Goal: Task Accomplishment & Management: Use online tool/utility

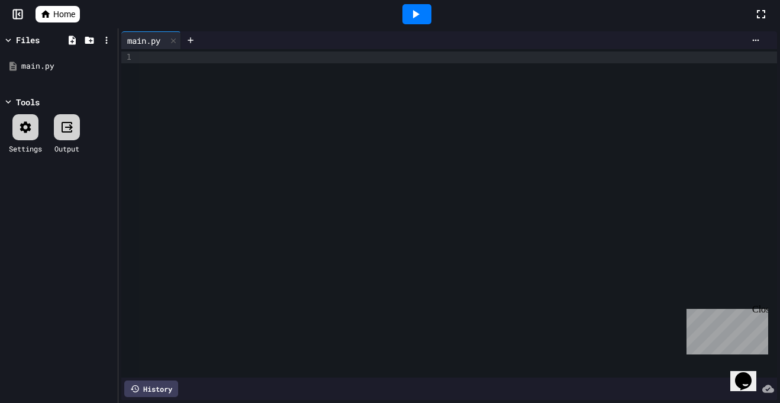
click at [64, 12] on span "Home" at bounding box center [64, 14] width 22 height 12
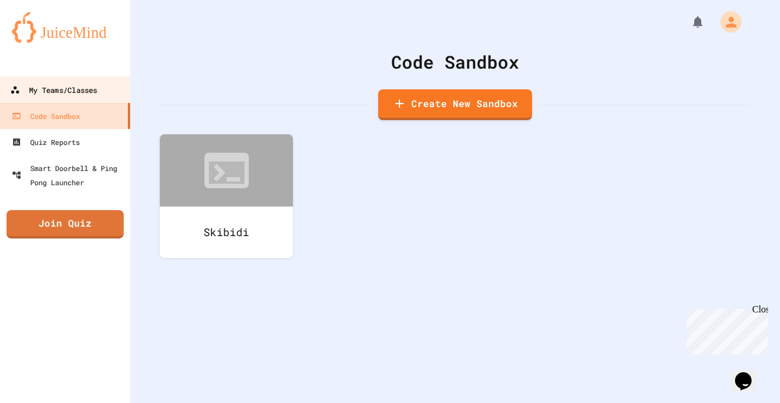
click at [95, 93] on div "My Teams/Classes" at bounding box center [53, 90] width 87 height 15
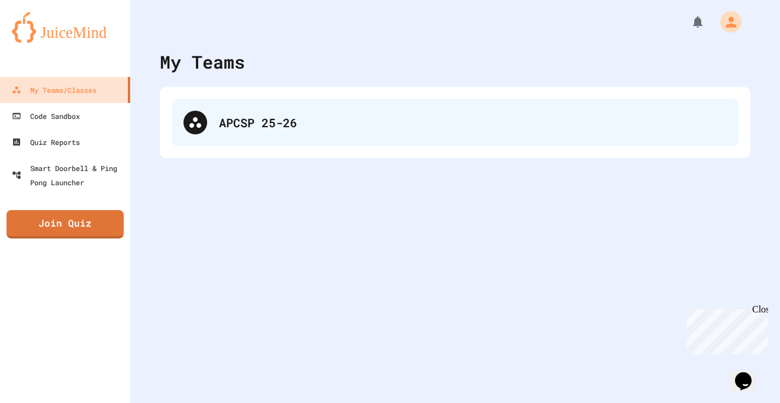
click at [212, 132] on div "APCSP 25-26" at bounding box center [455, 122] width 567 height 47
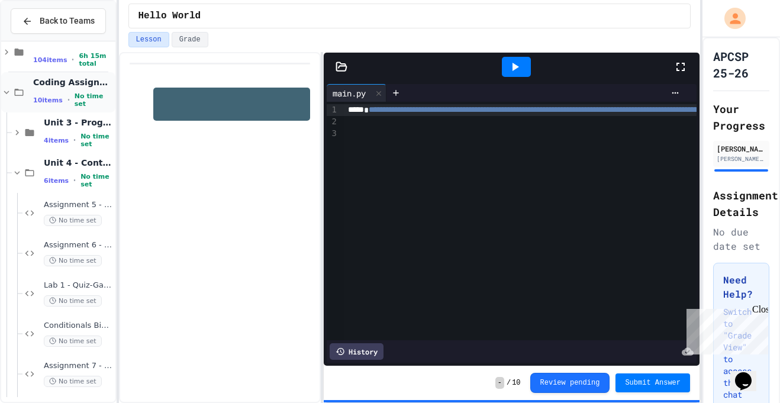
scroll to position [146, 0]
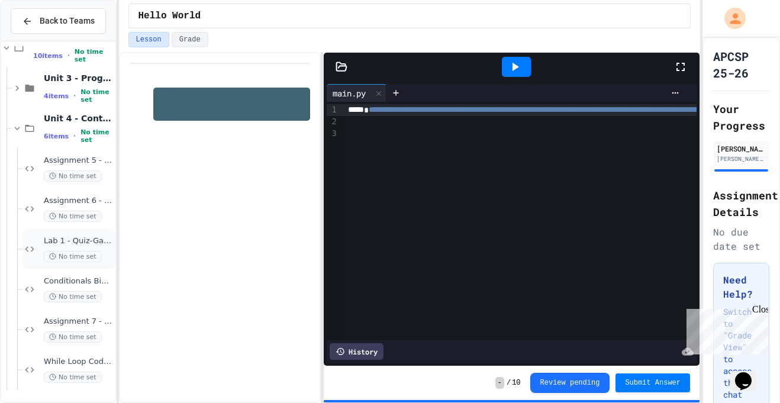
click at [76, 238] on span "Lab 1 - Quiz-Game" at bounding box center [78, 241] width 69 height 10
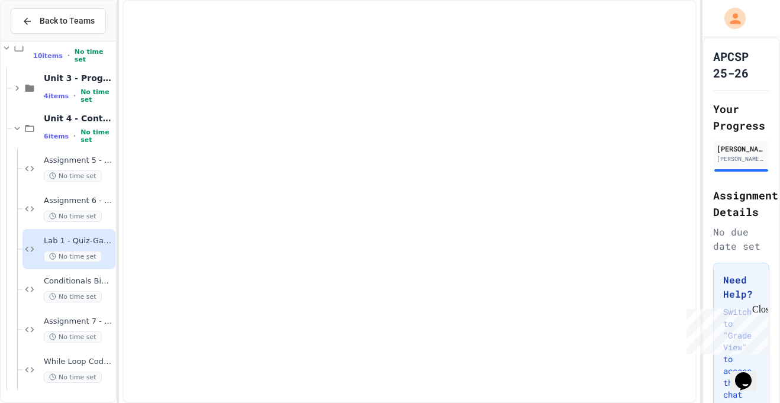
scroll to position [132, 0]
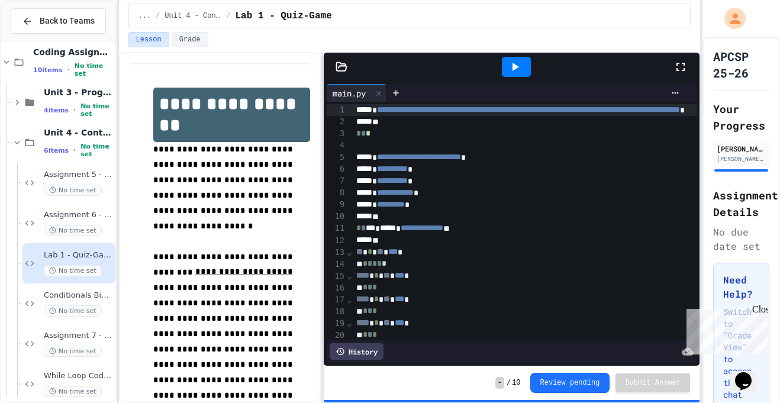
click at [516, 71] on icon at bounding box center [515, 67] width 14 height 14
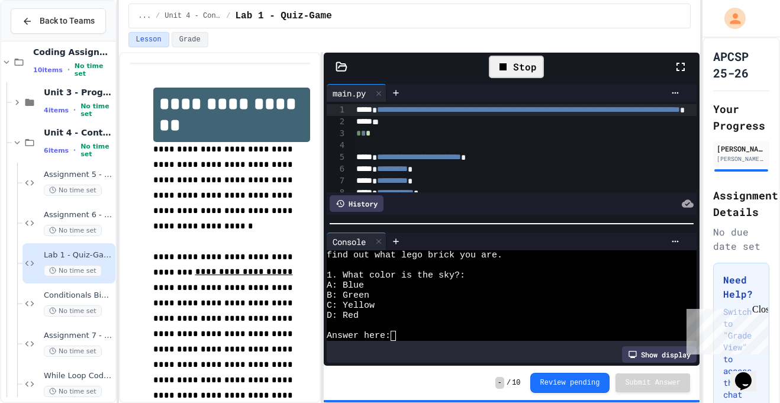
scroll to position [0, 2]
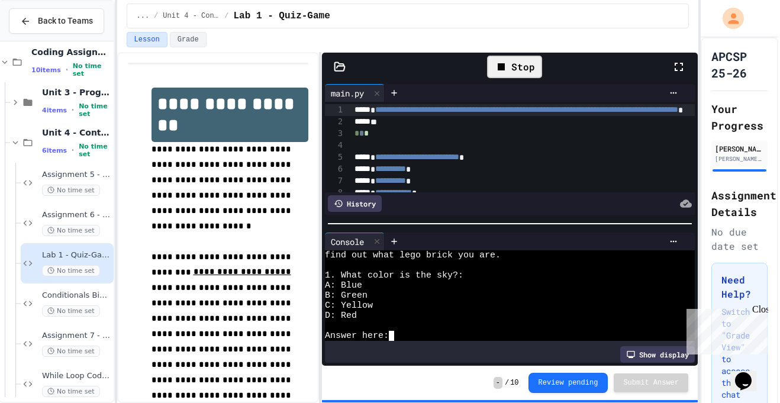
click at [390, 338] on textarea "Terminal input" at bounding box center [391, 336] width 5 height 10
type textarea "*"
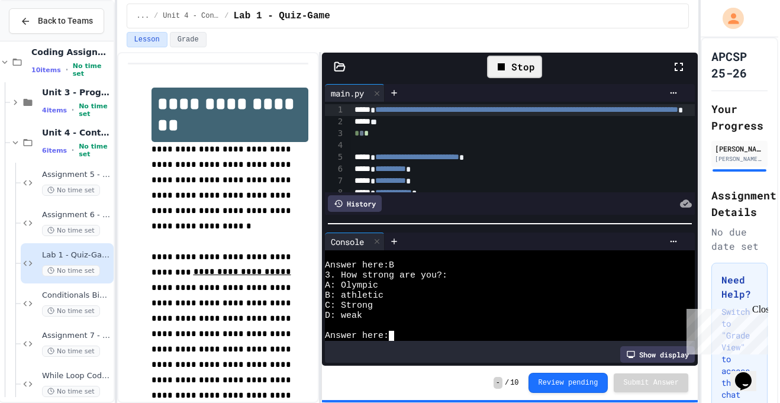
type textarea "*"
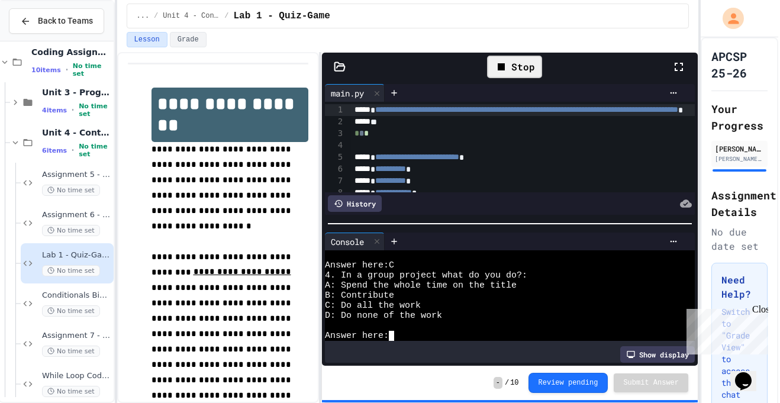
scroll to position [231, 0]
type textarea "*"
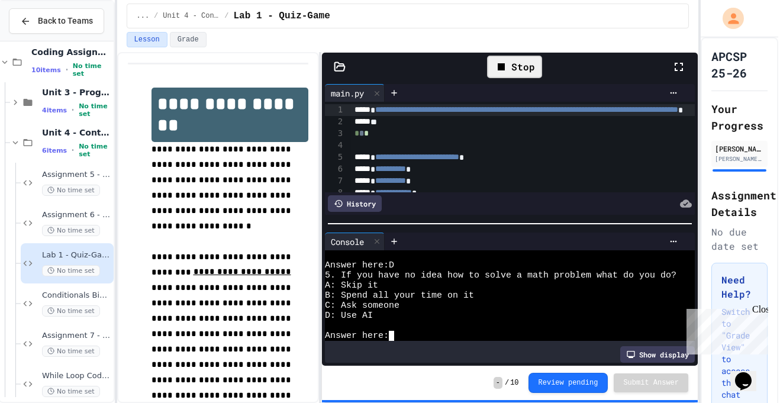
scroll to position [302, 0]
type textarea "*"
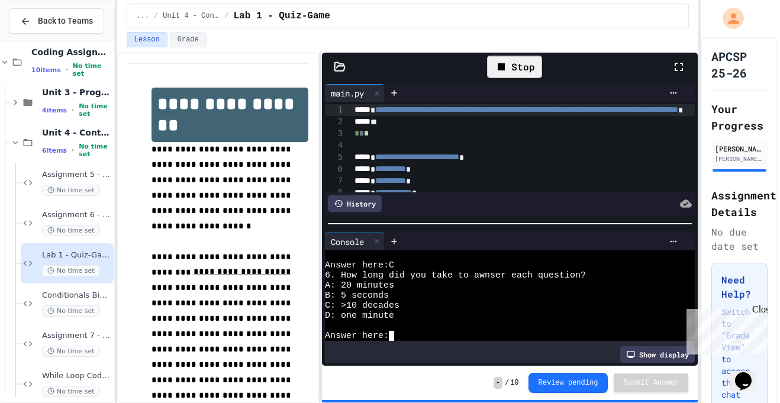
type textarea "*"
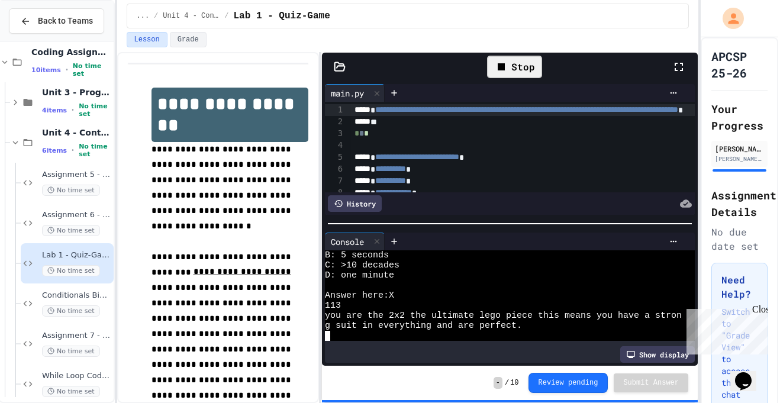
scroll to position [412, 0]
click at [513, 67] on icon at bounding box center [513, 67] width 7 height 8
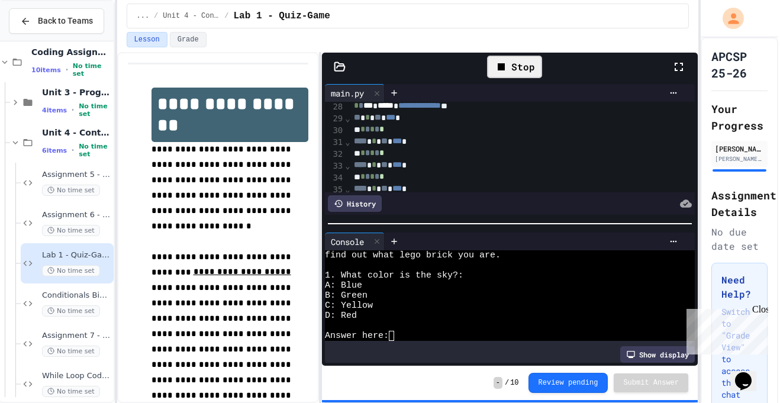
scroll to position [335, 1]
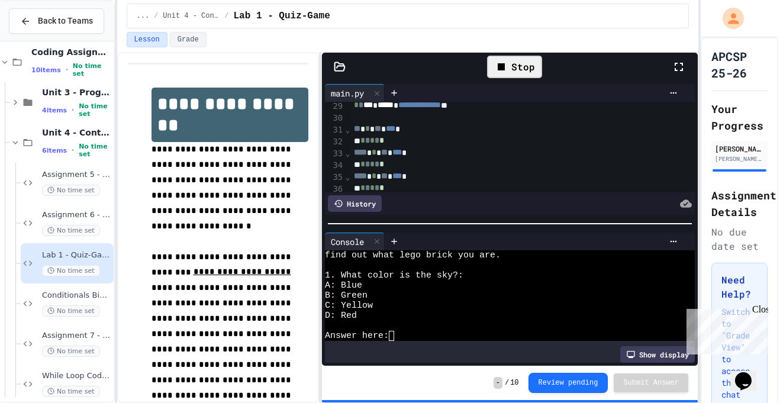
click at [504, 66] on icon at bounding box center [500, 66] width 7 height 7
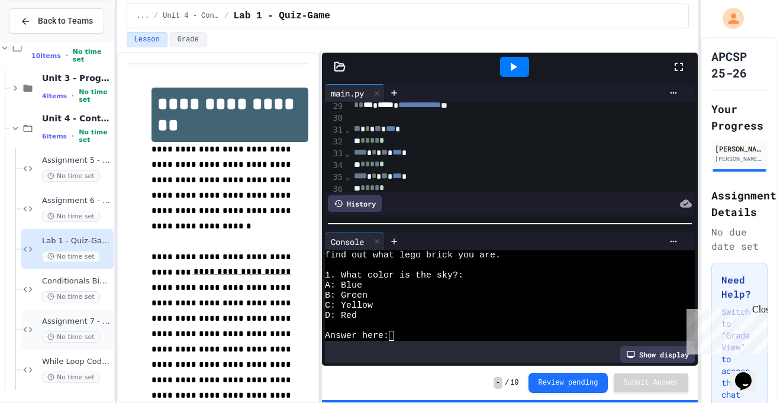
click at [73, 330] on div "Assignment 7 - Number Guesser No time set" at bounding box center [76, 329] width 69 height 26
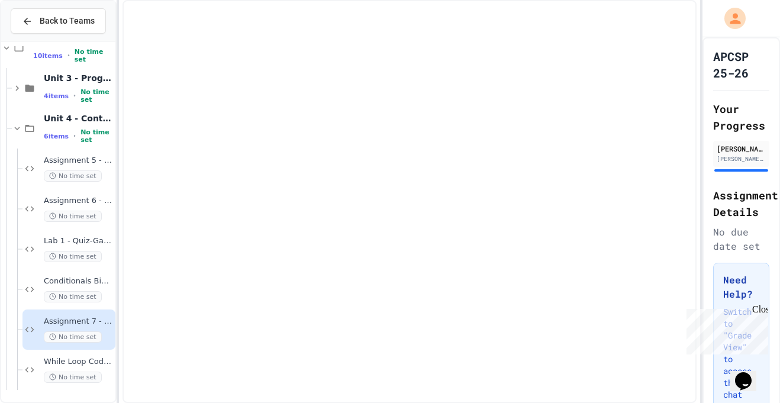
scroll to position [132, 0]
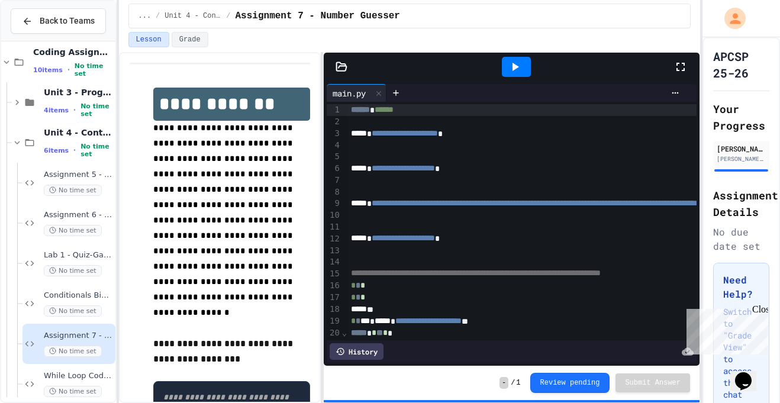
click at [526, 64] on div at bounding box center [516, 67] width 29 height 20
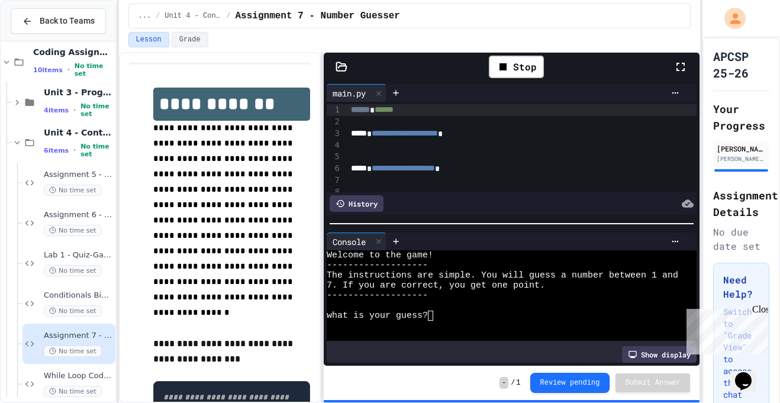
click at [438, 316] on div "what is your guess?" at bounding box center [505, 316] width 357 height 10
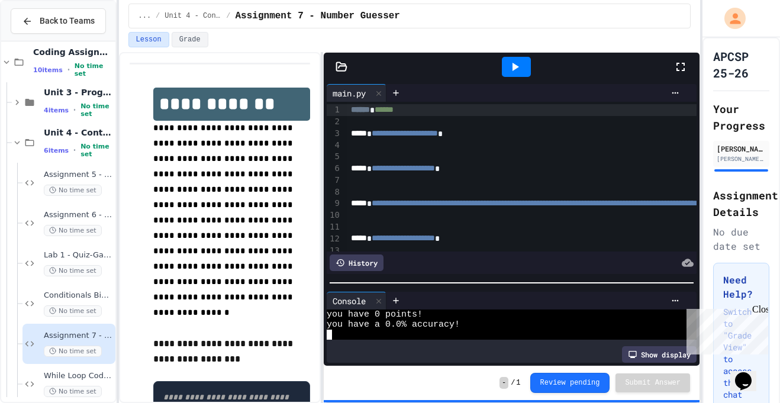
scroll to position [251, 0]
click at [373, 287] on div at bounding box center [512, 283] width 376 height 12
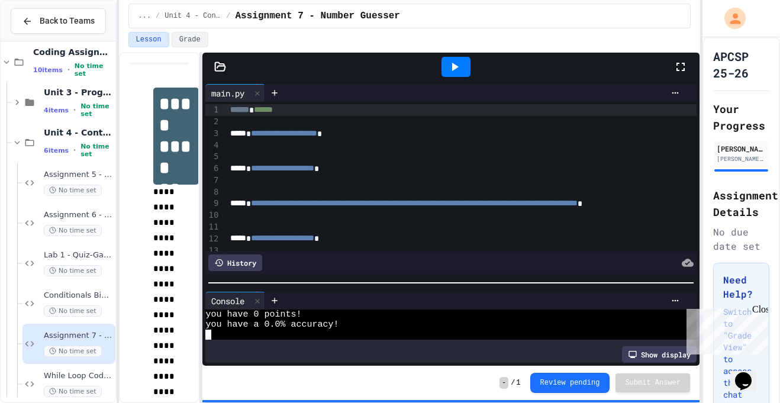
click at [180, 198] on div "**********" at bounding box center [409, 227] width 581 height 351
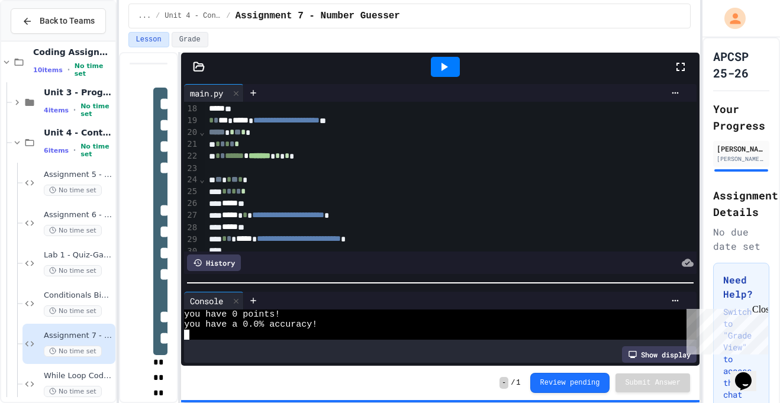
scroll to position [205, 0]
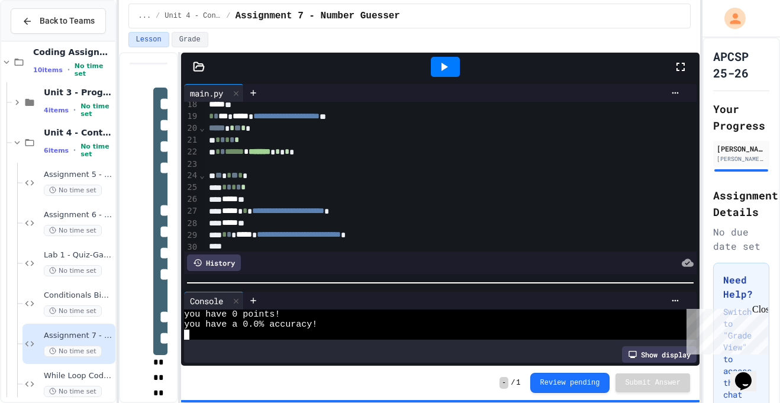
click at [448, 68] on icon at bounding box center [444, 67] width 14 height 14
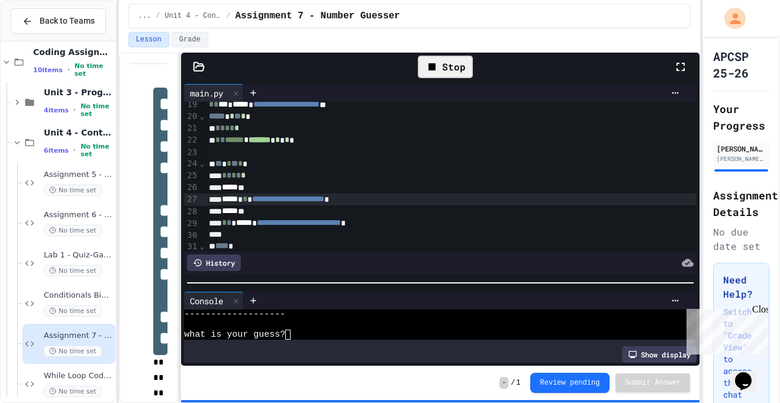
scroll to position [217, 0]
drag, startPoint x: 227, startPoint y: 198, endPoint x: 420, endPoint y: 201, distance: 192.9
click at [420, 201] on div "**********" at bounding box center [484, 199] width 558 height 12
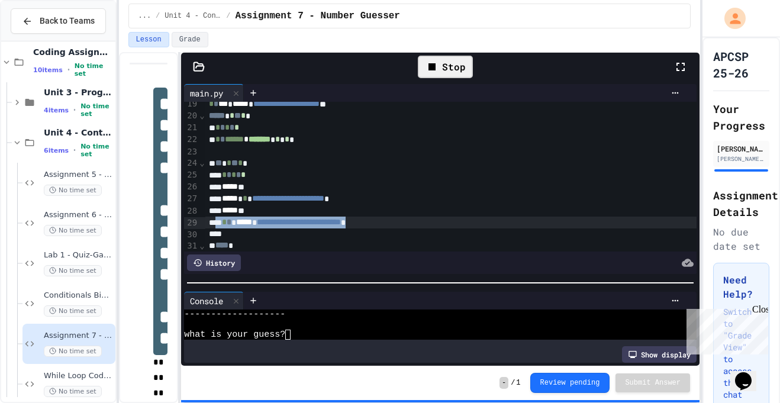
drag, startPoint x: 433, startPoint y: 227, endPoint x: 217, endPoint y: 224, distance: 215.9
click at [217, 224] on div "**********" at bounding box center [484, 222] width 558 height 12
click at [295, 237] on div at bounding box center [484, 234] width 558 height 12
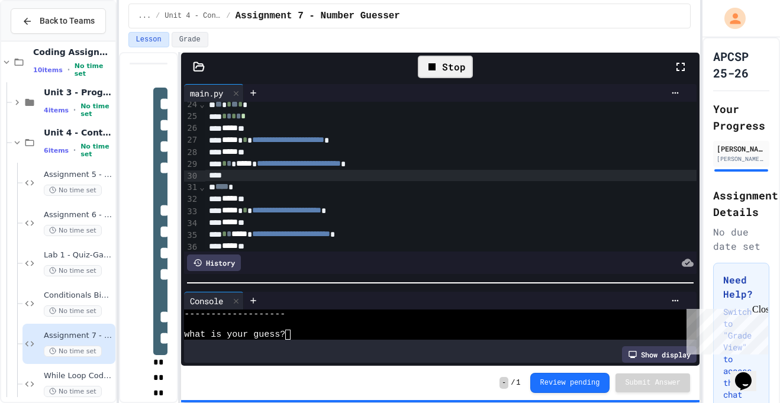
scroll to position [301, 1]
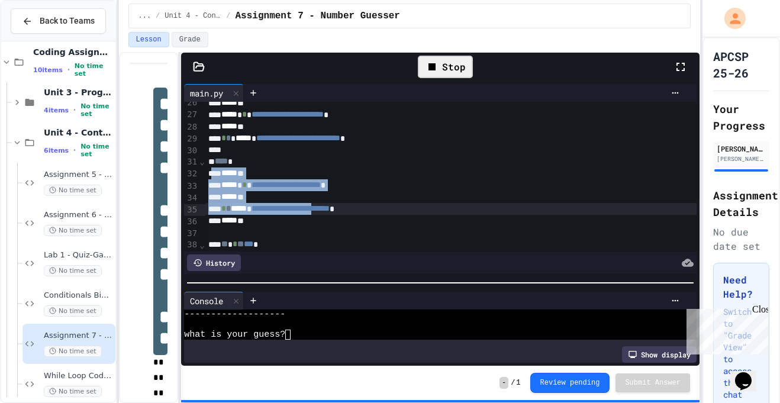
drag, startPoint x: 212, startPoint y: 179, endPoint x: 360, endPoint y: 208, distance: 150.1
click at [360, 208] on div "**********" at bounding box center [484, 86] width 558 height 570
click at [329, 208] on span "**********" at bounding box center [290, 208] width 78 height 8
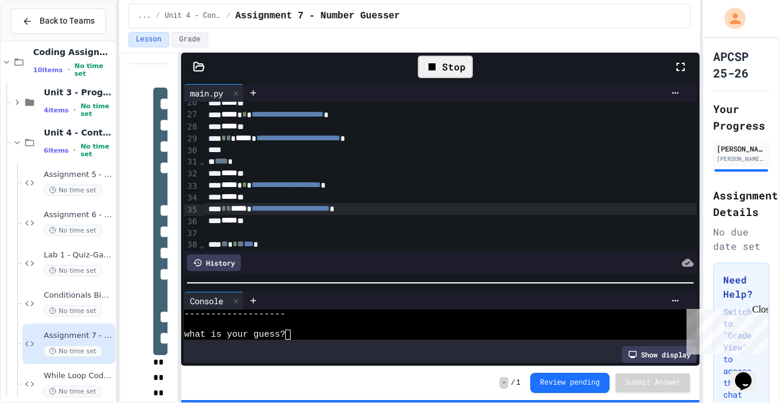
click at [395, 212] on div "**********" at bounding box center [484, 209] width 558 height 12
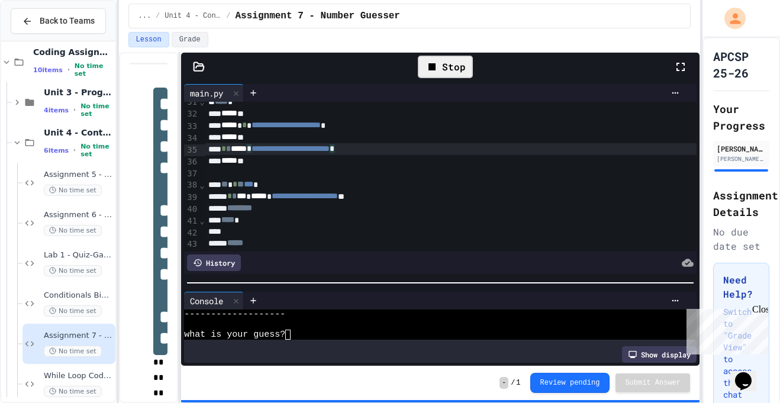
scroll to position [365, 1]
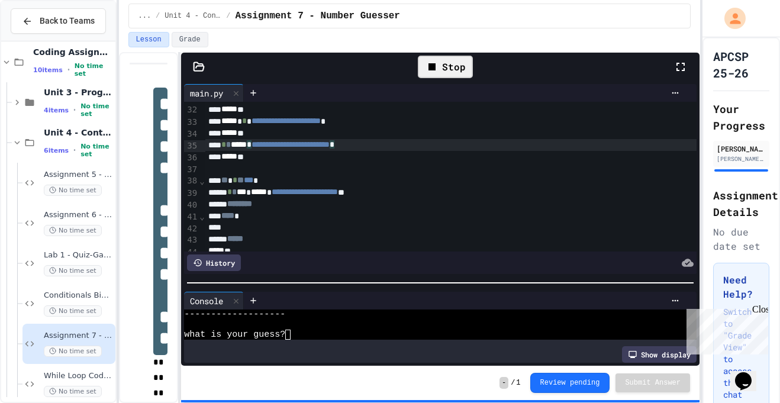
click at [253, 187] on div "**********" at bounding box center [484, 192] width 558 height 12
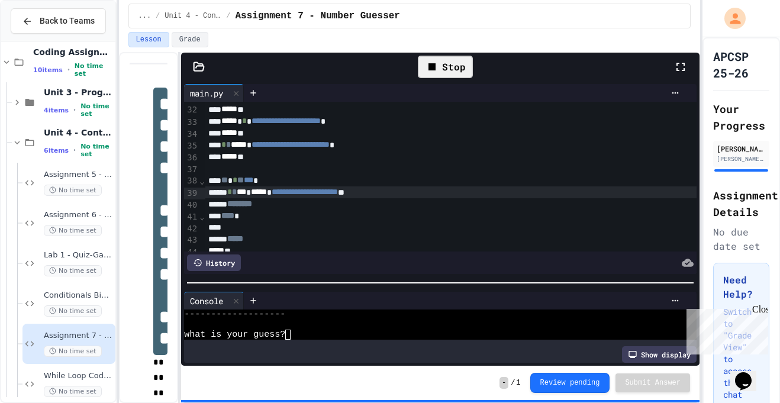
click at [253, 178] on span "***" at bounding box center [248, 180] width 9 height 8
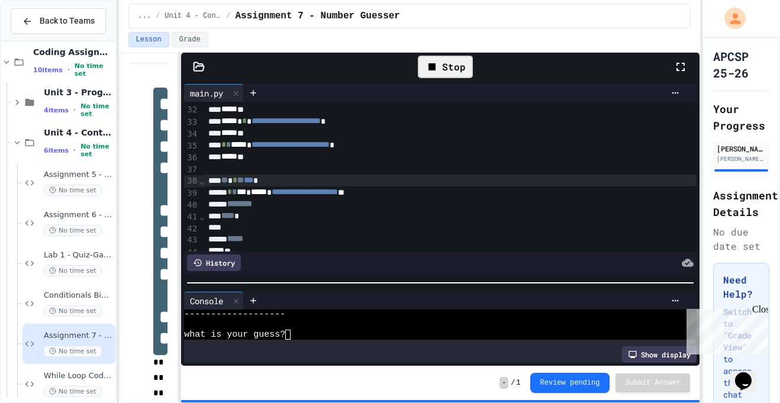
click at [253, 178] on span "***" at bounding box center [248, 180] width 9 height 8
click at [246, 193] on span "***" at bounding box center [241, 192] width 9 height 8
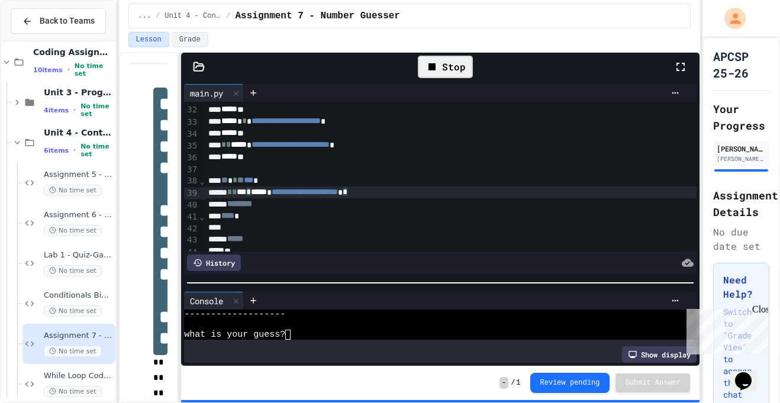
click at [246, 193] on span "***" at bounding box center [241, 192] width 9 height 8
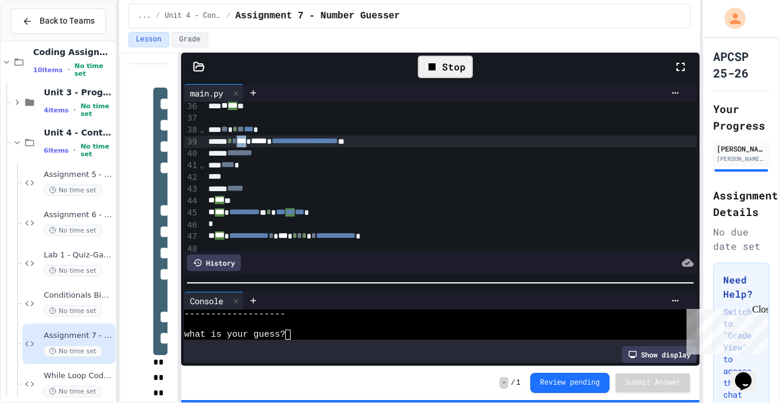
click at [322, 153] on div "********" at bounding box center [484, 153] width 558 height 12
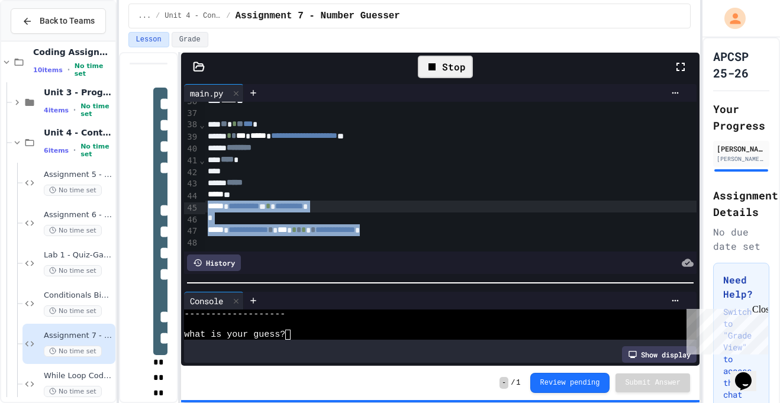
scroll to position [421, 0]
drag, startPoint x: 425, startPoint y: 227, endPoint x: 203, endPoint y: 202, distance: 223.2
click at [203, 202] on div "**********" at bounding box center [440, 177] width 512 height 150
click at [467, 146] on div "********" at bounding box center [484, 148] width 558 height 12
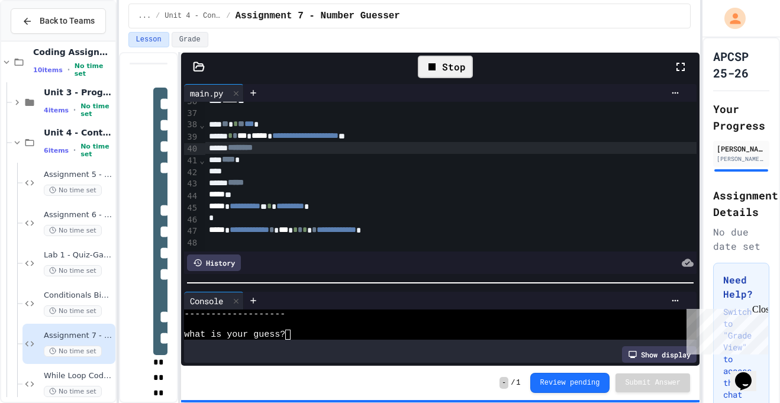
click at [457, 54] on div "Stop" at bounding box center [445, 67] width 67 height 34
click at [455, 62] on div "Stop" at bounding box center [445, 67] width 55 height 22
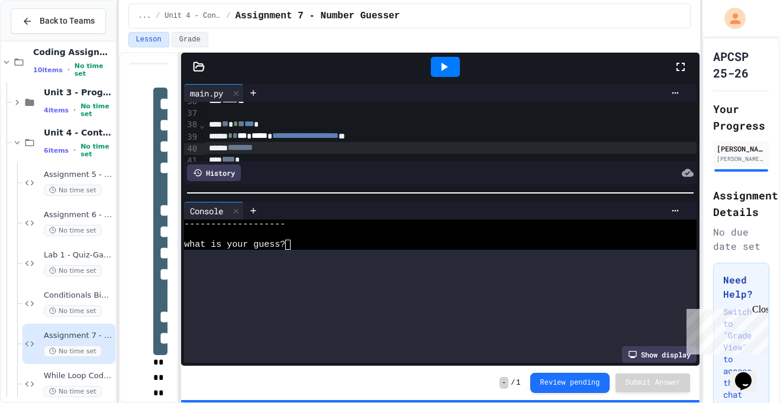
click at [463, 191] on div at bounding box center [440, 193] width 518 height 12
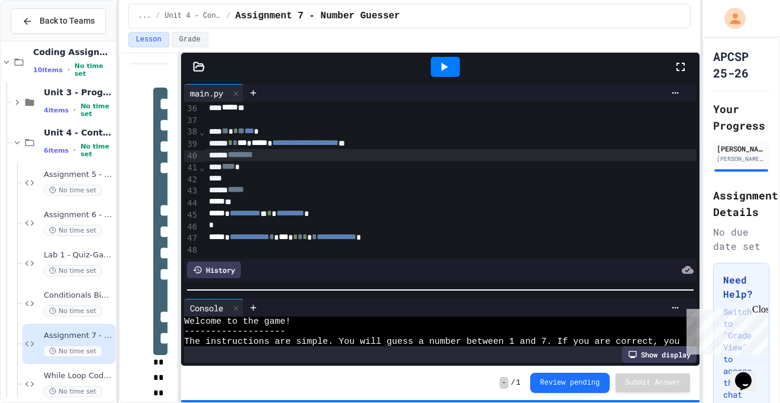
scroll to position [412, 0]
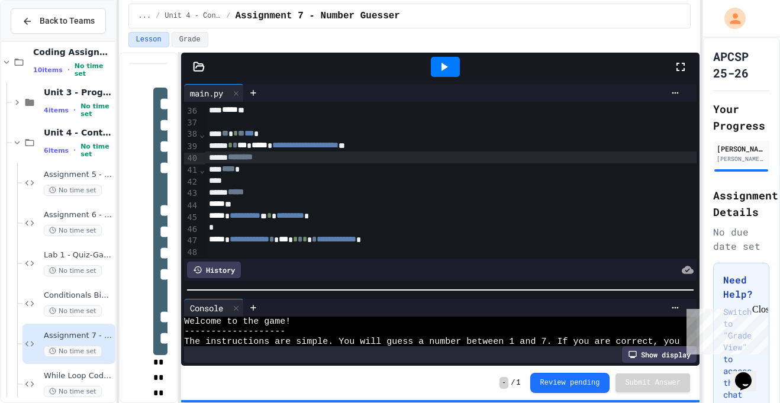
click at [357, 296] on div at bounding box center [440, 290] width 518 height 12
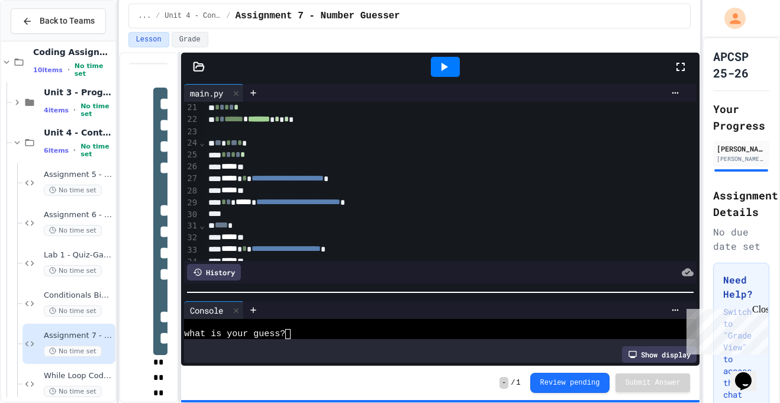
scroll to position [241, 1]
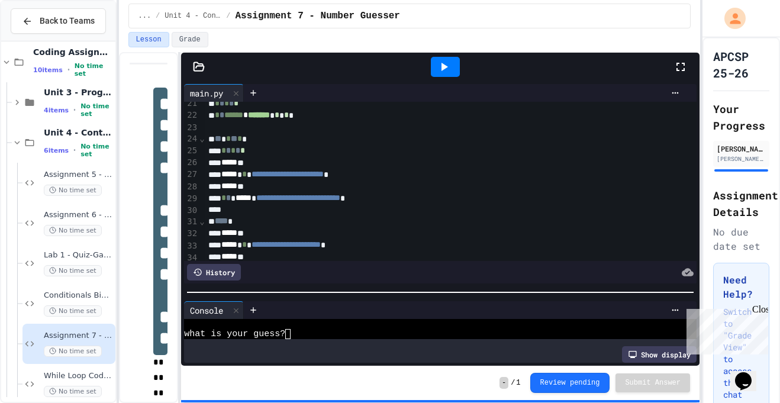
click at [319, 196] on span "**********" at bounding box center [298, 197] width 84 height 8
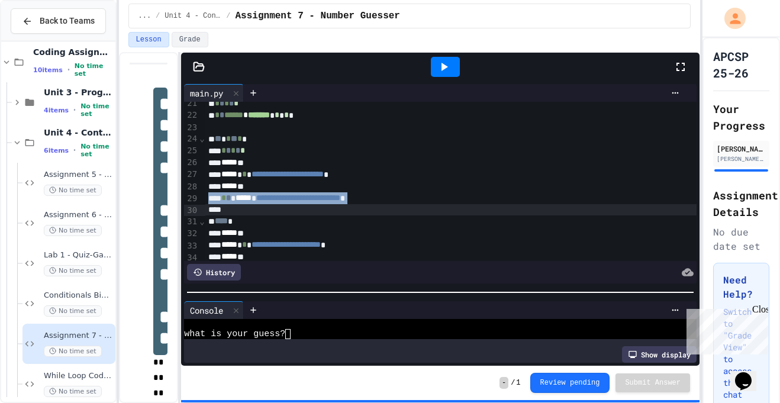
click at [244, 201] on span "*****" at bounding box center [243, 197] width 16 height 8
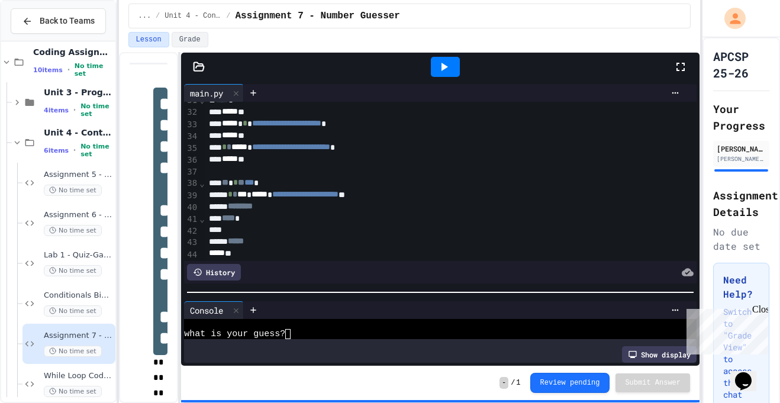
scroll to position [364, 0]
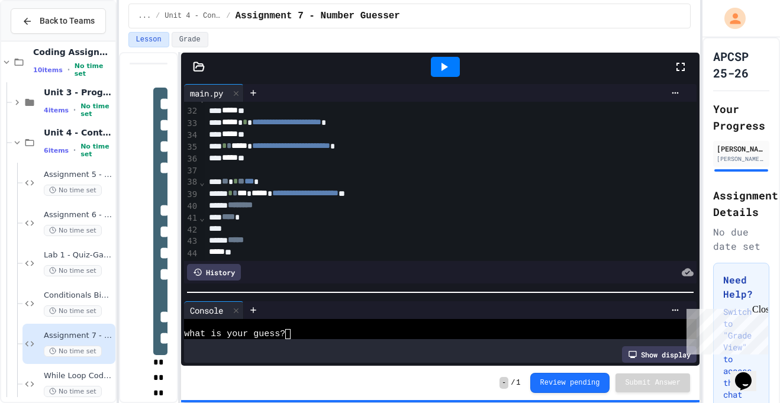
click at [254, 178] on span "***" at bounding box center [248, 181] width 9 height 8
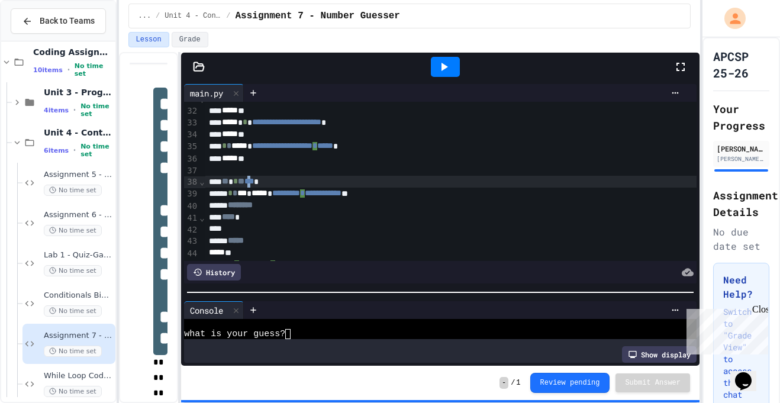
click at [289, 195] on div "**********" at bounding box center [484, 194] width 558 height 12
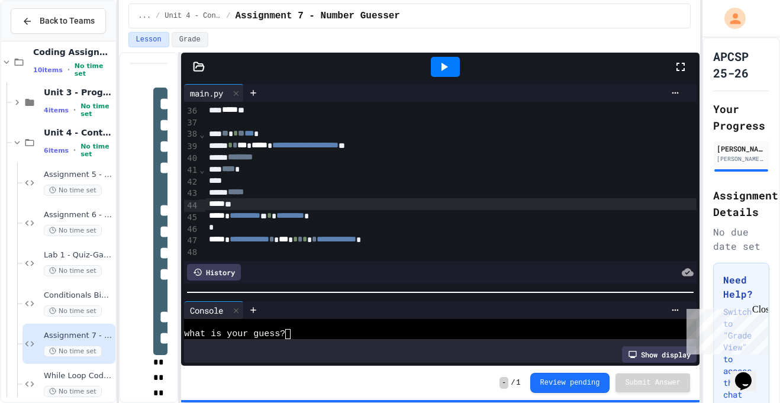
scroll to position [412, 0]
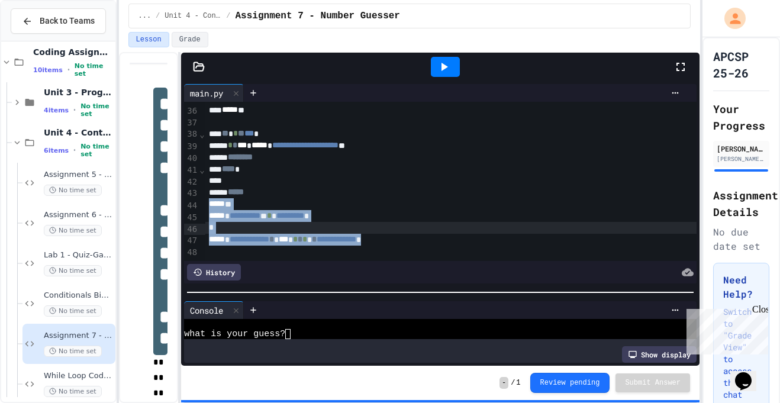
drag, startPoint x: 206, startPoint y: 204, endPoint x: 438, endPoint y: 235, distance: 233.9
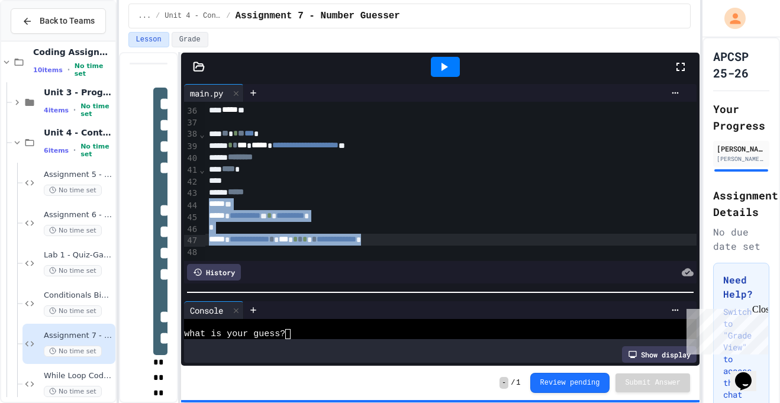
click at [432, 231] on div at bounding box center [484, 228] width 558 height 12
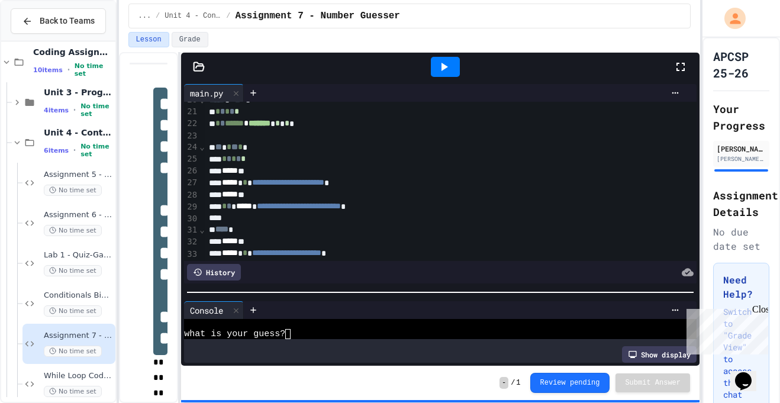
scroll to position [230, 0]
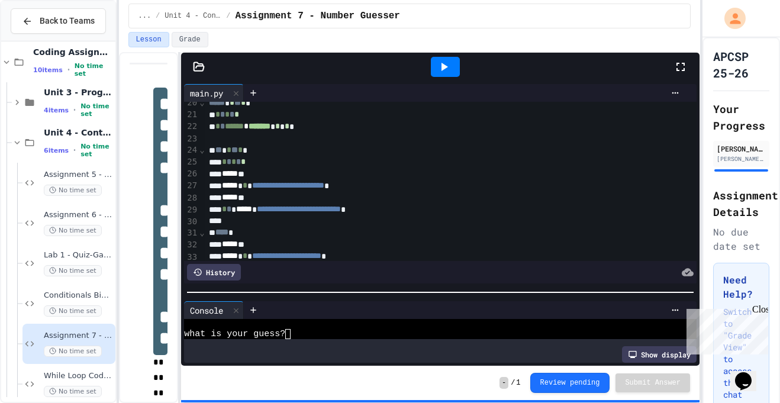
click at [441, 60] on icon at bounding box center [444, 67] width 14 height 14
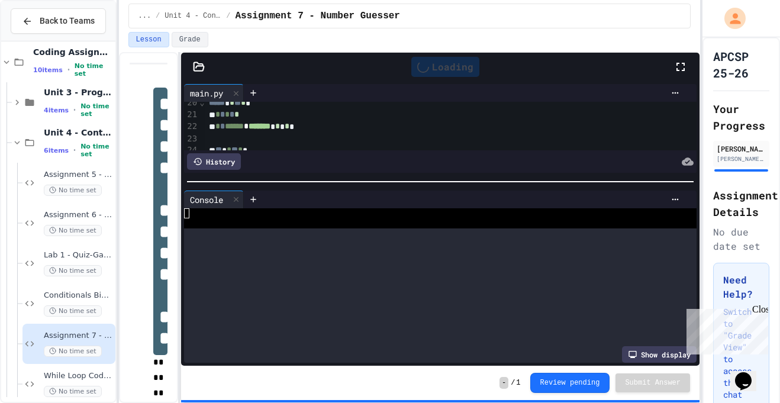
click at [454, 176] on div at bounding box center [440, 182] width 518 height 12
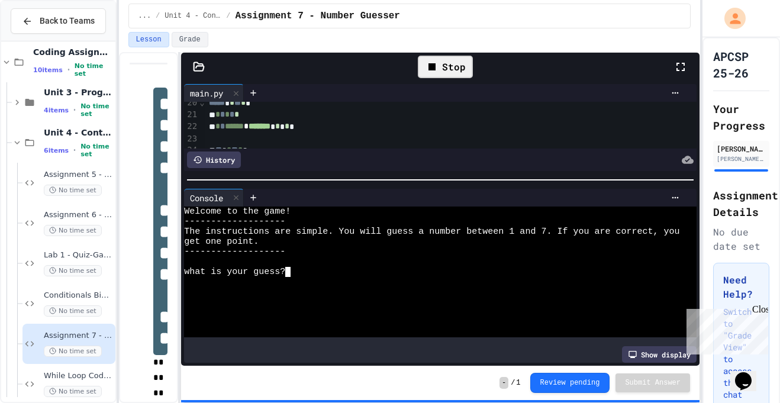
click at [296, 271] on textarea "Terminal input" at bounding box center [292, 272] width 5 height 10
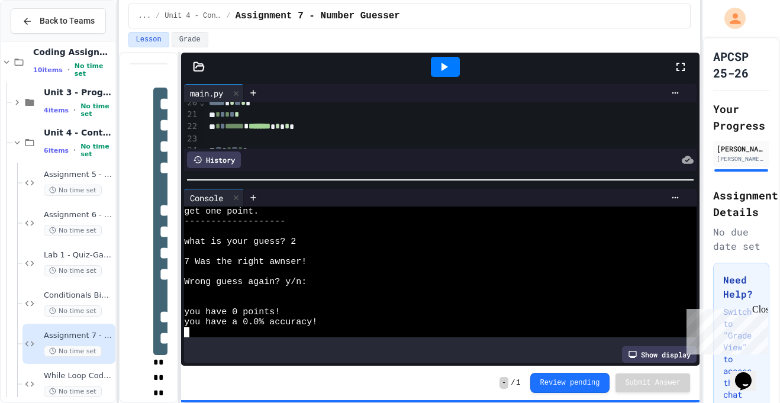
click at [447, 75] on div at bounding box center [445, 67] width 29 height 20
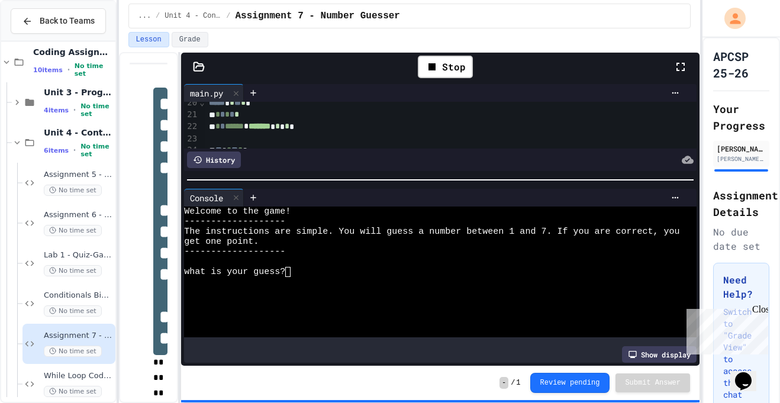
click at [283, 263] on div at bounding box center [434, 262] width 500 height 10
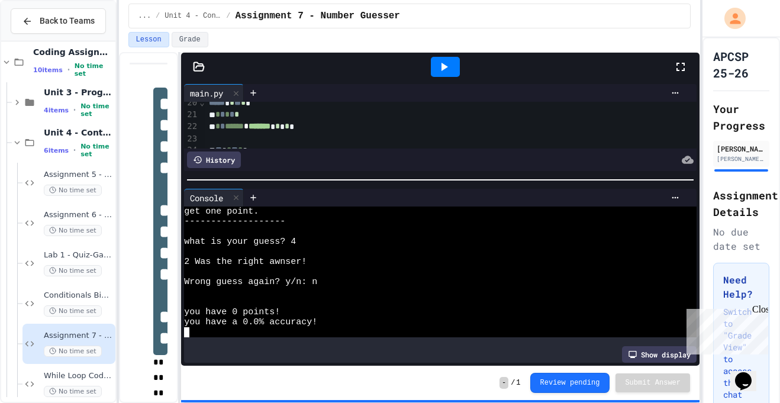
scroll to position [30, 0]
click at [447, 72] on icon at bounding box center [444, 67] width 14 height 14
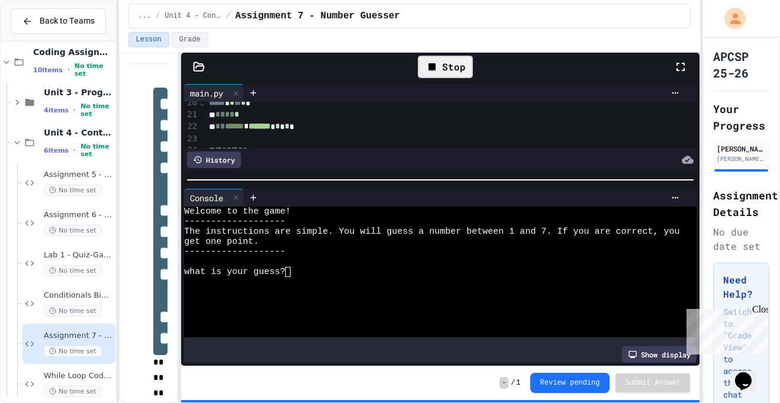
click at [292, 276] on textarea "Terminal input" at bounding box center [292, 272] width 5 height 10
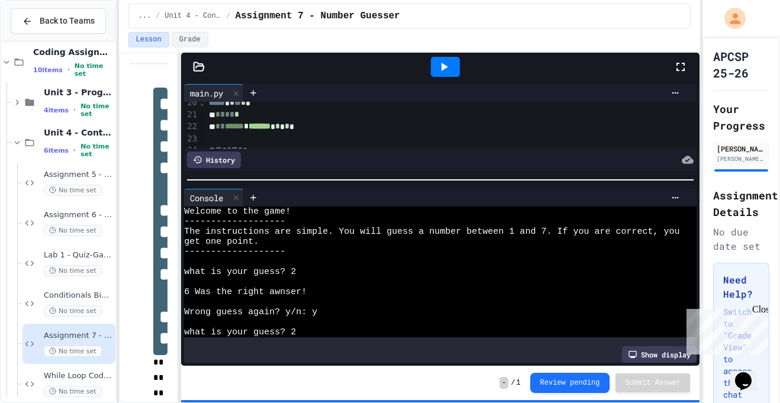
scroll to position [312, 0]
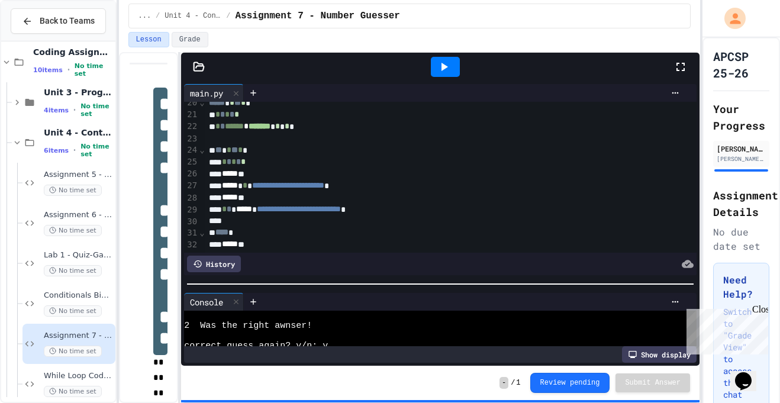
click at [300, 289] on div at bounding box center [440, 284] width 518 height 12
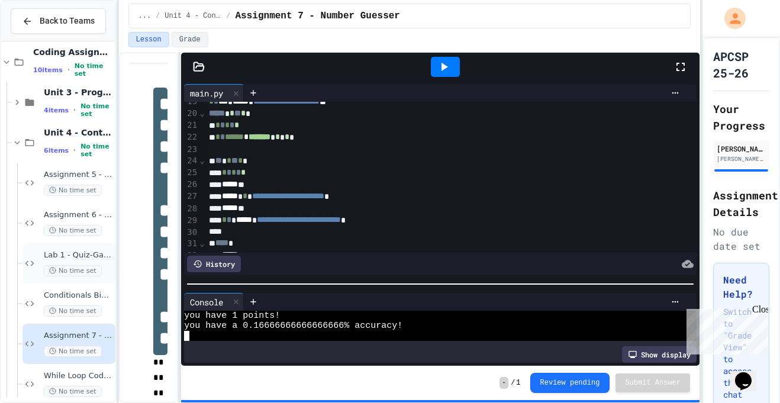
scroll to position [221, 0]
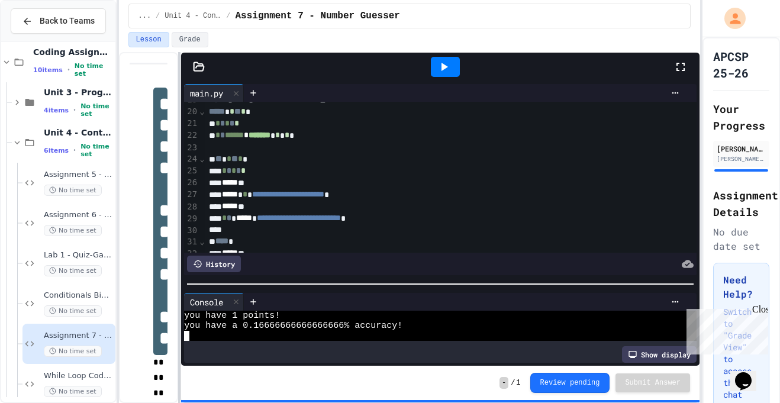
click at [179, 204] on div at bounding box center [179, 227] width 2 height 351
click at [440, 69] on icon at bounding box center [443, 67] width 14 height 14
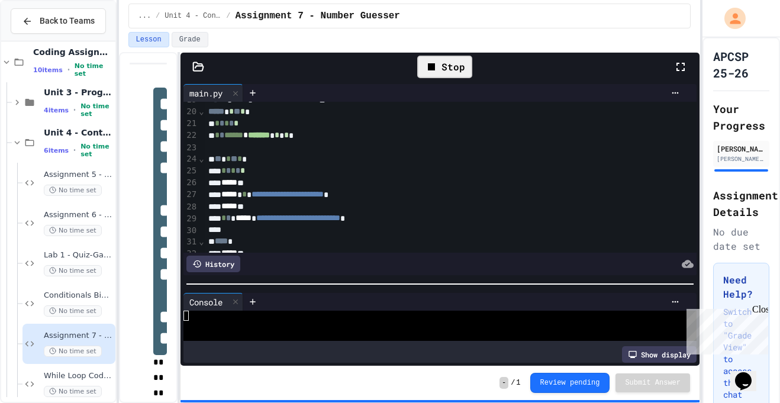
scroll to position [40, 0]
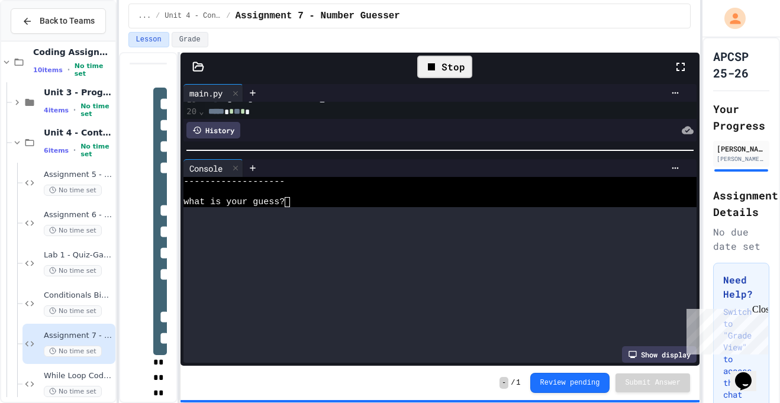
click at [431, 145] on div at bounding box center [439, 150] width 519 height 12
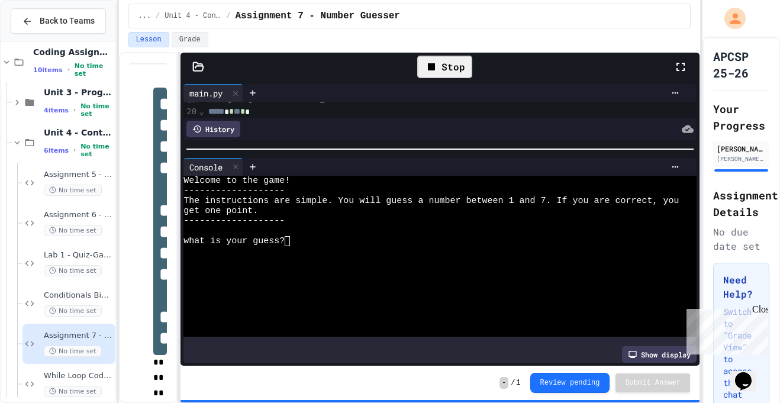
scroll to position [0, 0]
click at [296, 243] on div "what is your guess?" at bounding box center [433, 241] width 500 height 10
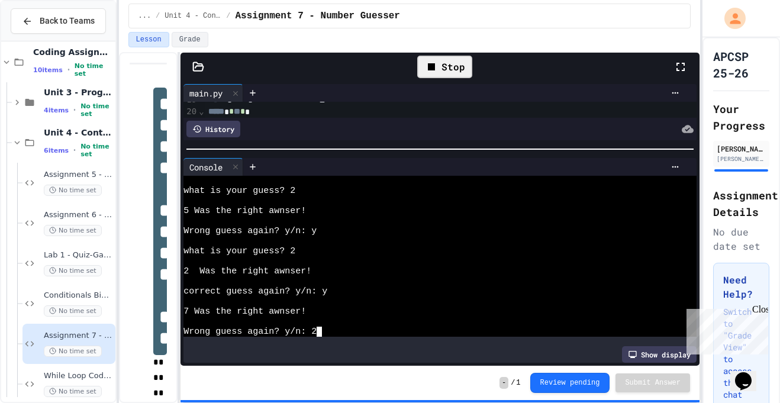
scroll to position [342, 0]
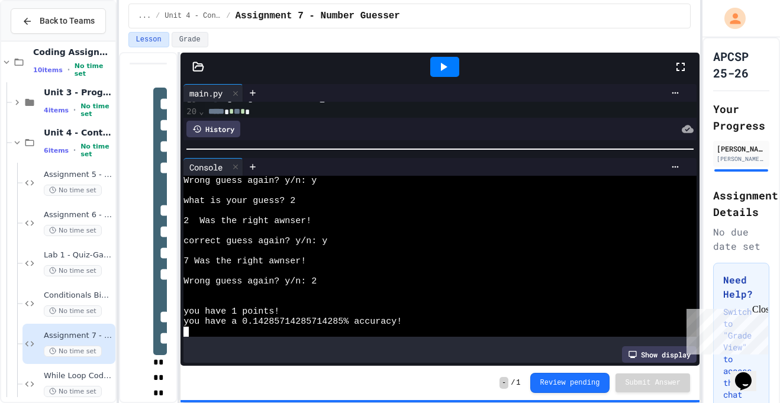
click at [440, 74] on div at bounding box center [444, 67] width 29 height 20
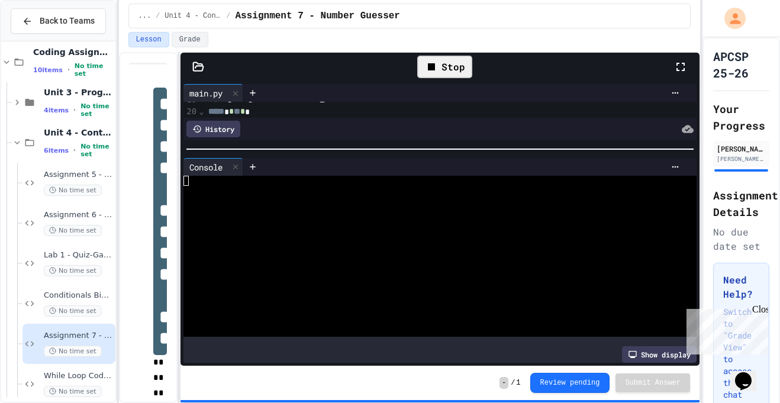
scroll to position [0, 0]
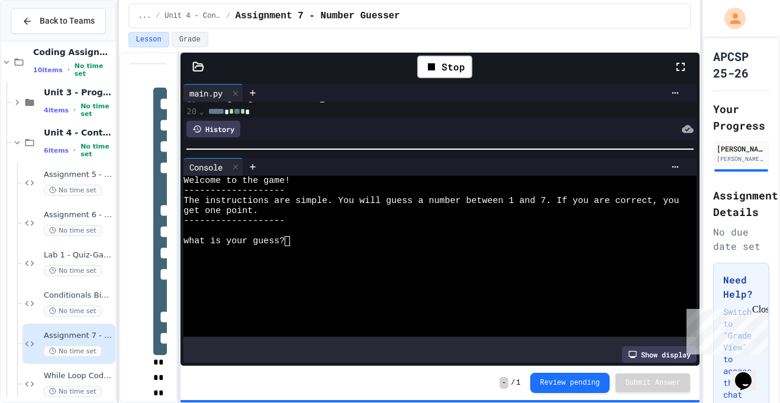
click at [292, 241] on textarea "Terminal input" at bounding box center [292, 241] width 5 height 10
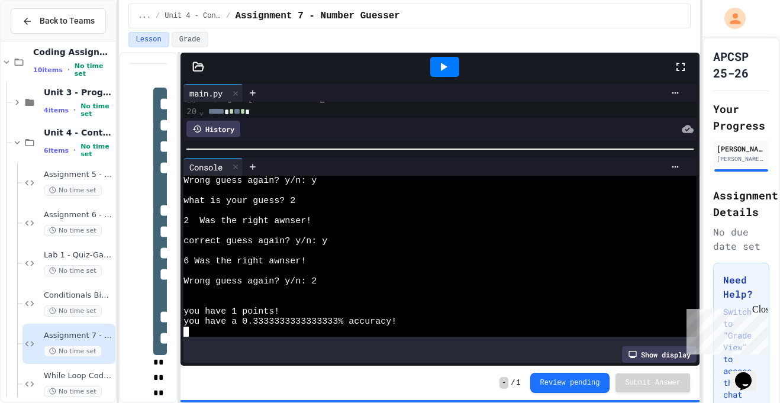
scroll to position [101, 0]
click at [448, 66] on icon at bounding box center [443, 67] width 14 height 14
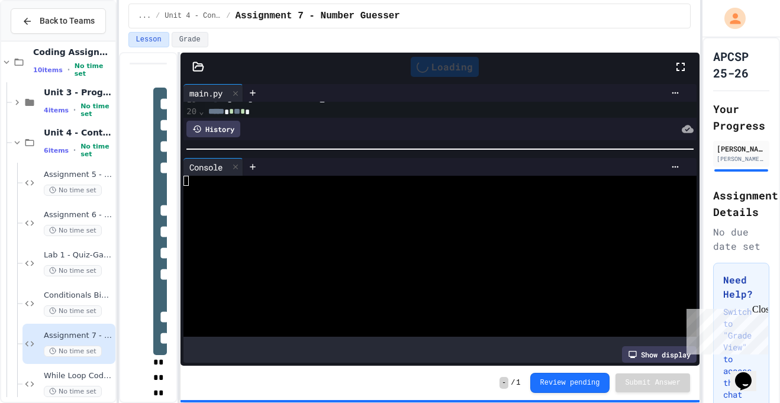
scroll to position [0, 0]
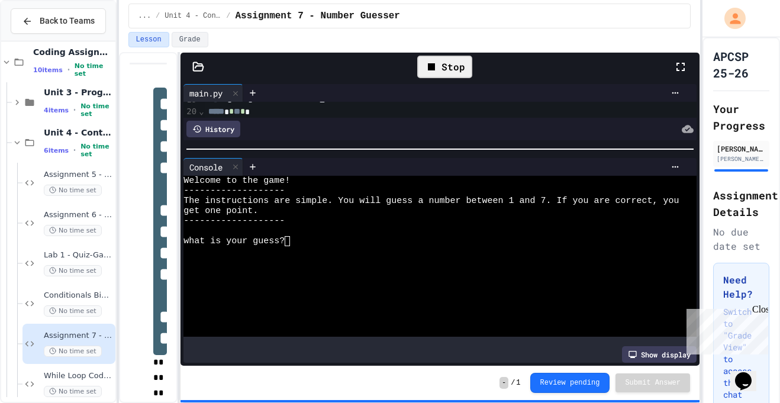
click at [293, 246] on div at bounding box center [433, 251] width 500 height 10
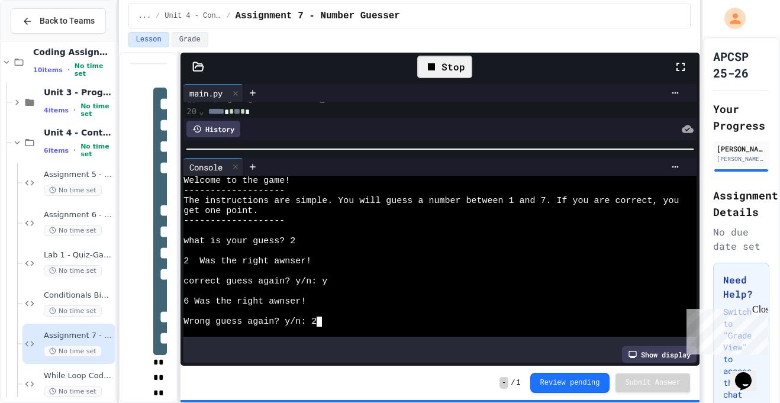
scroll to position [40, 0]
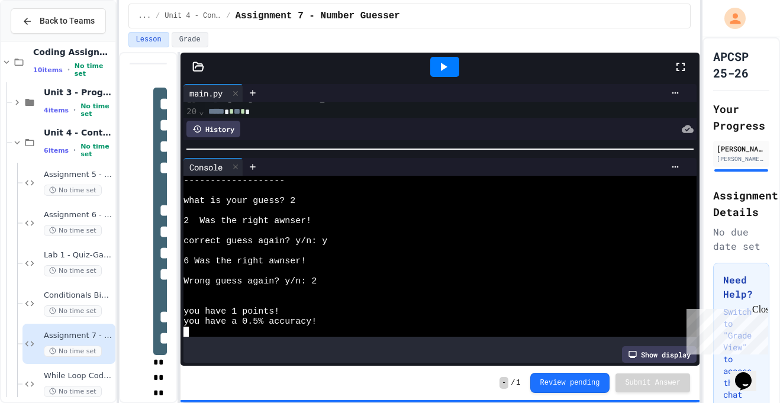
click at [433, 79] on div at bounding box center [444, 67] width 41 height 32
click at [433, 76] on div at bounding box center [444, 67] width 29 height 20
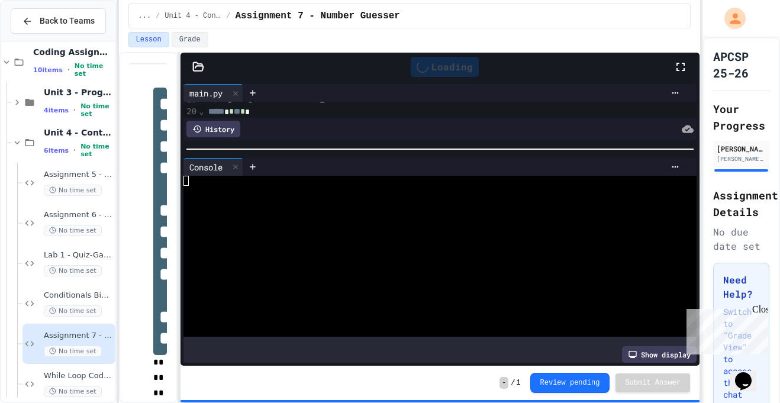
scroll to position [0, 0]
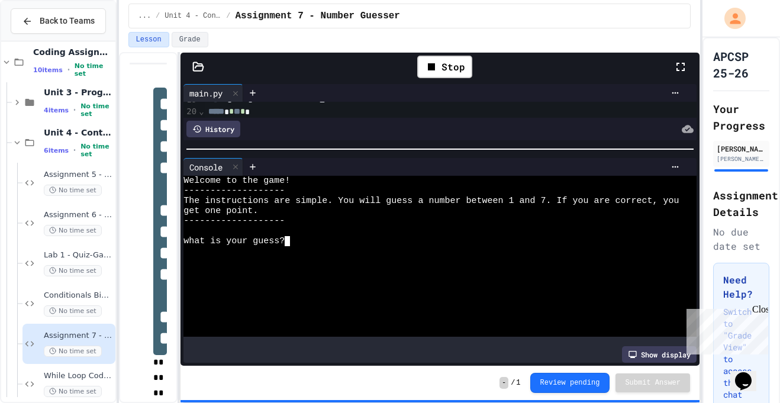
click at [295, 243] on textarea "Terminal input" at bounding box center [292, 241] width 5 height 10
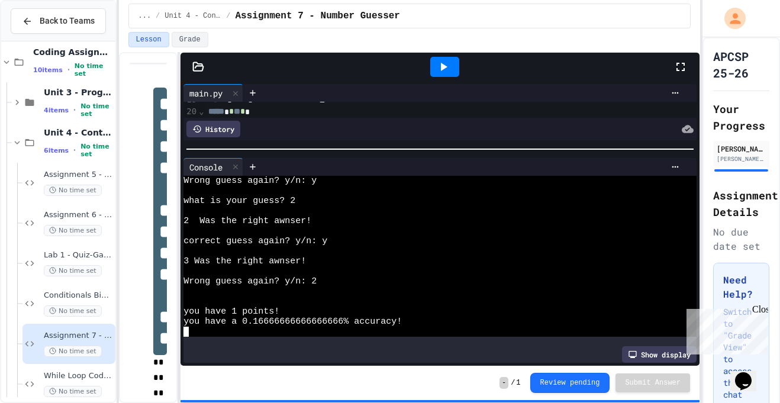
scroll to position [282, 0]
click at [448, 65] on icon at bounding box center [443, 67] width 14 height 14
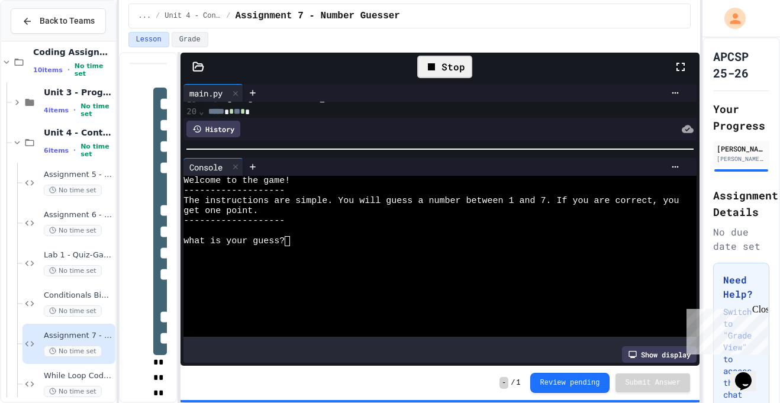
click at [296, 244] on div "what is your guess?" at bounding box center [433, 241] width 500 height 10
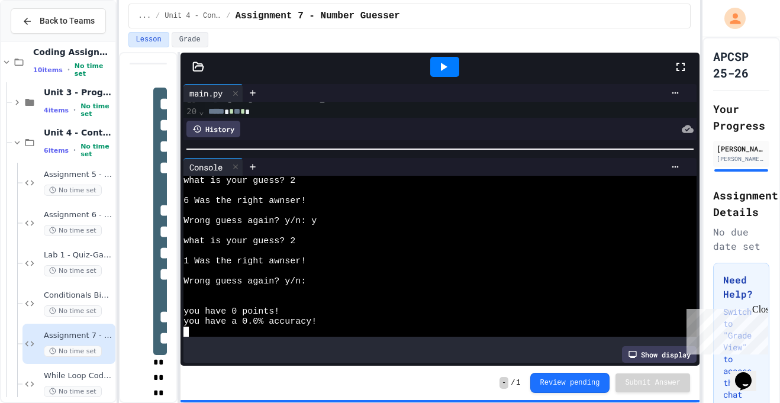
scroll to position [1327, 0]
click at [445, 67] on icon at bounding box center [444, 67] width 7 height 8
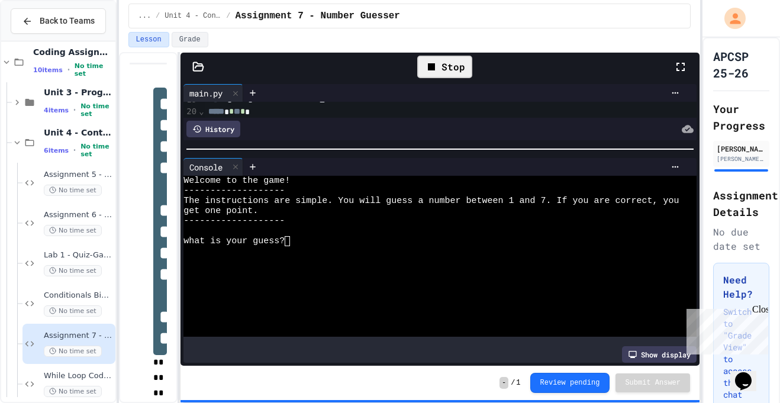
click at [295, 244] on textarea "Terminal input" at bounding box center [292, 241] width 5 height 10
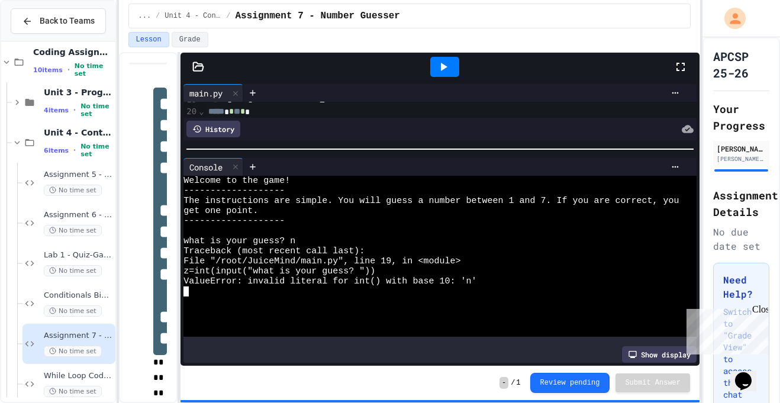
click at [446, 58] on div at bounding box center [444, 67] width 29 height 20
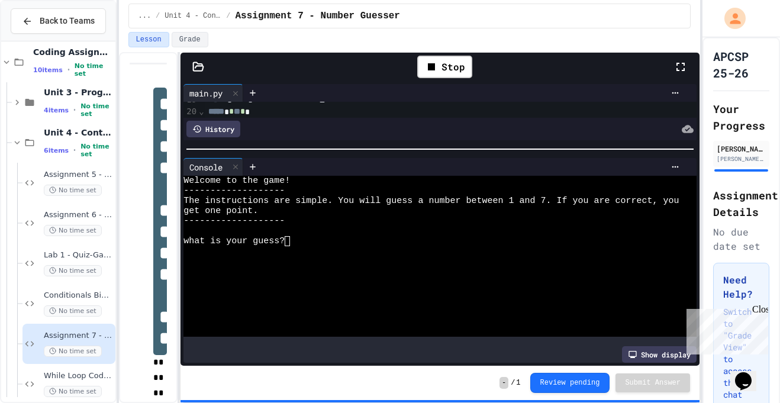
click at [293, 241] on textarea "Terminal input" at bounding box center [292, 241] width 5 height 10
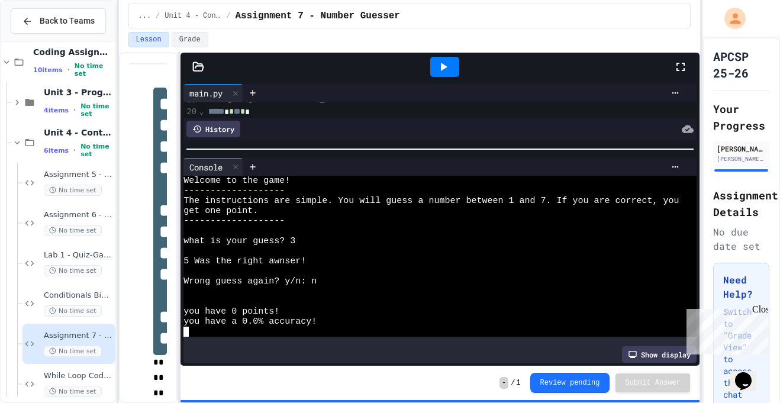
click at [439, 75] on div at bounding box center [444, 67] width 29 height 20
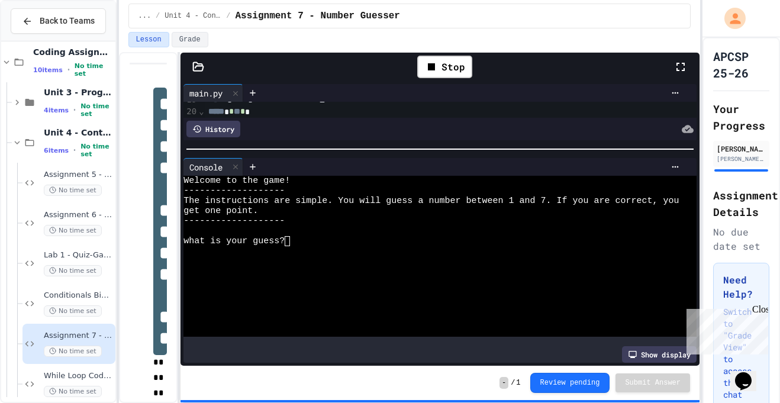
click at [290, 237] on textarea "Terminal input" at bounding box center [292, 241] width 5 height 10
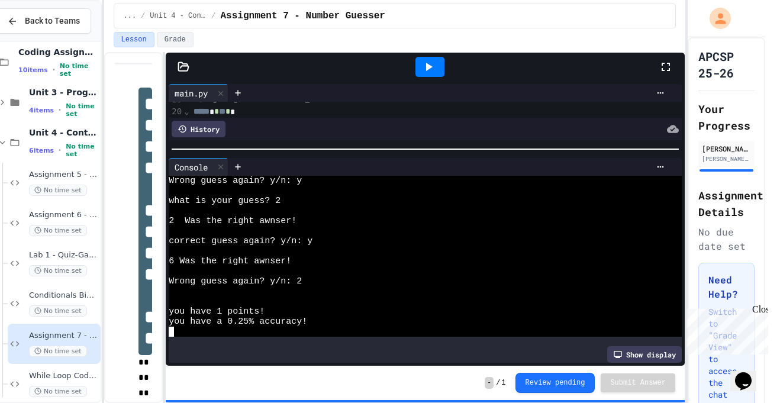
scroll to position [0, 14]
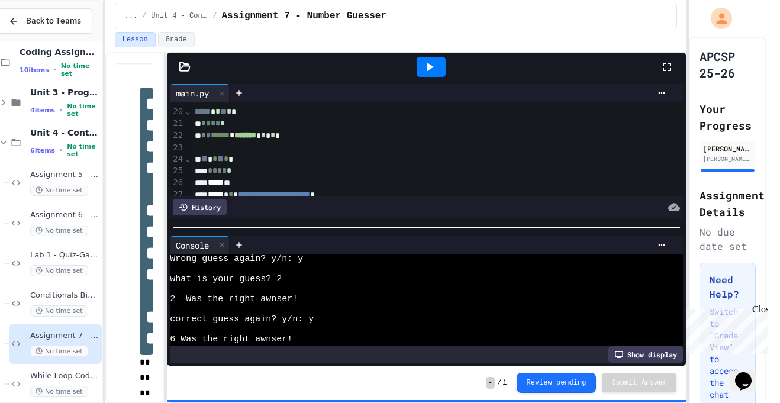
click at [257, 229] on div at bounding box center [426, 227] width 519 height 12
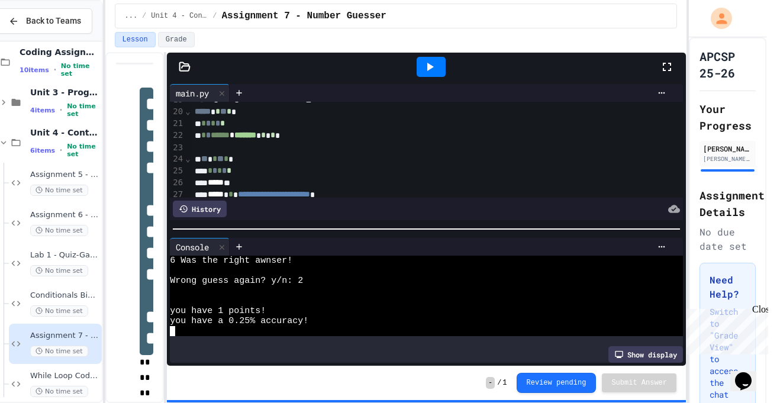
scroll to position [475, 0]
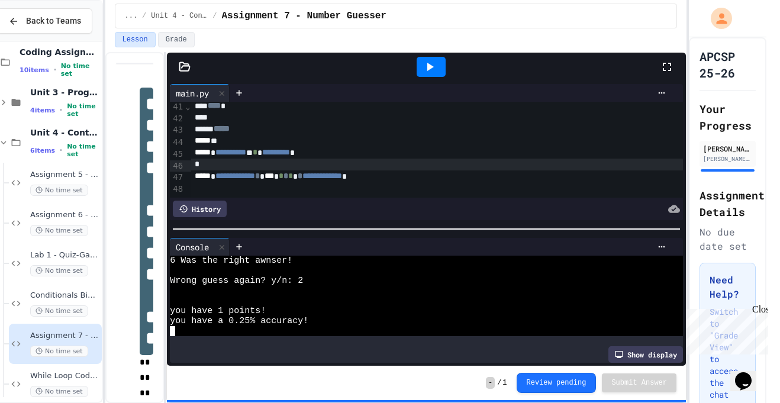
click at [408, 179] on div "**********" at bounding box center [470, 176] width 558 height 12
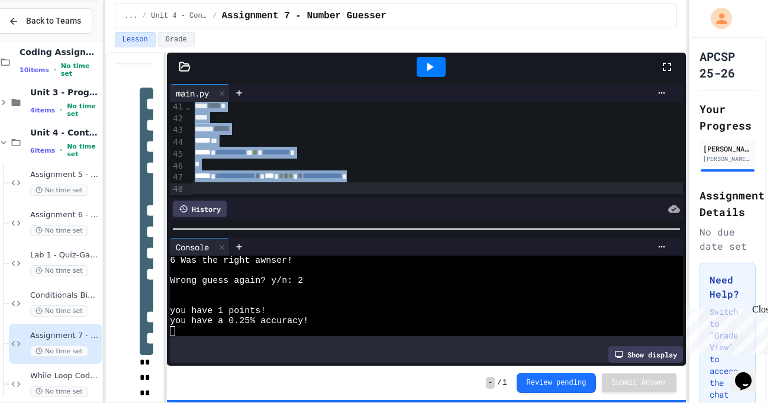
click at [382, 248] on div at bounding box center [459, 246] width 422 height 9
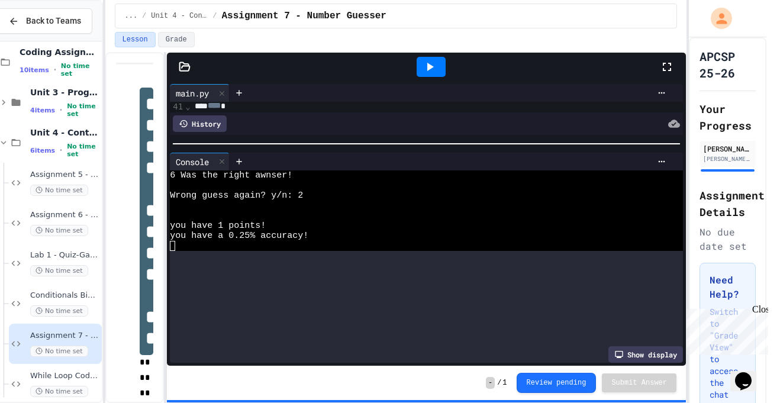
scroll to position [151, 0]
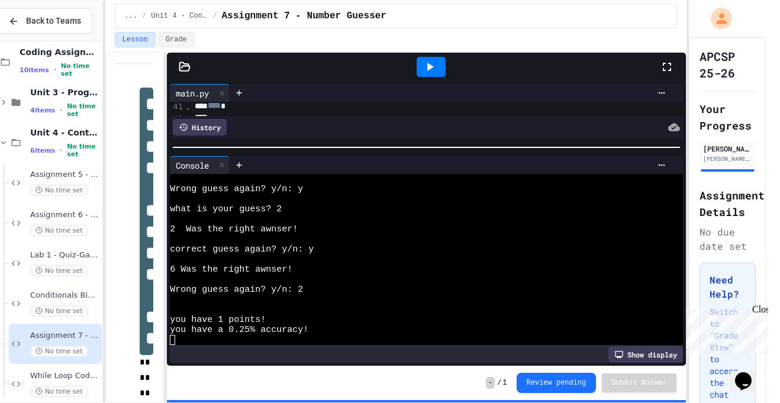
click at [354, 143] on div at bounding box center [426, 147] width 519 height 12
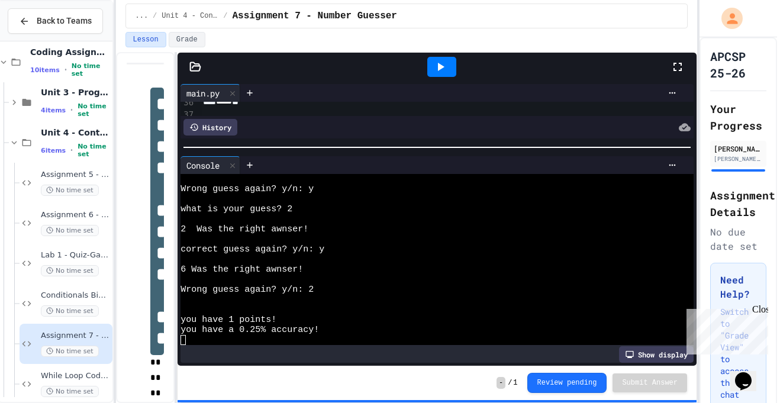
scroll to position [421, 3]
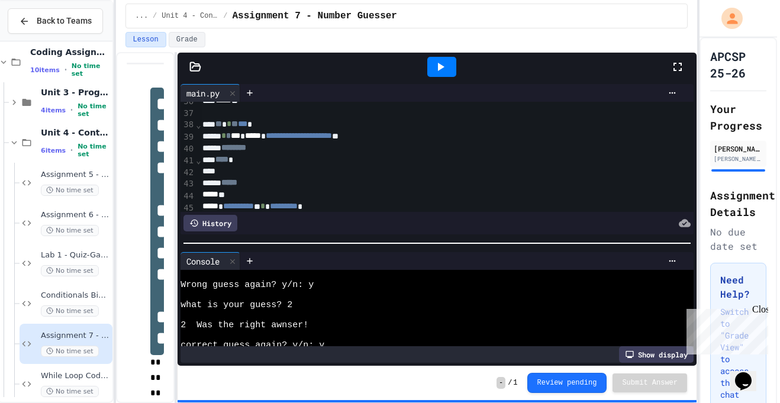
click at [278, 249] on div at bounding box center [436, 243] width 519 height 12
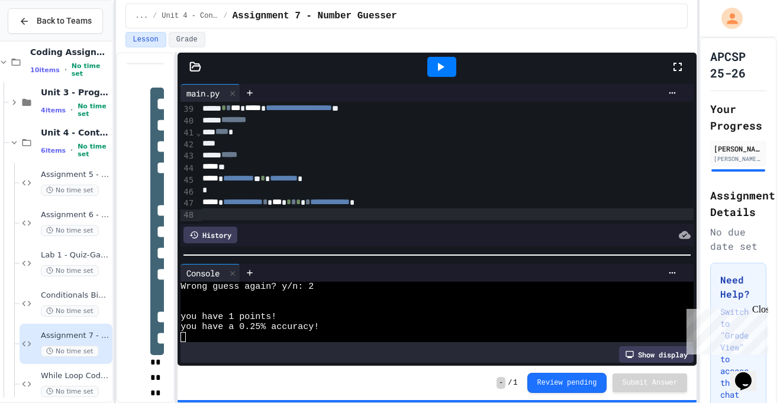
scroll to position [449, 2]
click at [311, 206] on span "*" at bounding box center [308, 202] width 5 height 8
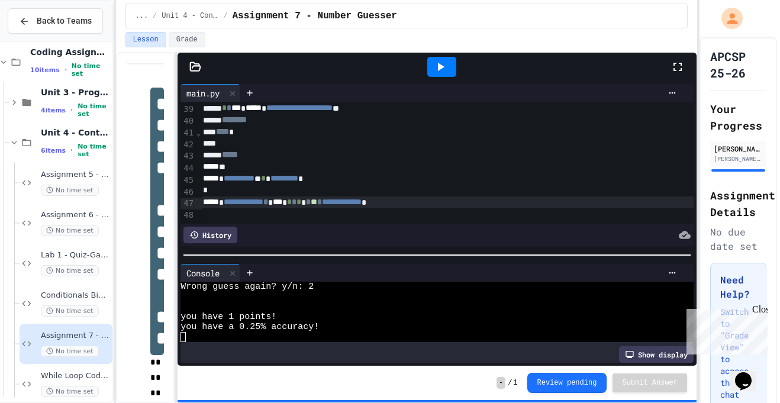
click at [439, 69] on icon at bounding box center [441, 67] width 7 height 8
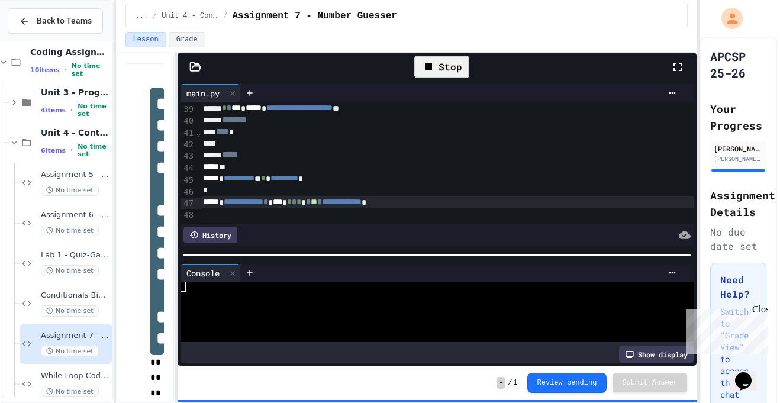
scroll to position [10, 0]
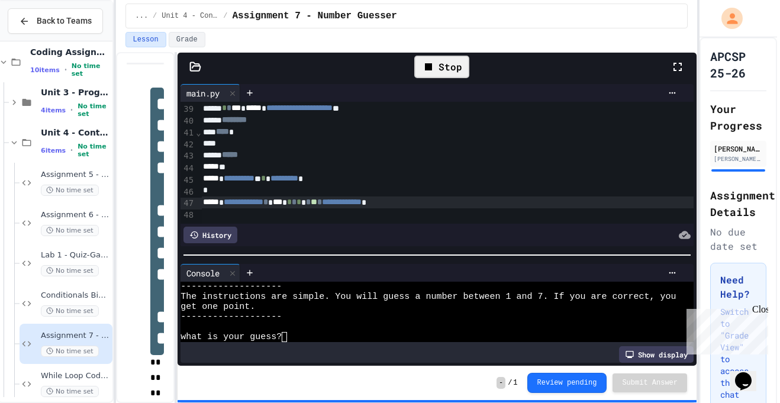
click at [290, 335] on textarea "Terminal input" at bounding box center [289, 337] width 5 height 10
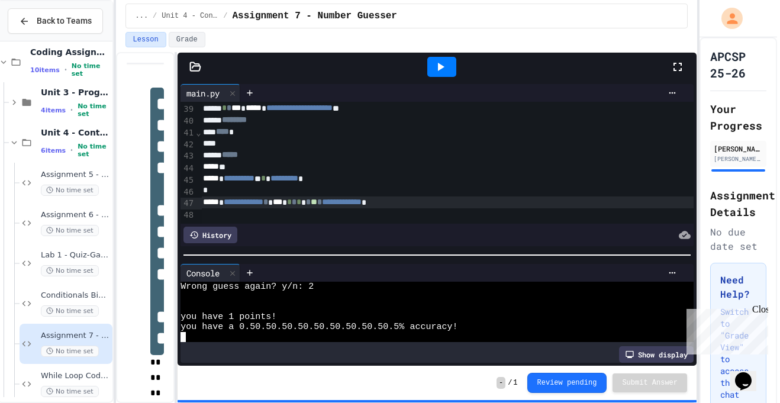
scroll to position [141, 0]
click at [322, 200] on span "*" at bounding box center [319, 202] width 5 height 8
click at [444, 62] on icon at bounding box center [440, 67] width 14 height 14
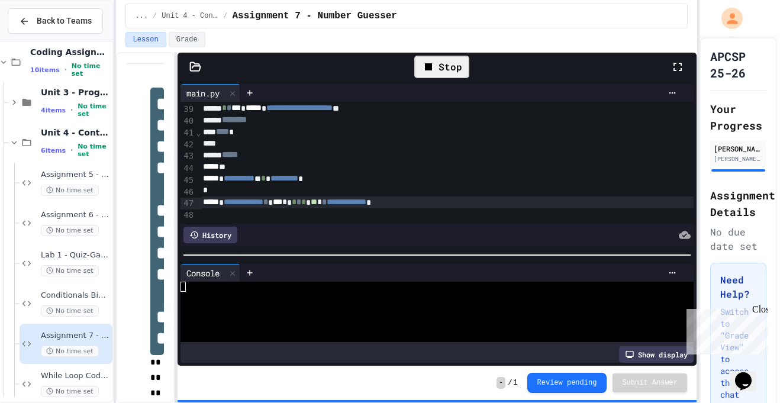
scroll to position [0, 0]
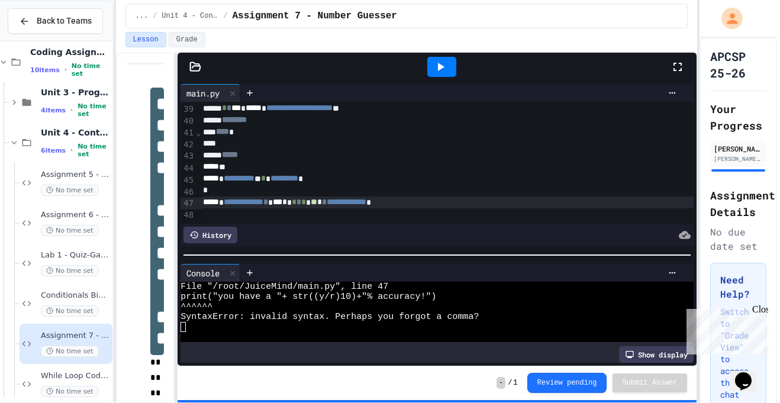
click at [322, 204] on span "*" at bounding box center [319, 202] width 5 height 8
click at [445, 67] on icon at bounding box center [440, 67] width 14 height 14
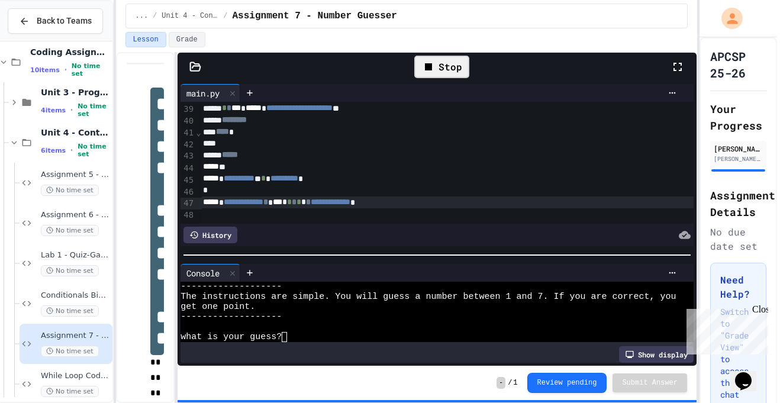
scroll to position [10, 0]
click at [292, 337] on textarea "Terminal input" at bounding box center [289, 337] width 5 height 10
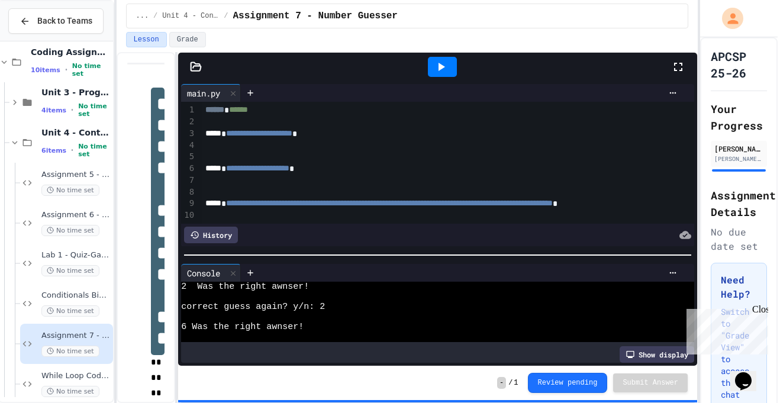
scroll to position [0, 0]
click at [229, 160] on div at bounding box center [481, 157] width 558 height 12
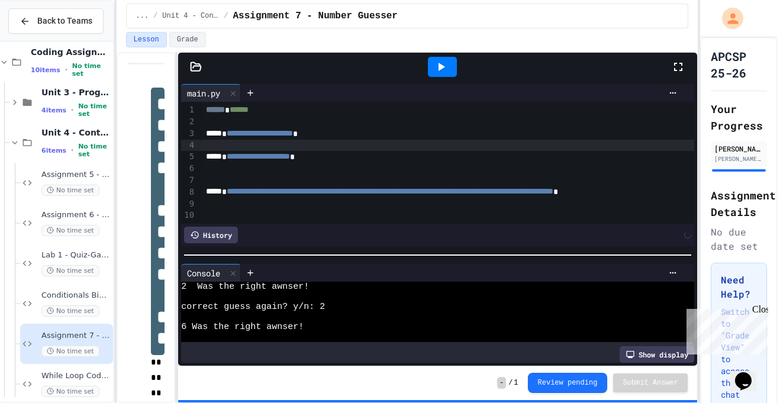
click at [227, 177] on div at bounding box center [481, 180] width 558 height 12
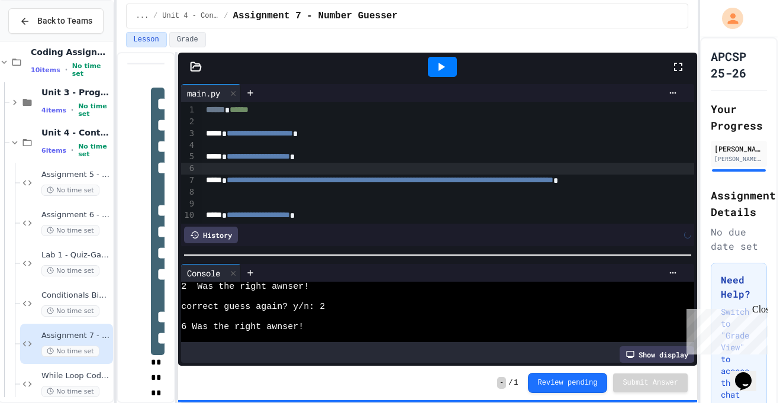
click at [232, 197] on div at bounding box center [481, 192] width 558 height 12
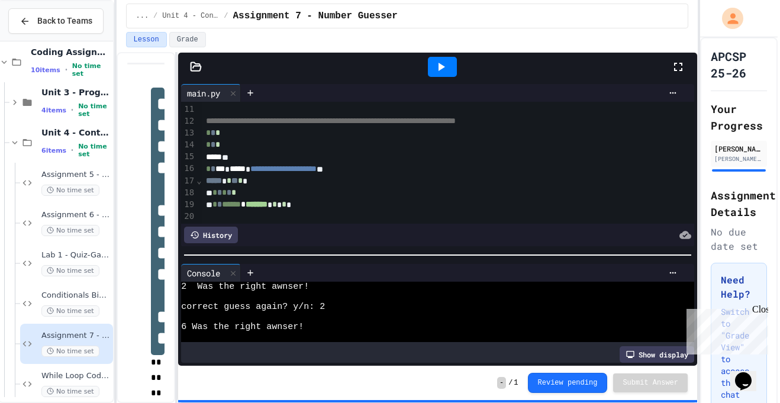
scroll to position [117, 0]
click at [257, 160] on div "***** **" at bounding box center [481, 158] width 558 height 12
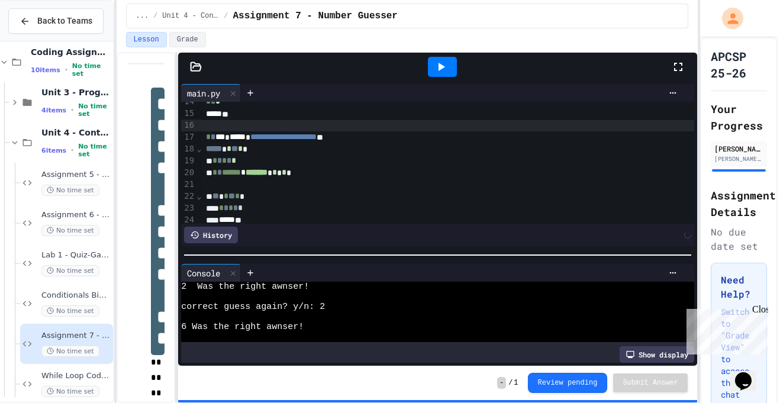
scroll to position [161, 0]
click at [383, 137] on div "**********" at bounding box center [481, 137] width 558 height 12
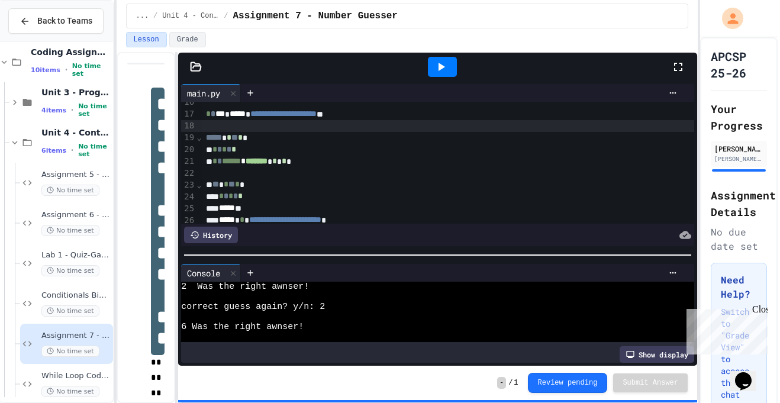
scroll to position [185, 0]
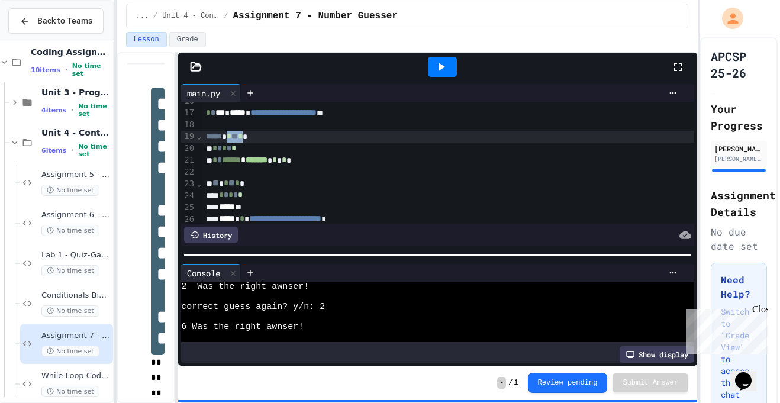
drag, startPoint x: 253, startPoint y: 136, endPoint x: 231, endPoint y: 140, distance: 22.2
click at [231, 140] on div "***** * ** * *" at bounding box center [481, 137] width 558 height 12
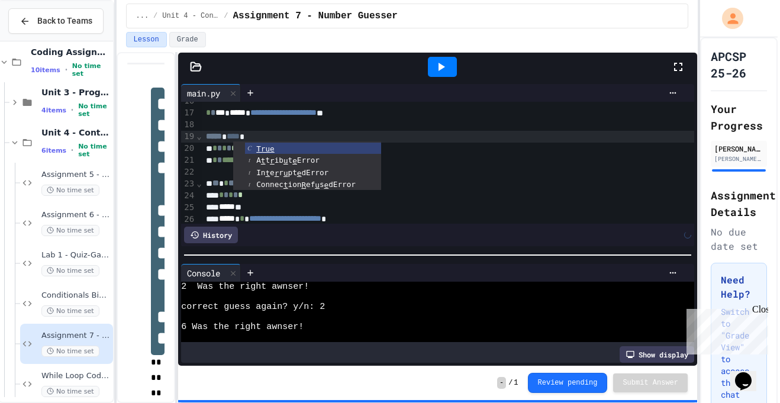
click at [296, 114] on span "**********" at bounding box center [283, 112] width 66 height 8
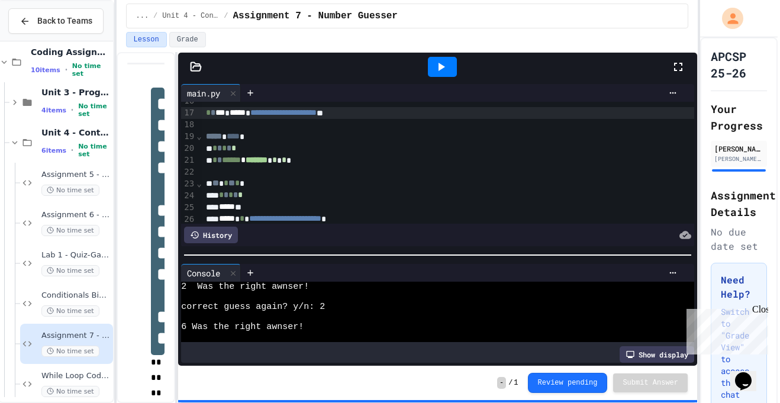
click at [221, 148] on span "*" at bounding box center [219, 148] width 5 height 8
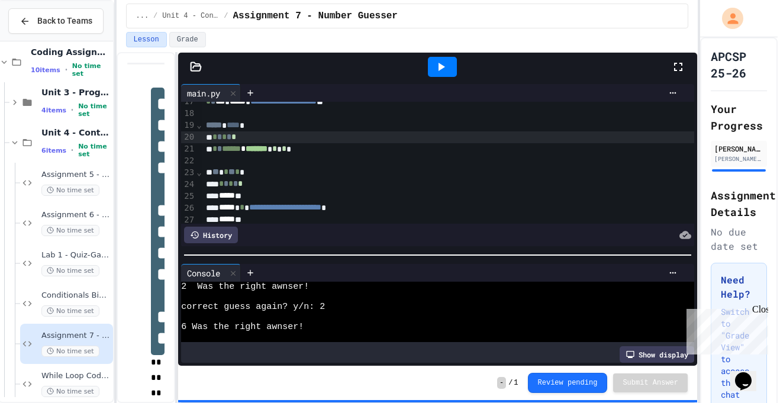
scroll to position [197, 0]
click at [226, 167] on div "** * ** * *" at bounding box center [481, 172] width 558 height 12
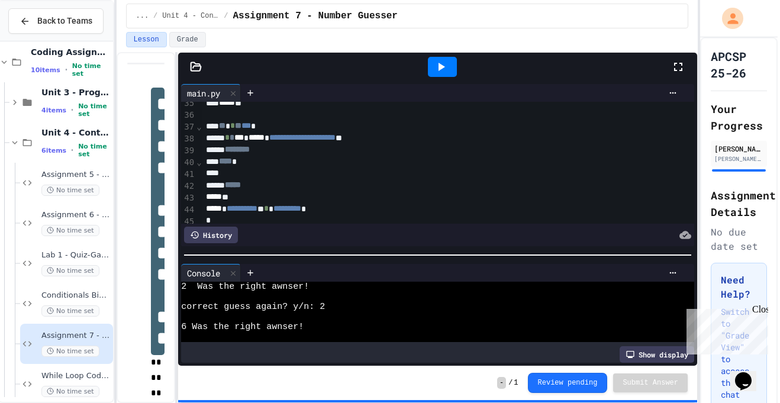
scroll to position [408, 0]
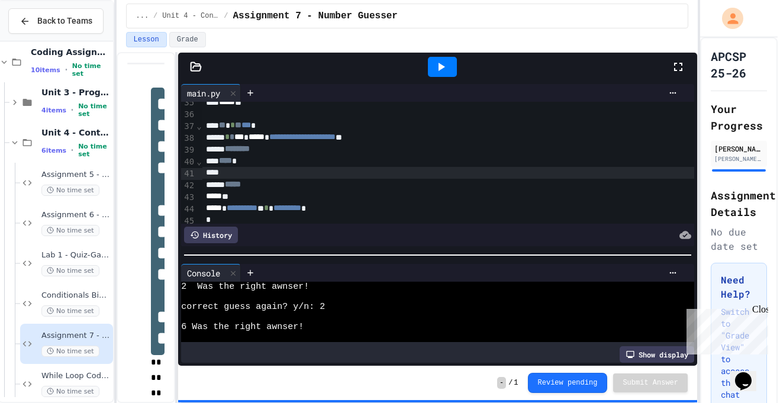
click at [235, 171] on div at bounding box center [481, 173] width 558 height 12
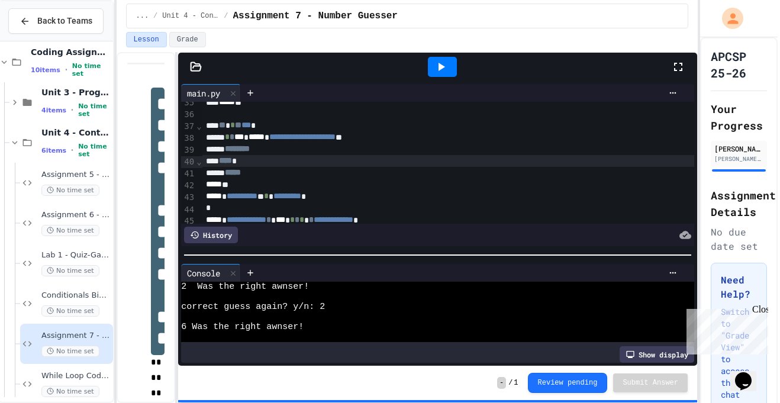
click at [265, 173] on div "*****" at bounding box center [481, 173] width 558 height 12
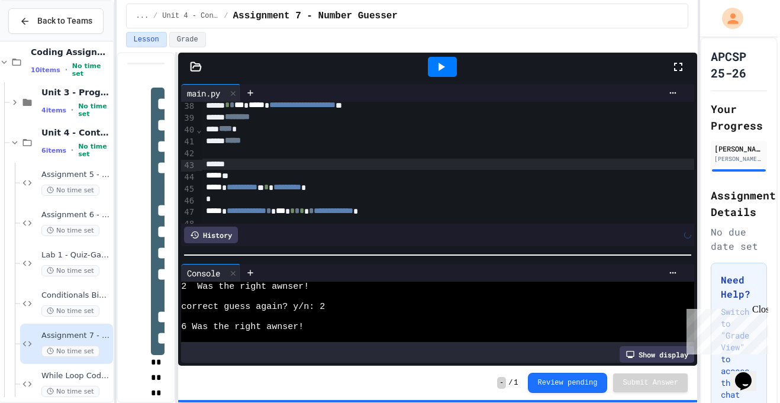
scroll to position [449, 0]
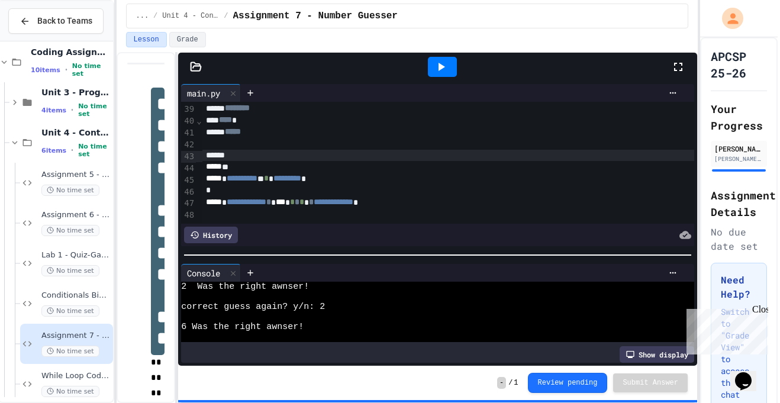
click at [206, 148] on div at bounding box center [481, 144] width 558 height 12
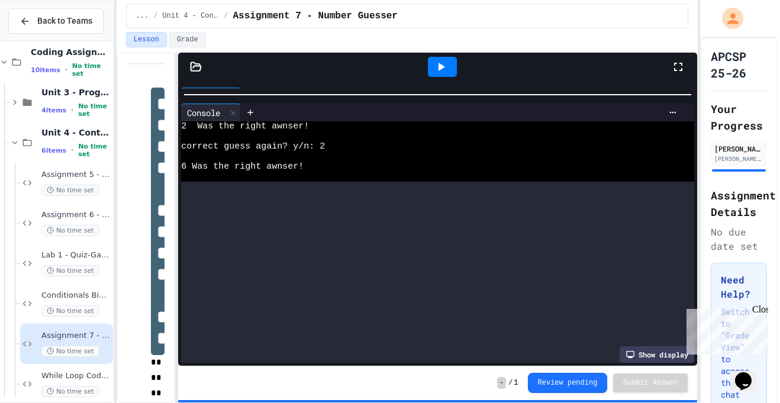
scroll to position [432, 0]
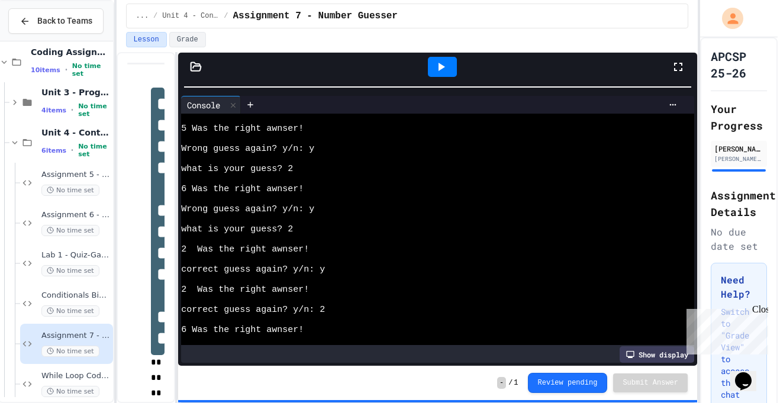
click at [309, 50] on div "**********" at bounding box center [407, 201] width 581 height 403
drag, startPoint x: 300, startPoint y: 167, endPoint x: 231, endPoint y: 166, distance: 68.6
click at [231, 167] on div "what is y our guess? 2" at bounding box center [431, 169] width 500 height 10
click at [270, 213] on div "Wrong guess again ? y/n: y" at bounding box center [431, 209] width 500 height 10
drag, startPoint x: 327, startPoint y: 310, endPoint x: 290, endPoint y: 306, distance: 36.3
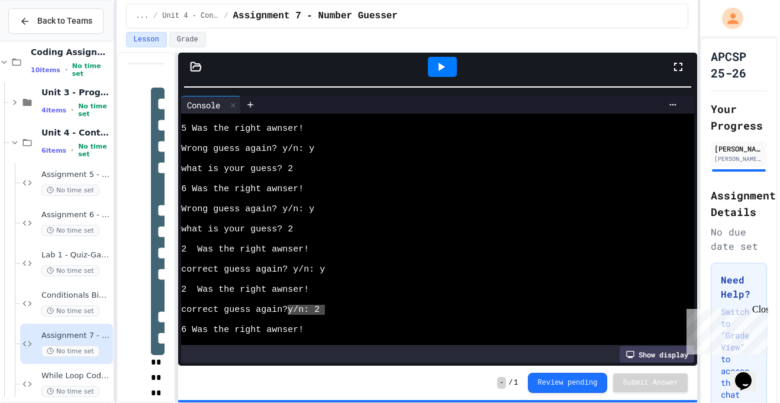
click at [290, 306] on div "correct guess again? y/n: 2" at bounding box center [431, 310] width 500 height 10
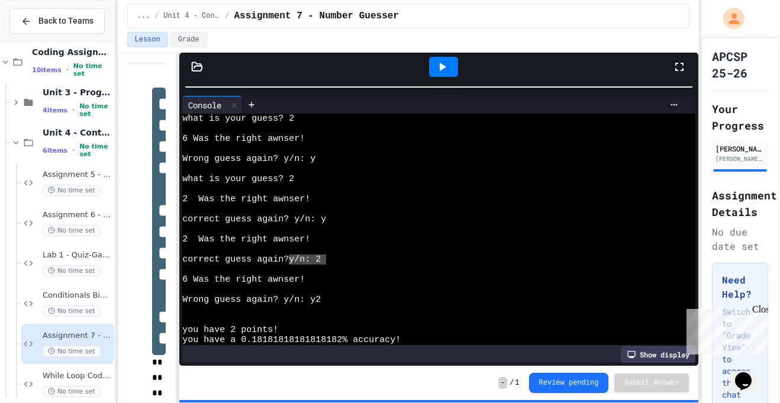
scroll to position [479, 0]
drag, startPoint x: 310, startPoint y: 241, endPoint x: 180, endPoint y: 237, distance: 129.6
click at [180, 237] on div "Console WWWWWWWWWWWWWWWWWWWWWWWWWWWWWWWW what is your guess? 2 6 Was the right …" at bounding box center [438, 229] width 519 height 273
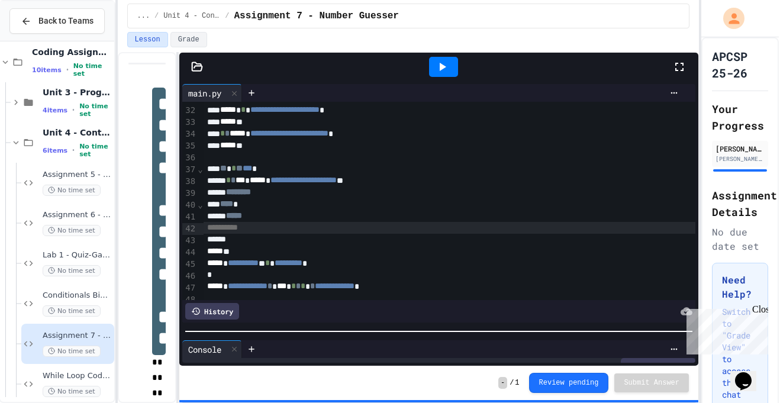
click at [459, 365] on div "**********" at bounding box center [438, 223] width 519 height 285
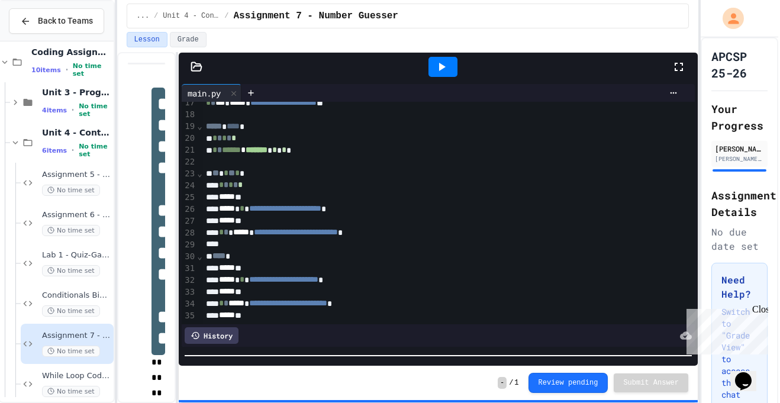
scroll to position [0, 0]
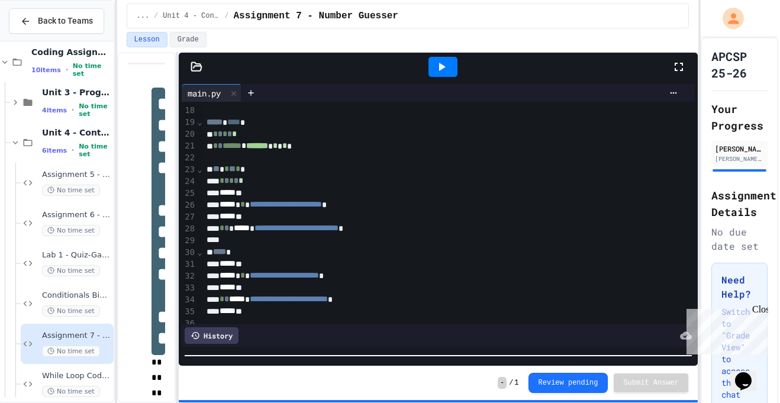
click at [199, 171] on span "⌄" at bounding box center [199, 168] width 6 height 9
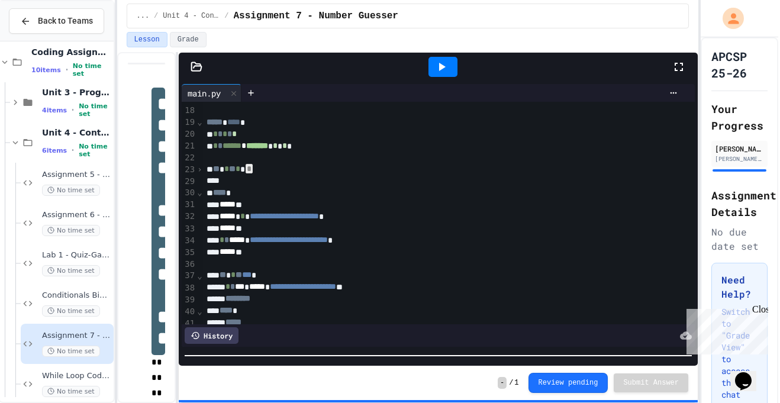
click at [200, 194] on span "⌄" at bounding box center [199, 192] width 6 height 9
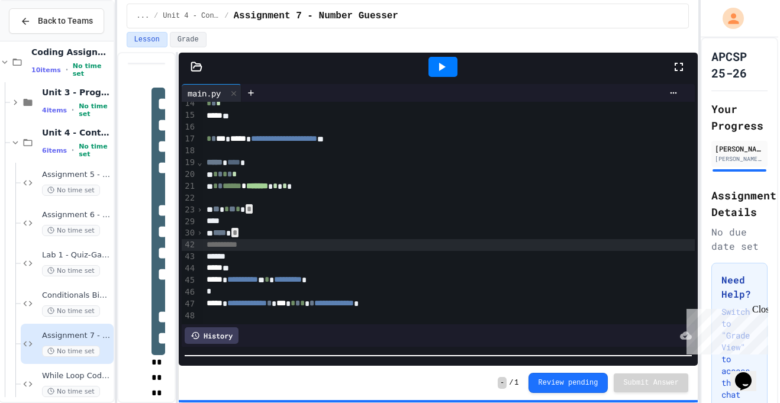
click at [200, 235] on span "›" at bounding box center [199, 232] width 6 height 9
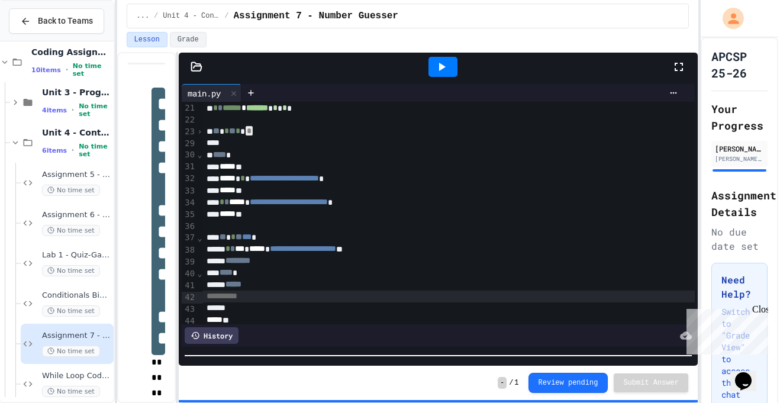
click at [442, 67] on icon at bounding box center [442, 67] width 7 height 8
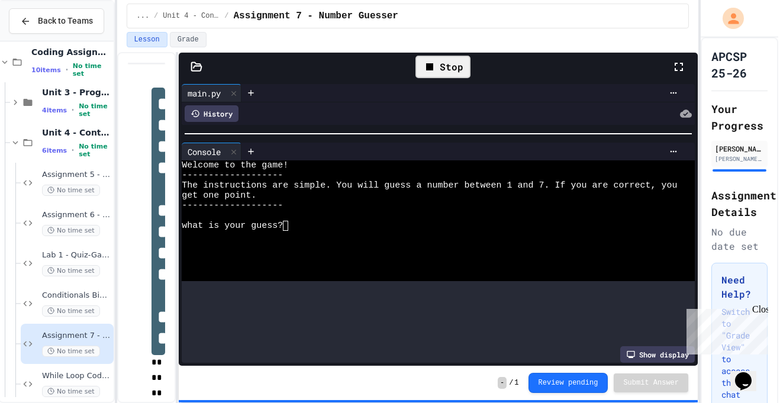
click at [344, 114] on div "**********" at bounding box center [438, 223] width 519 height 285
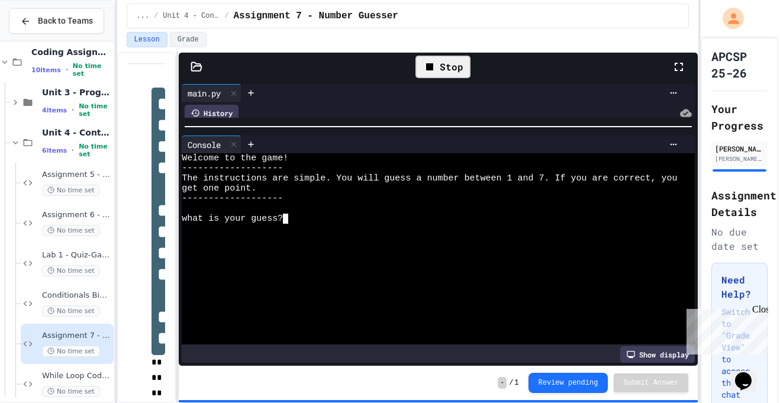
click at [364, 218] on div "what is your guess?" at bounding box center [432, 219] width 500 height 10
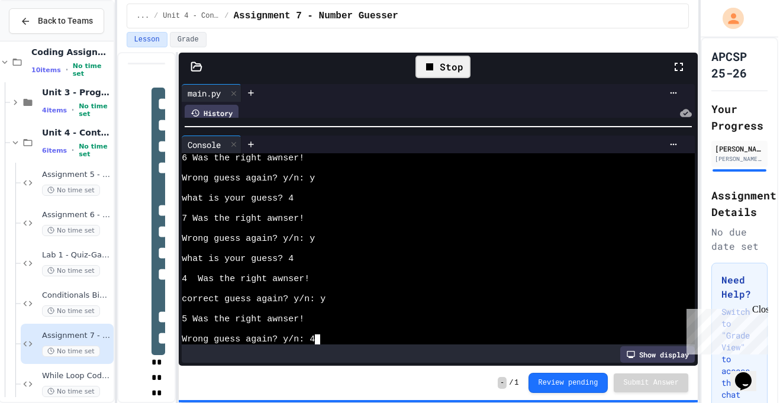
scroll to position [674, 0]
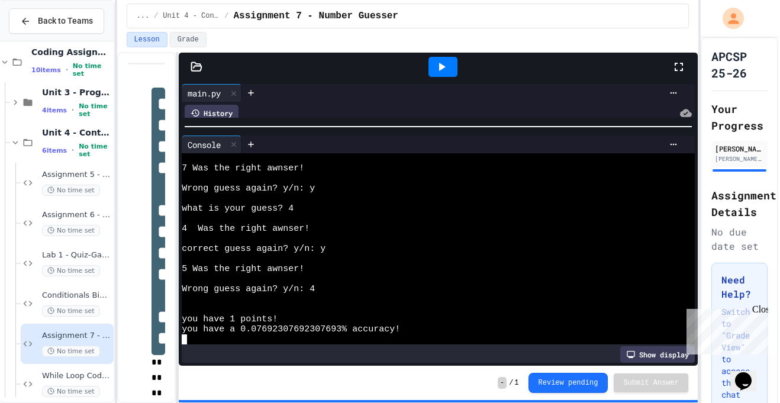
click at [328, 249] on div "correct guess again? y/n: y" at bounding box center [432, 249] width 500 height 10
drag, startPoint x: 325, startPoint y: 247, endPoint x: 318, endPoint y: 250, distance: 7.5
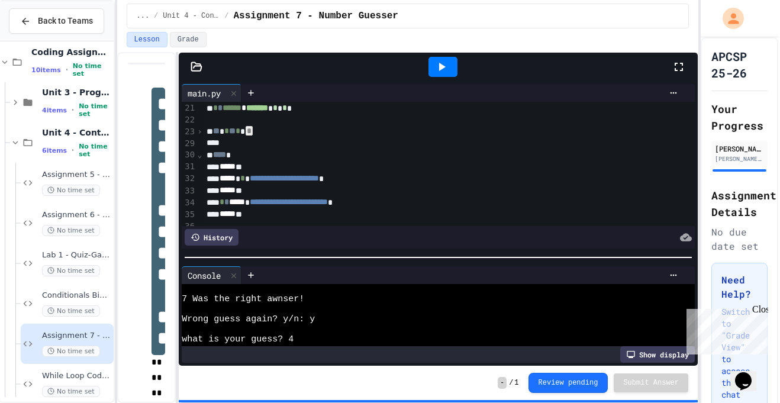
click at [453, 402] on div "**********" at bounding box center [438, 227] width 520 height 351
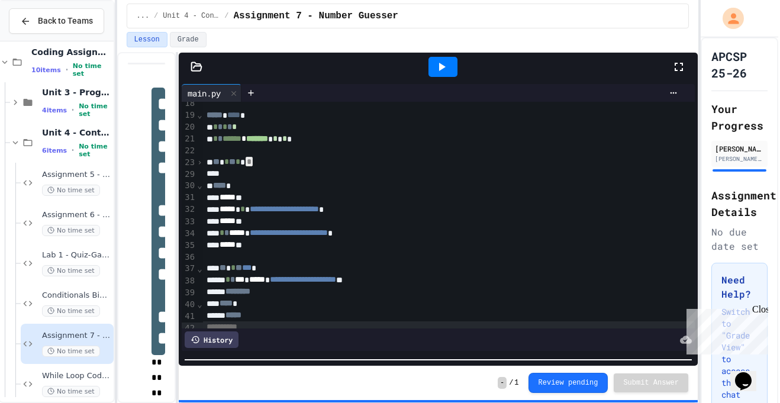
scroll to position [205, 0]
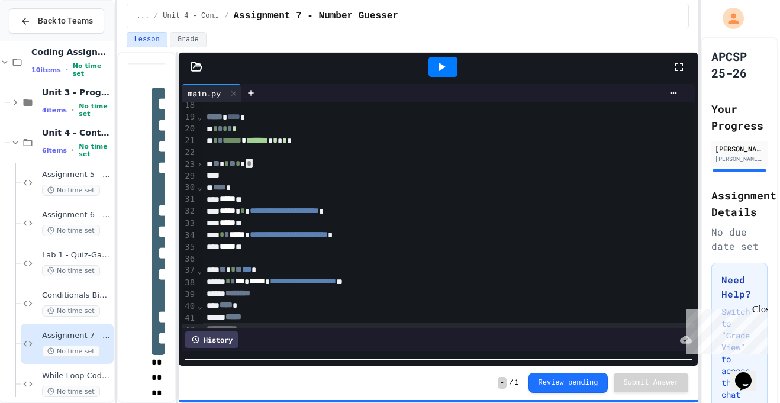
click at [198, 163] on span "›" at bounding box center [199, 163] width 6 height 9
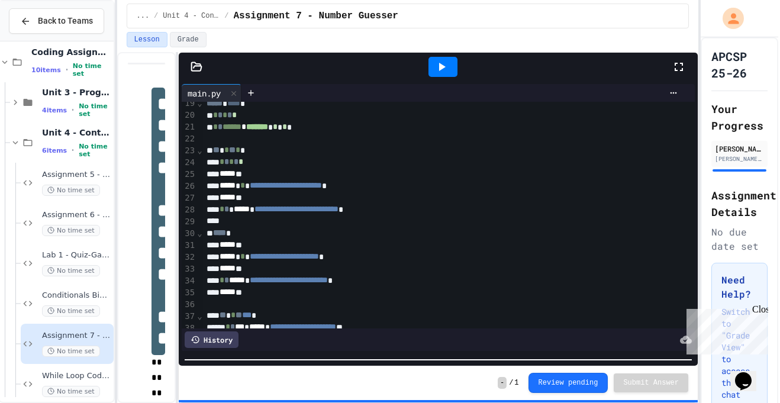
scroll to position [219, 0]
click at [322, 188] on span "**********" at bounding box center [286, 184] width 72 height 8
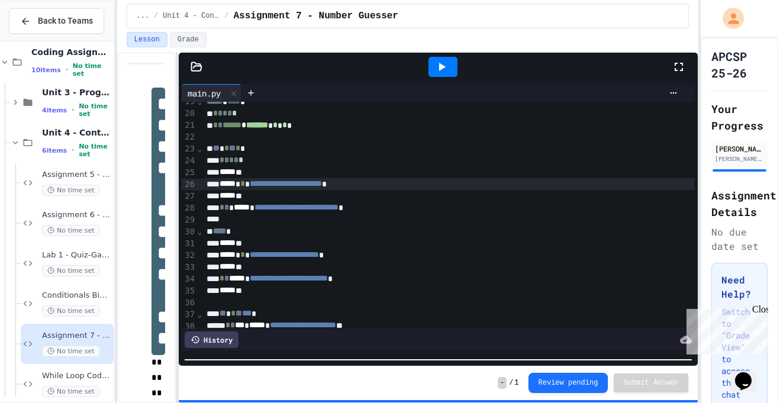
scroll to position [215, 0]
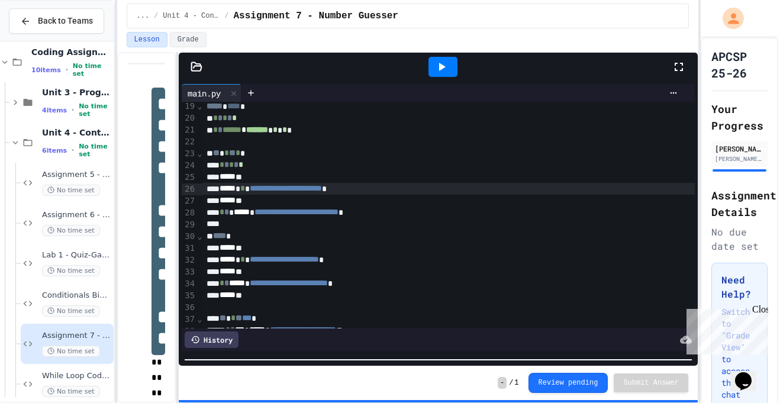
click at [235, 155] on span "**" at bounding box center [232, 152] width 7 height 8
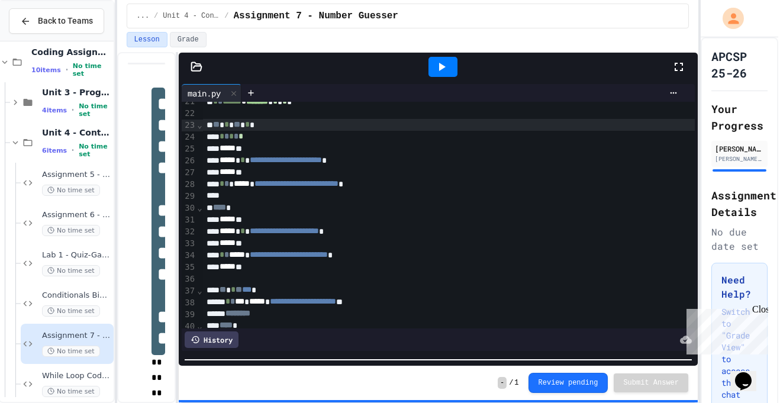
scroll to position [251, 0]
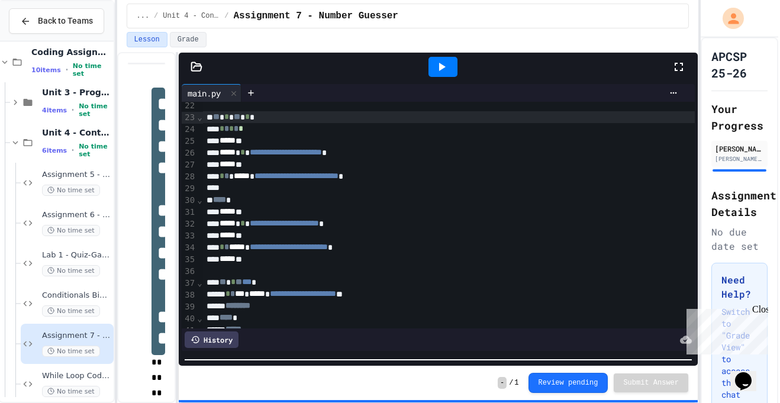
click at [228, 128] on span "*" at bounding box center [226, 128] width 5 height 8
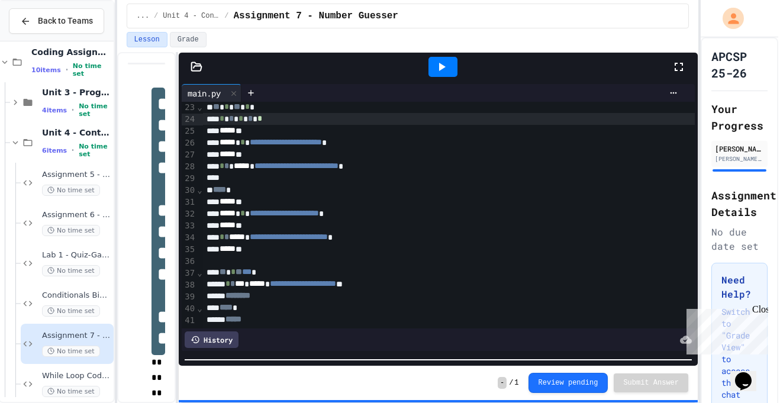
scroll to position [264, 0]
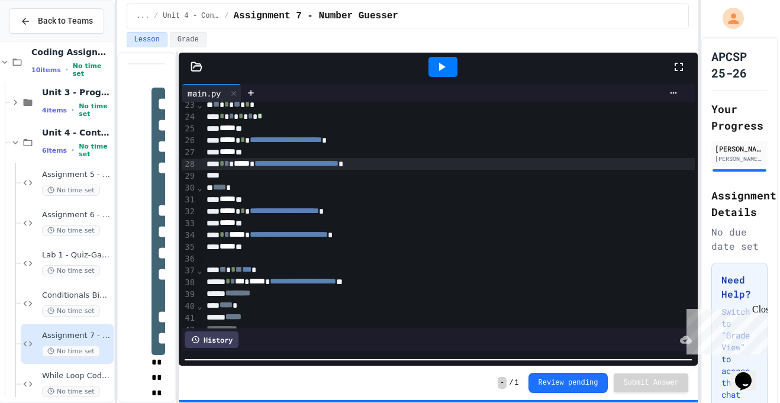
click at [229, 166] on span "*" at bounding box center [226, 163] width 5 height 8
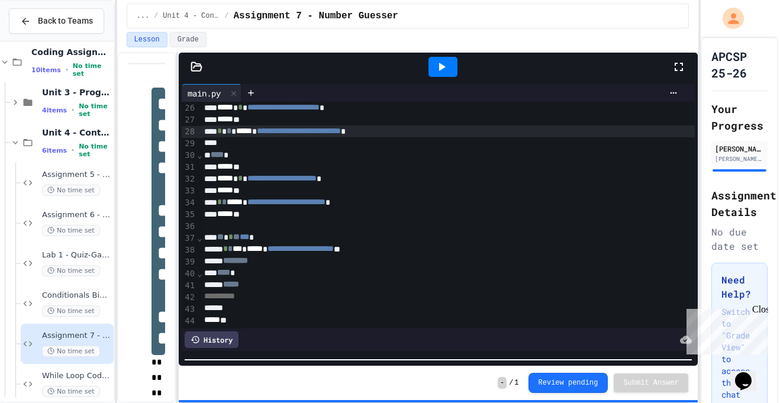
scroll to position [296, 2]
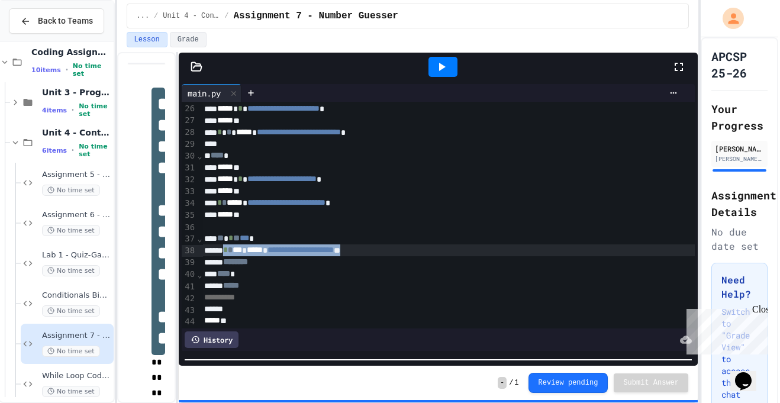
drag, startPoint x: 234, startPoint y: 253, endPoint x: 403, endPoint y: 256, distance: 169.8
click at [403, 256] on div "**********" at bounding box center [480, 250] width 558 height 12
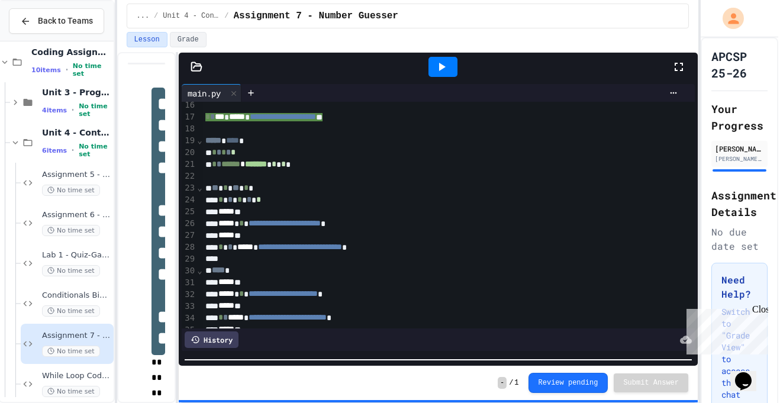
scroll to position [181, 2]
click at [449, 67] on div at bounding box center [442, 67] width 29 height 20
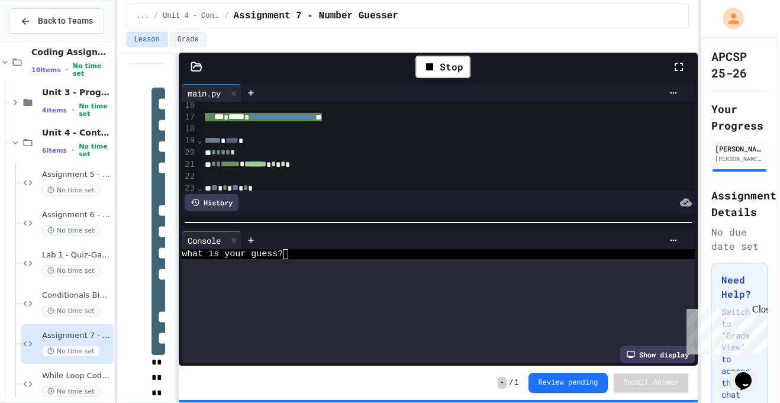
scroll to position [0, 0]
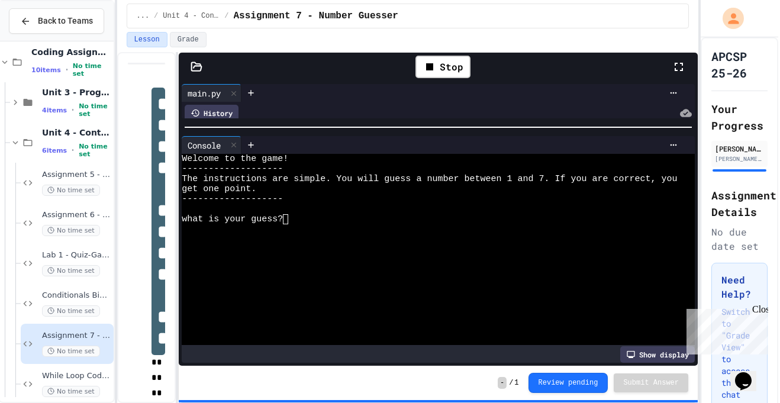
click at [371, 117] on div "**********" at bounding box center [438, 223] width 519 height 285
click at [364, 266] on div at bounding box center [432, 269] width 500 height 10
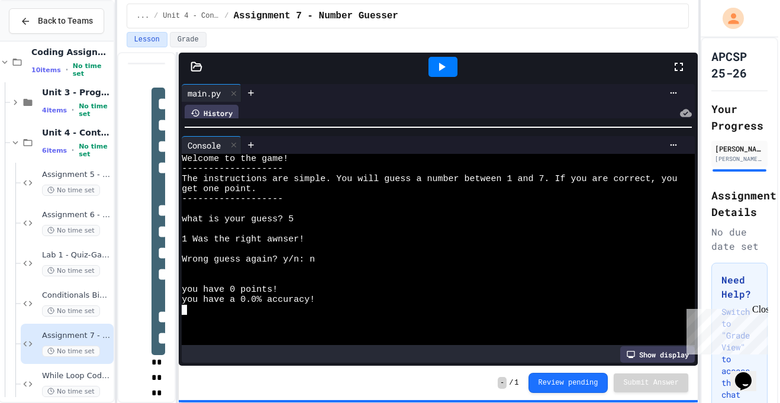
click at [442, 72] on icon at bounding box center [441, 67] width 14 height 14
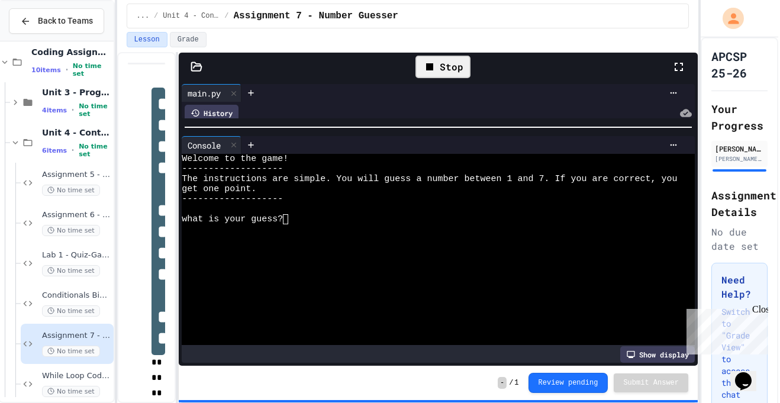
click at [392, 245] on div at bounding box center [432, 249] width 500 height 10
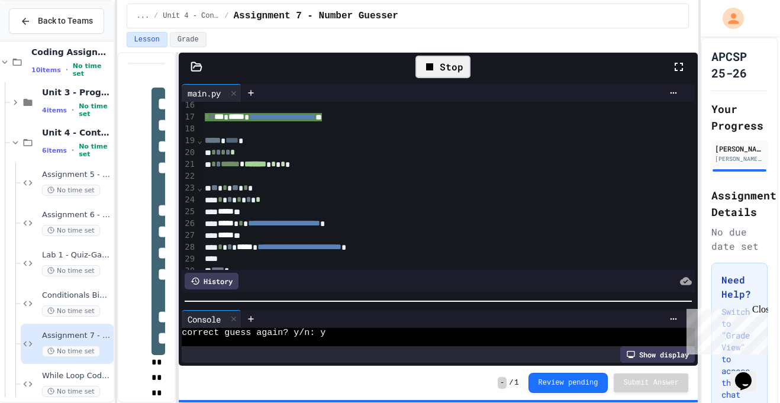
scroll to position [141, 0]
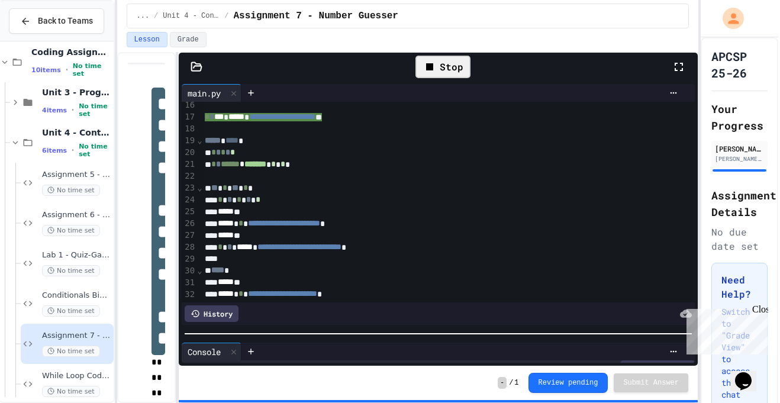
click at [451, 349] on div "**********" at bounding box center [438, 223] width 519 height 285
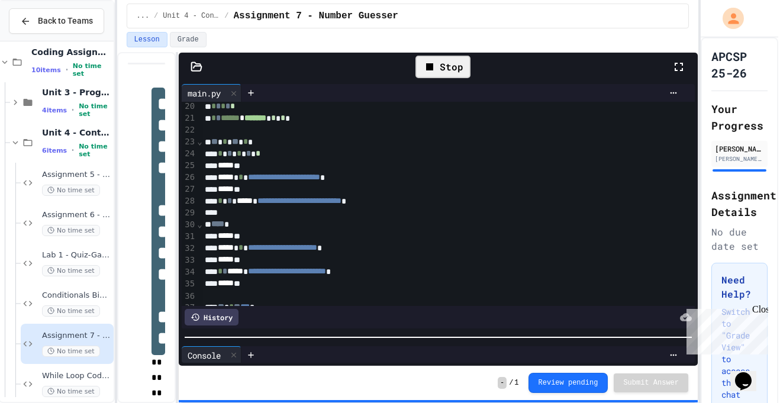
scroll to position [228, 2]
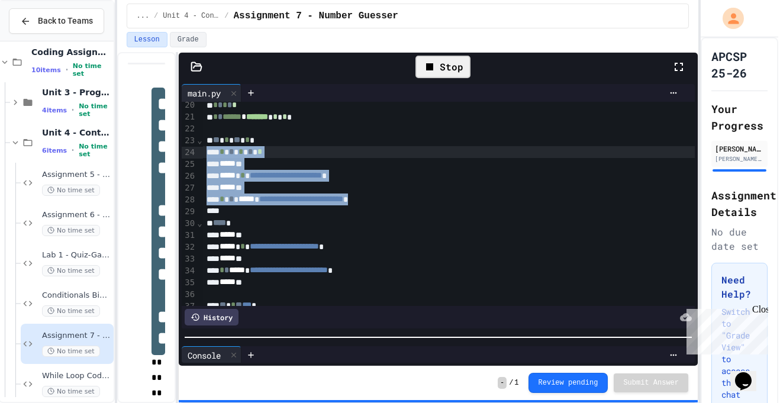
drag, startPoint x: 421, startPoint y: 199, endPoint x: 163, endPoint y: 150, distance: 262.4
click at [163, 150] on div "**********" at bounding box center [407, 227] width 581 height 351
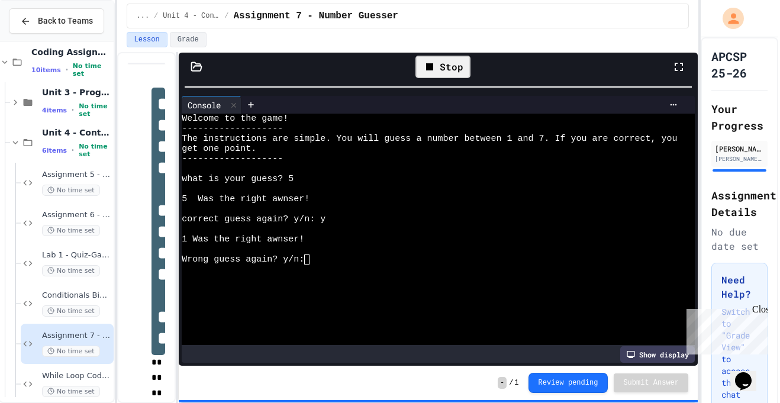
scroll to position [0, 0]
click at [353, 56] on div "**********" at bounding box center [438, 209] width 519 height 313
click at [383, 271] on div at bounding box center [432, 269] width 500 height 10
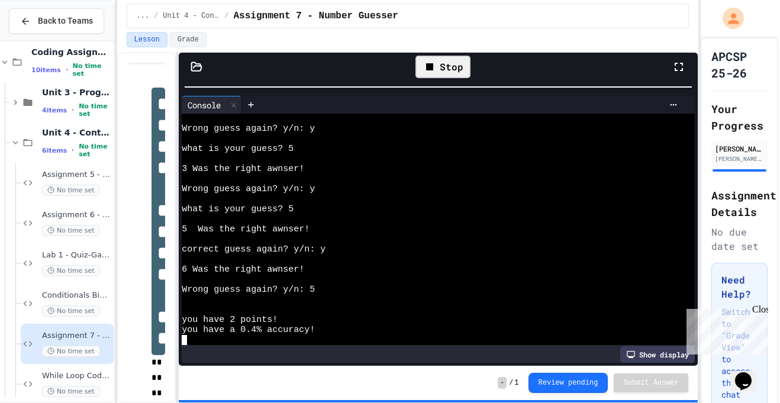
scroll to position [131, 0]
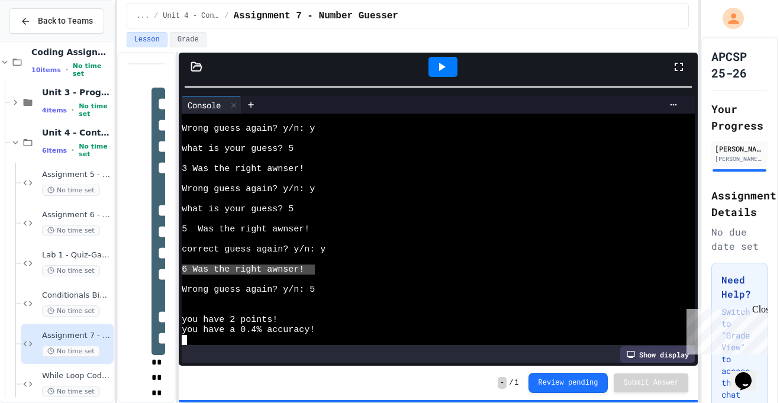
drag, startPoint x: 313, startPoint y: 270, endPoint x: 183, endPoint y: 268, distance: 130.2
click at [183, 268] on div "6 Was the right awnser!" at bounding box center [432, 269] width 500 height 10
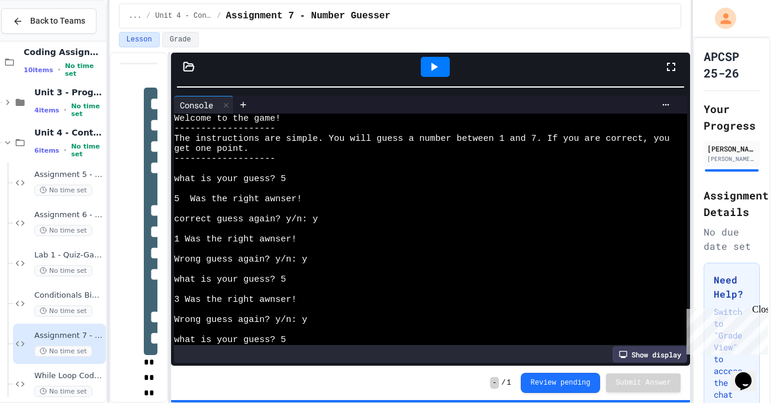
scroll to position [0, 8]
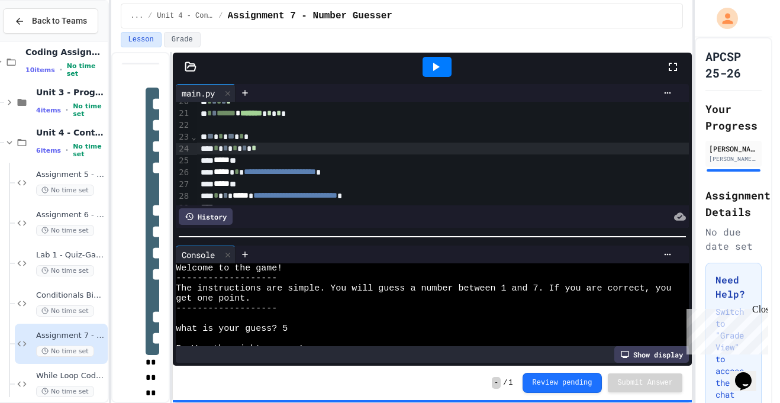
click at [376, 241] on div at bounding box center [432, 237] width 519 height 12
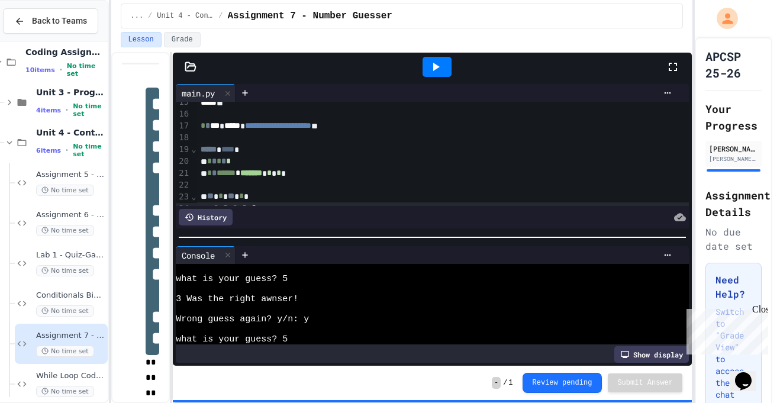
scroll to position [173, 0]
click at [201, 132] on div at bounding box center [476, 137] width 558 height 12
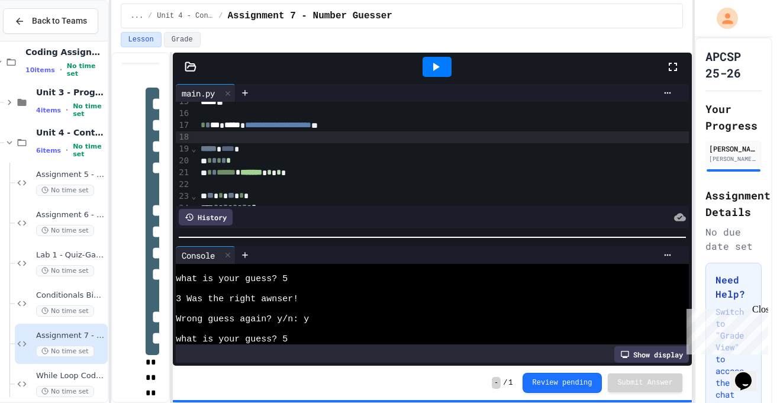
click at [368, 130] on div "**********" at bounding box center [476, 125] width 558 height 12
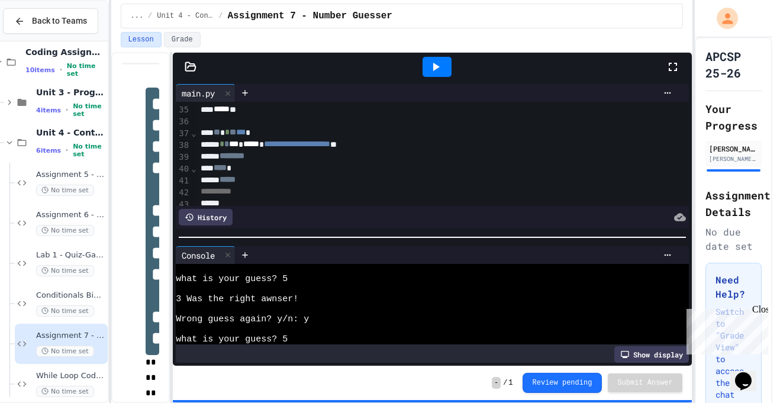
scroll to position [399, 0]
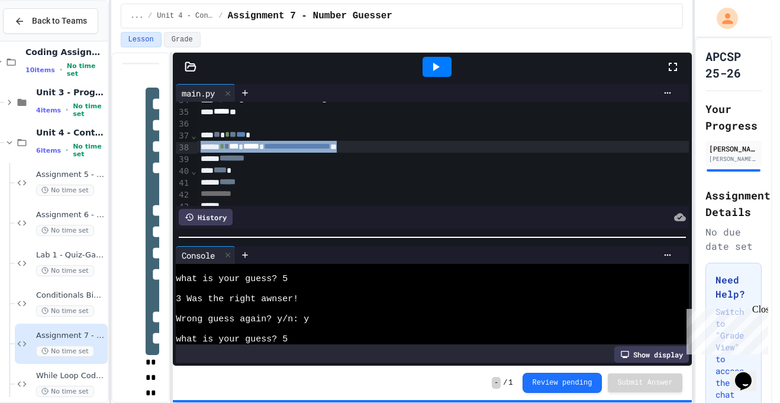
drag, startPoint x: 410, startPoint y: 148, endPoint x: 198, endPoint y: 153, distance: 212.4
click at [198, 153] on div "**********" at bounding box center [476, 147] width 558 height 12
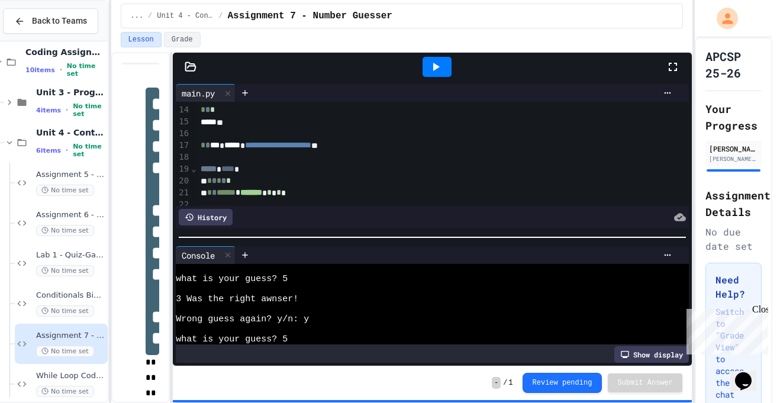
scroll to position [153, 0]
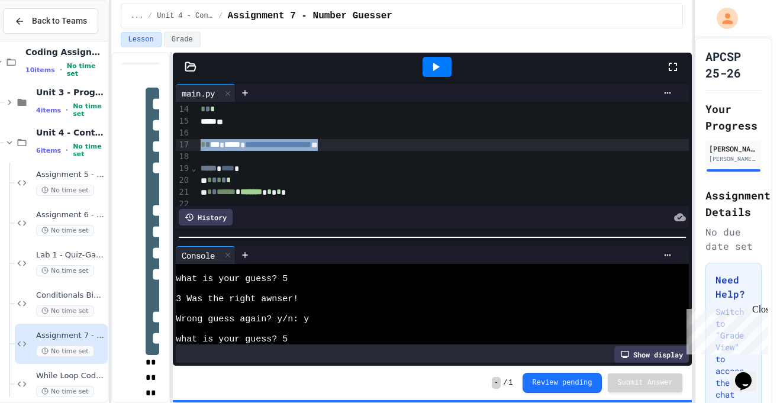
drag, startPoint x: 376, startPoint y: 141, endPoint x: 192, endPoint y: 149, distance: 184.7
click at [192, 149] on div "**********" at bounding box center [432, 154] width 513 height 104
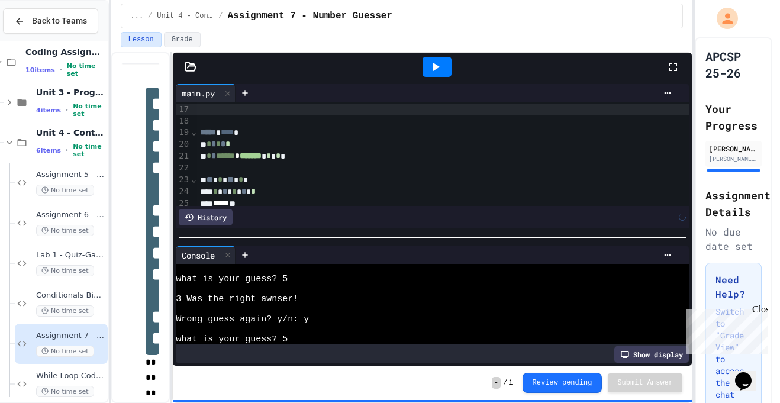
scroll to position [190, 1]
click at [264, 134] on div "***** **** *" at bounding box center [475, 131] width 558 height 12
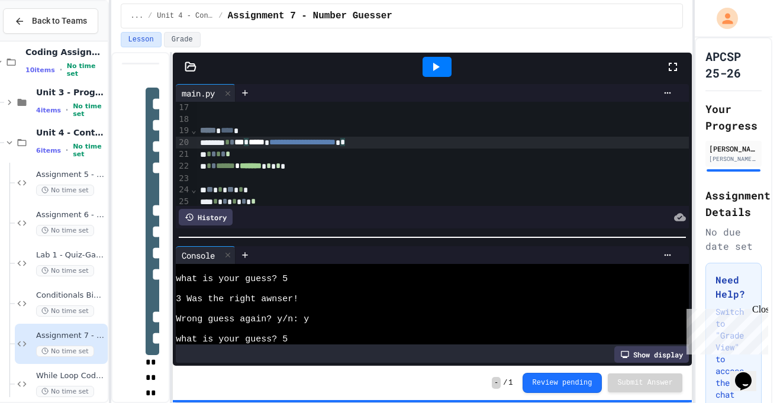
click at [234, 143] on div "**********" at bounding box center [475, 143] width 558 height 12
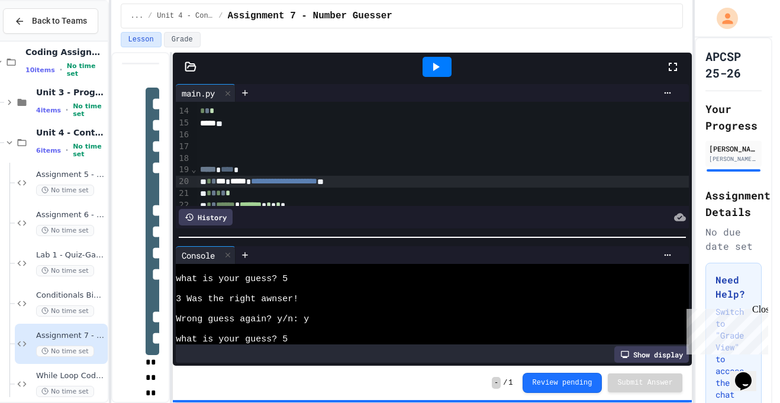
scroll to position [153, 0]
click at [271, 169] on div "***** **** *" at bounding box center [476, 169] width 558 height 12
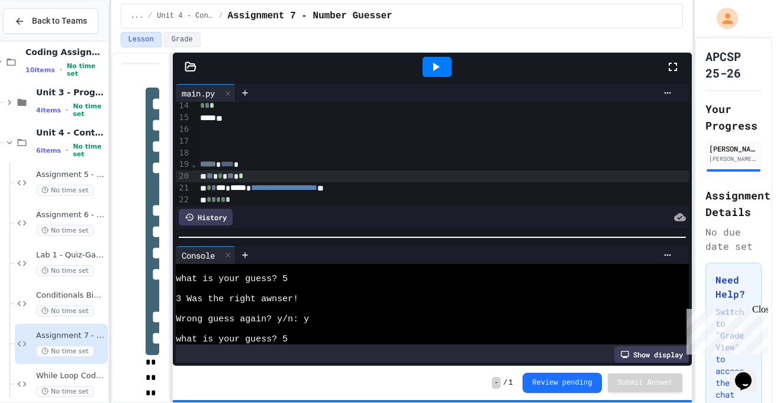
scroll to position [159, 1]
click at [207, 187] on div "**********" at bounding box center [475, 186] width 558 height 12
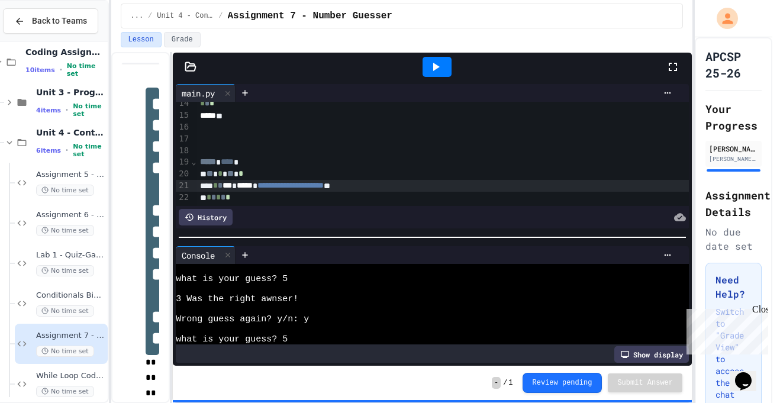
click at [430, 66] on icon at bounding box center [435, 67] width 14 height 14
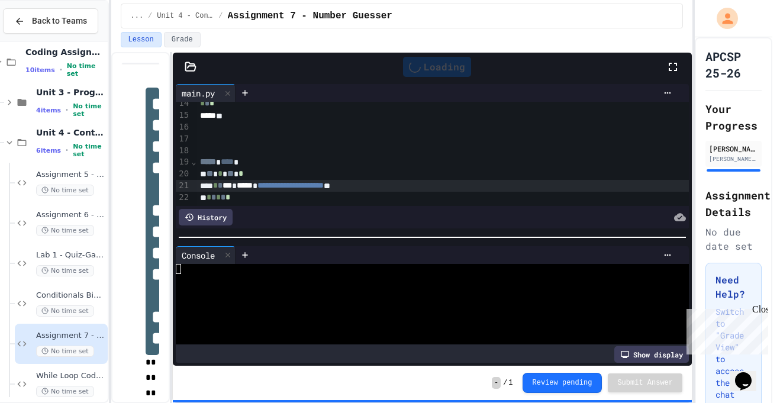
scroll to position [0, 0]
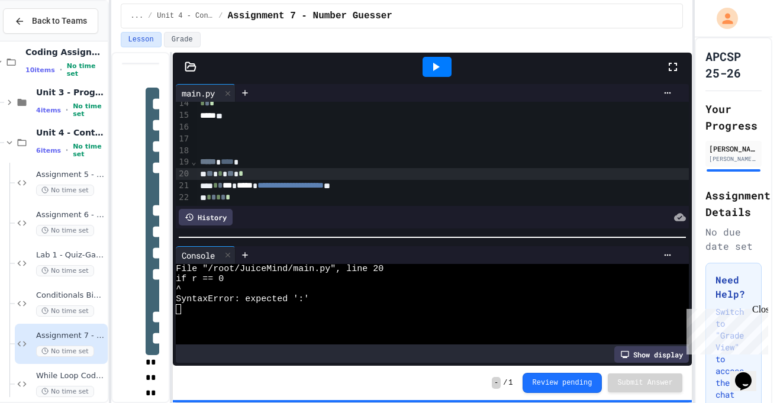
click at [314, 173] on div "** * ** *" at bounding box center [475, 174] width 558 height 12
click at [432, 57] on div at bounding box center [436, 67] width 29 height 20
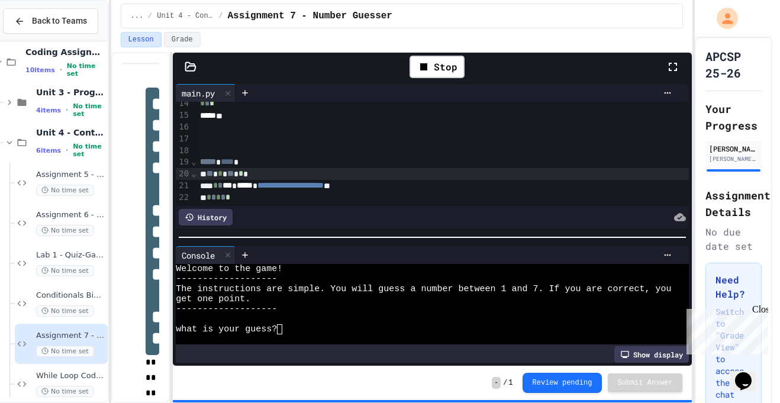
click at [285, 332] on textarea "Terminal input" at bounding box center [284, 329] width 5 height 10
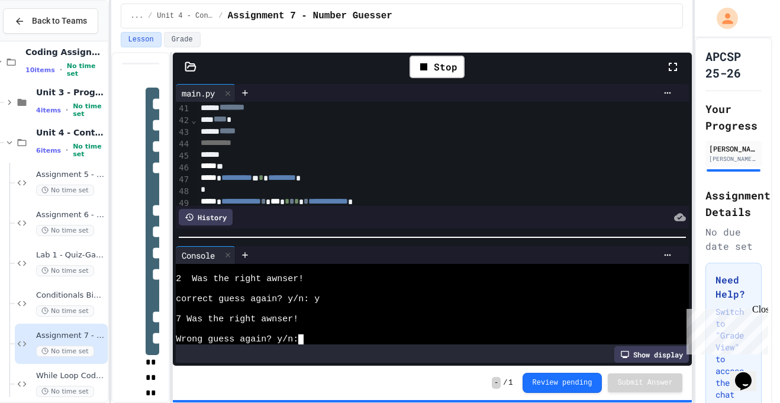
scroll to position [490, 0]
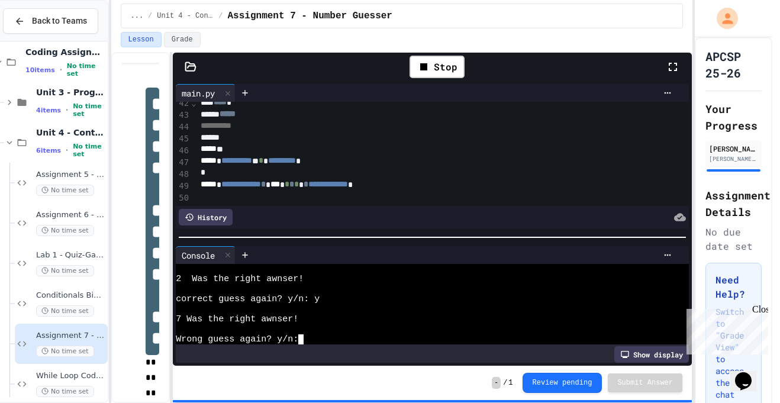
click at [333, 190] on div "**********" at bounding box center [476, 185] width 558 height 12
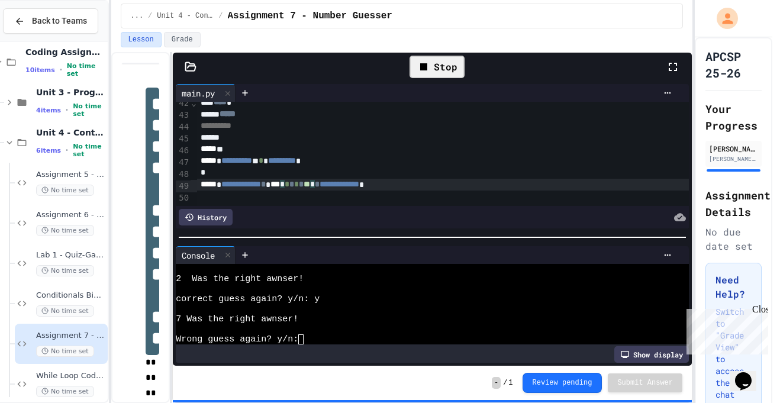
click at [448, 72] on div "Stop" at bounding box center [436, 67] width 55 height 22
click at [448, 72] on div at bounding box center [436, 67] width 29 height 20
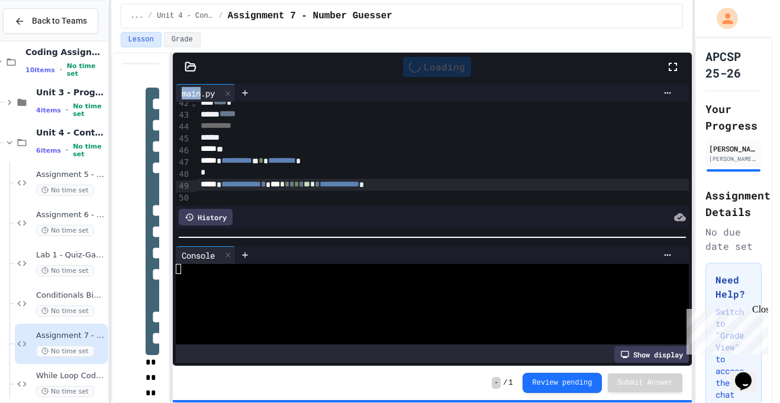
scroll to position [0, 0]
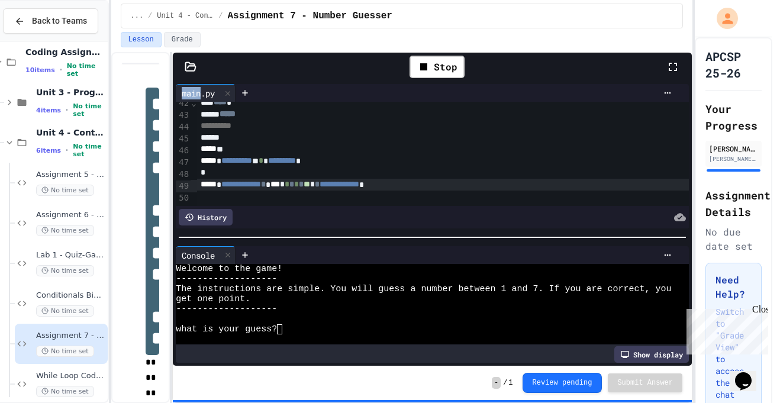
click at [287, 328] on textarea "Terminal input" at bounding box center [284, 329] width 5 height 10
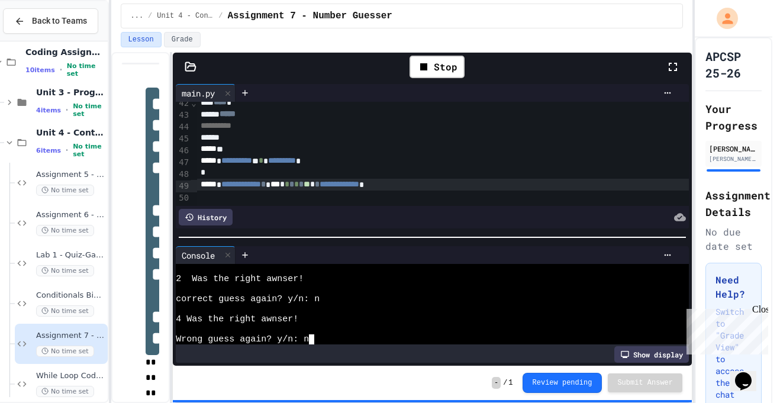
scroll to position [121, 0]
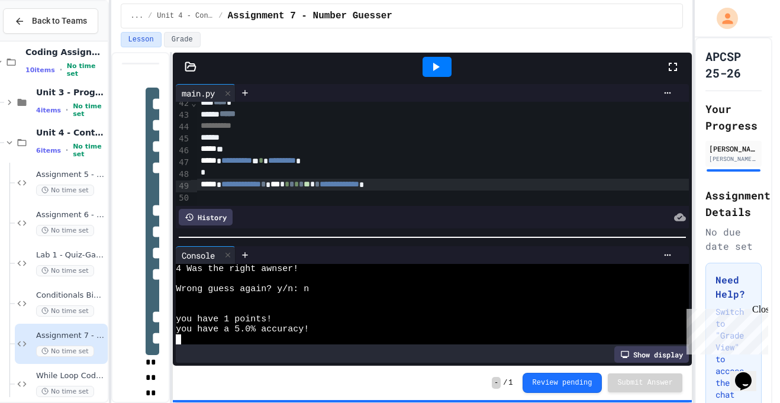
click at [310, 188] on span "**" at bounding box center [306, 184] width 7 height 8
click at [436, 72] on icon at bounding box center [435, 67] width 14 height 14
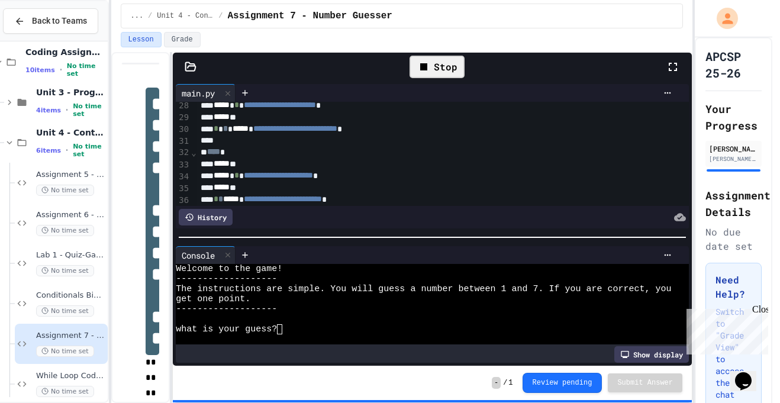
scroll to position [321, 0]
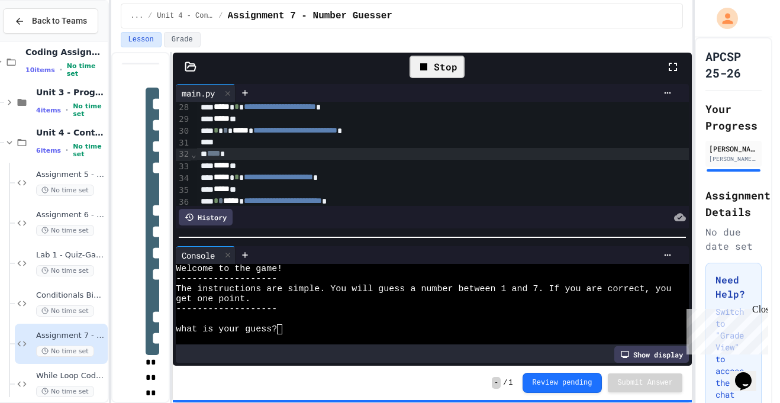
click at [220, 156] on span "****" at bounding box center [213, 153] width 13 height 8
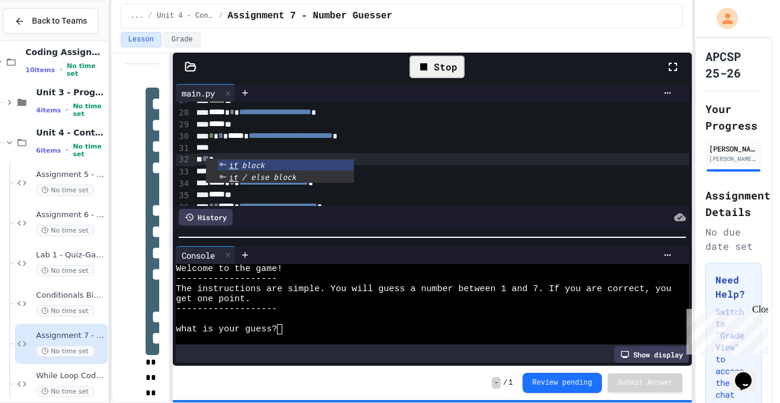
scroll to position [321, 3]
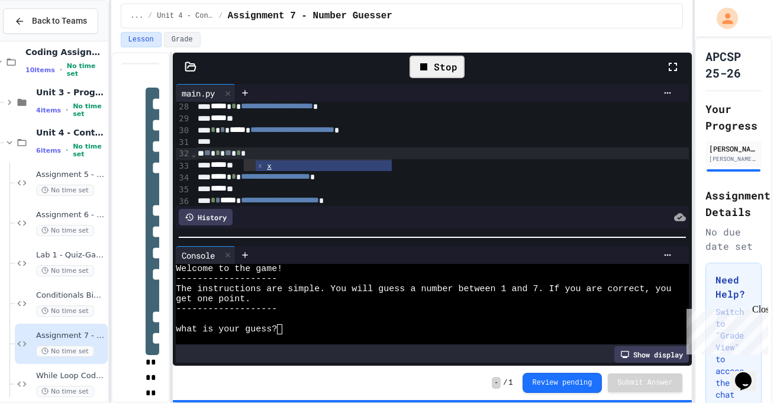
click at [334, 126] on span "**********" at bounding box center [292, 129] width 84 height 8
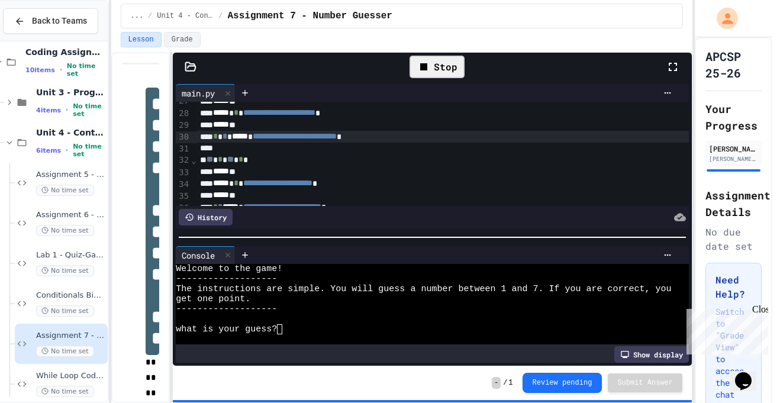
scroll to position [317, 1]
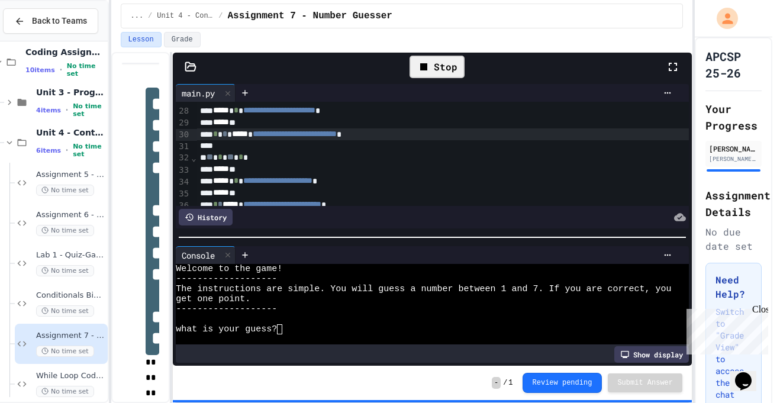
click at [438, 65] on div "Stop" at bounding box center [436, 67] width 55 height 22
click at [438, 65] on icon at bounding box center [435, 67] width 14 height 14
click at [283, 331] on textarea "Terminal input" at bounding box center [284, 329] width 5 height 10
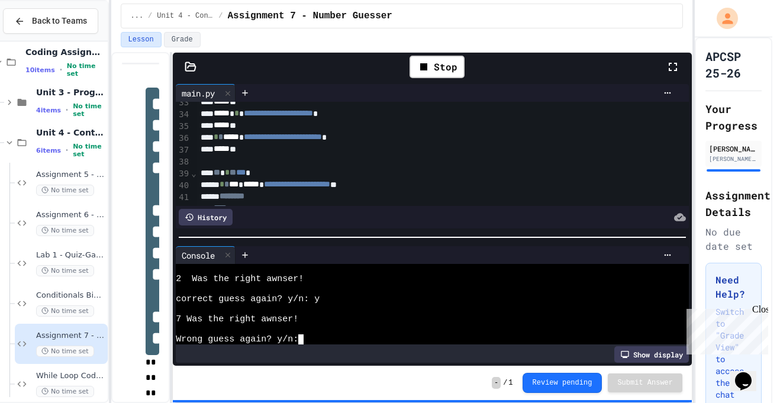
scroll to position [383, 0]
click at [277, 150] on div "***** **" at bounding box center [476, 150] width 558 height 12
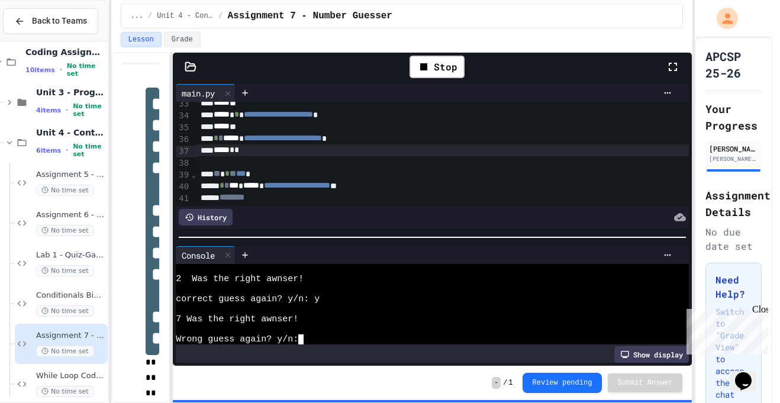
click at [305, 340] on textarea "Terminal input" at bounding box center [305, 339] width 5 height 10
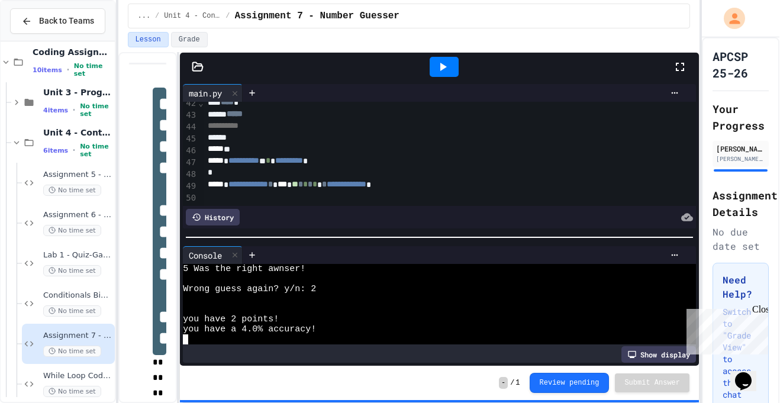
scroll to position [0, 0]
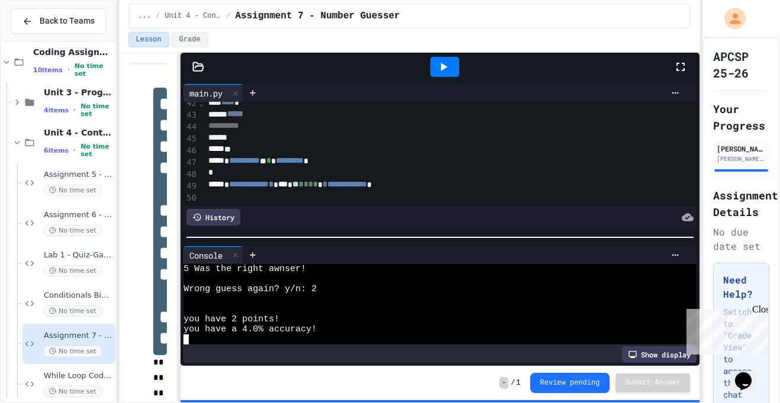
click at [299, 188] on span "**" at bounding box center [295, 184] width 7 height 8
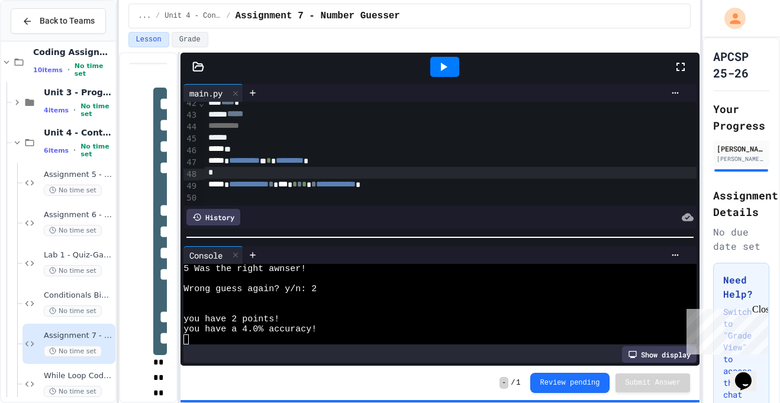
click at [353, 170] on div at bounding box center [484, 173] width 558 height 12
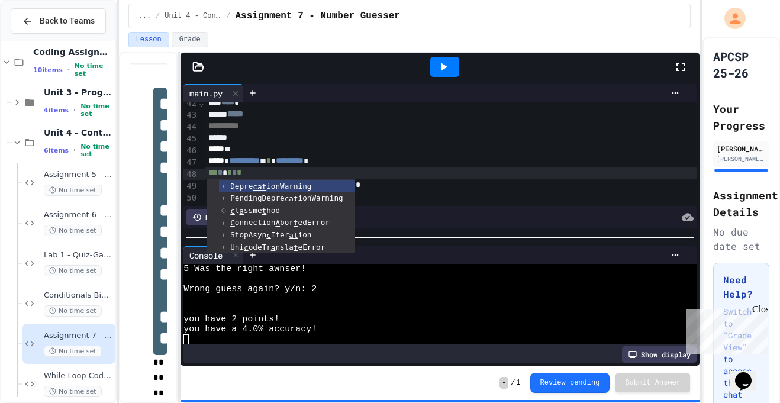
click at [461, 170] on div "*** * * * *" at bounding box center [484, 173] width 558 height 12
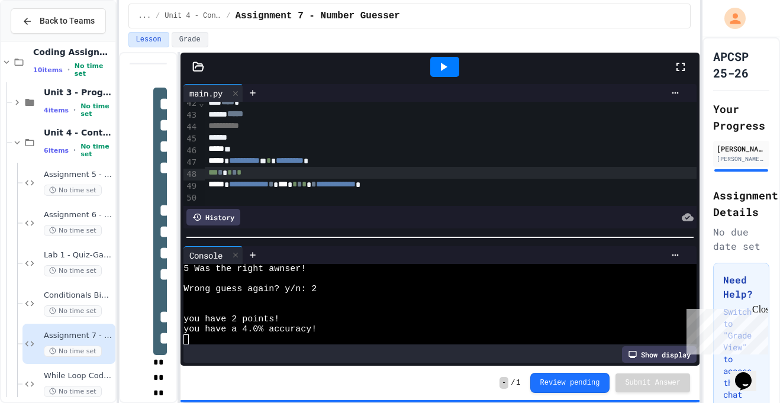
click at [306, 188] on span "*" at bounding box center [304, 184] width 5 height 8
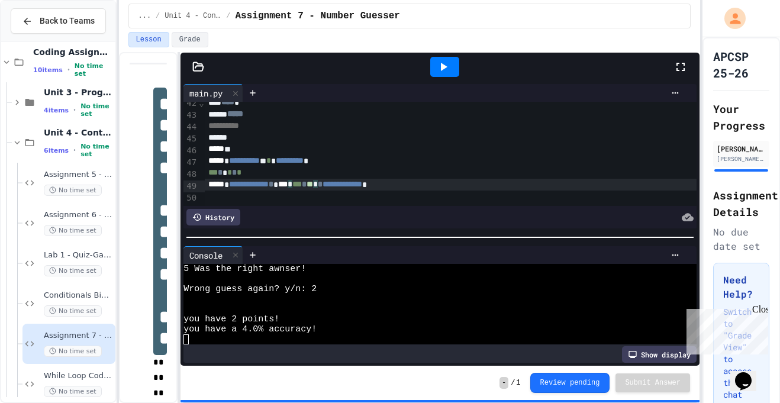
click at [439, 62] on icon at bounding box center [443, 67] width 14 height 14
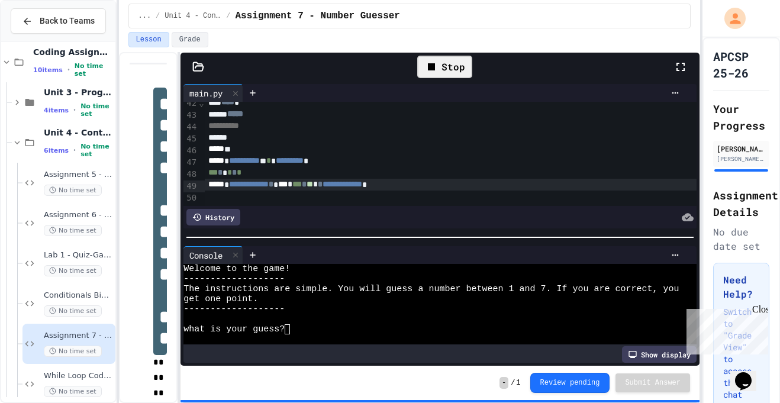
click at [293, 331] on textarea "Terminal input" at bounding box center [292, 329] width 5 height 10
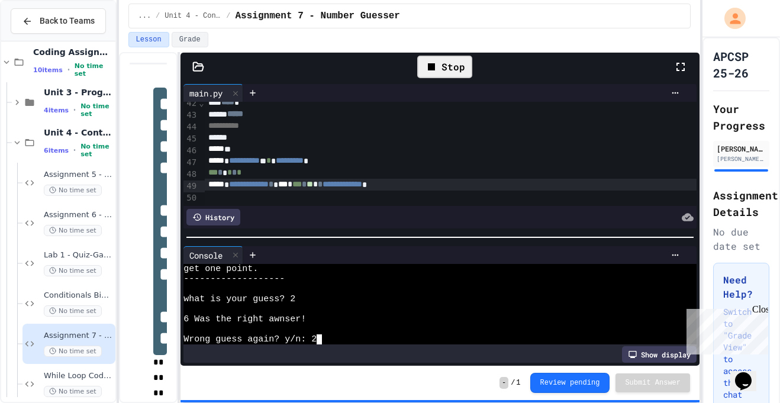
scroll to position [80, 0]
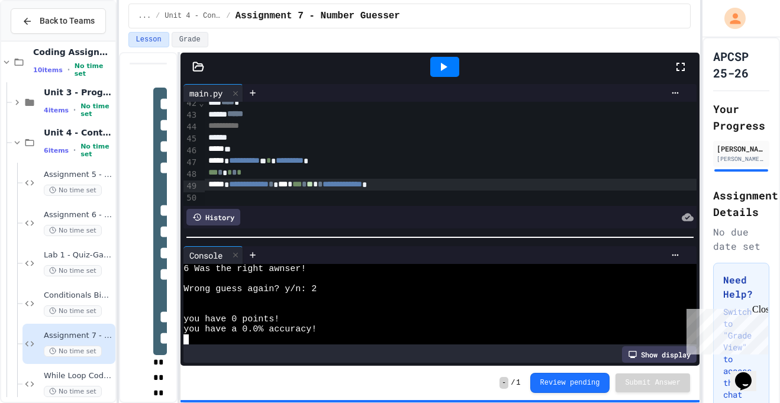
click at [447, 72] on icon at bounding box center [443, 67] width 14 height 14
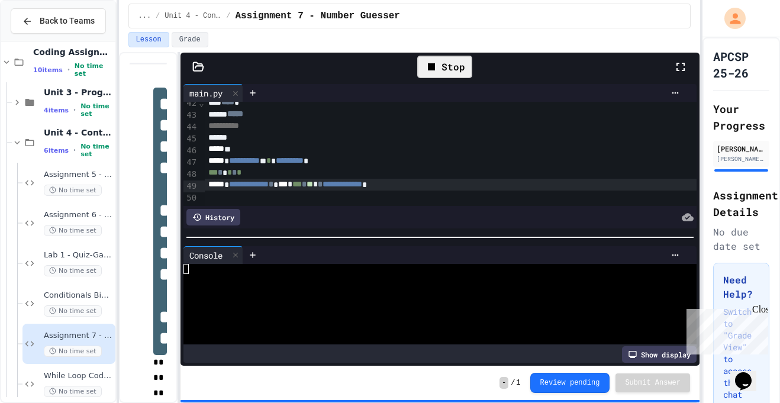
scroll to position [0, 0]
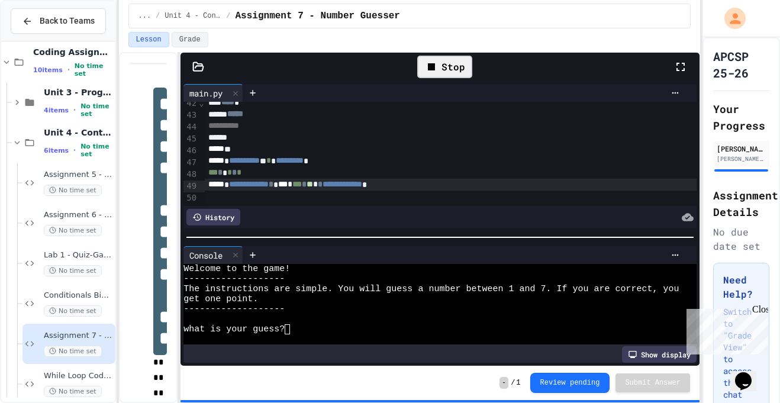
click at [290, 332] on textarea "Terminal input" at bounding box center [292, 329] width 5 height 10
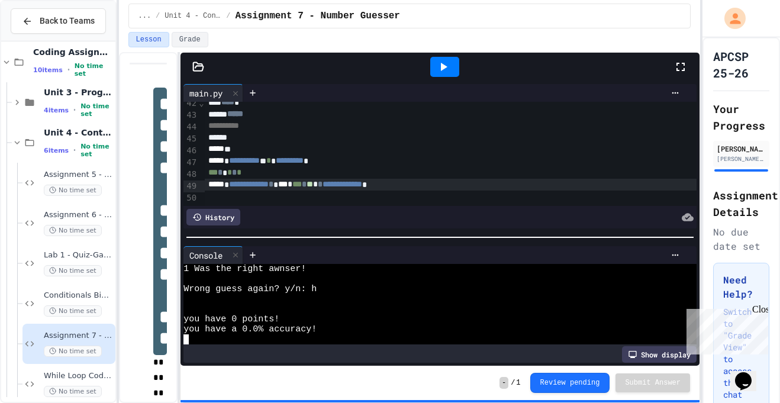
scroll to position [80, 0]
click at [442, 76] on div at bounding box center [444, 67] width 29 height 20
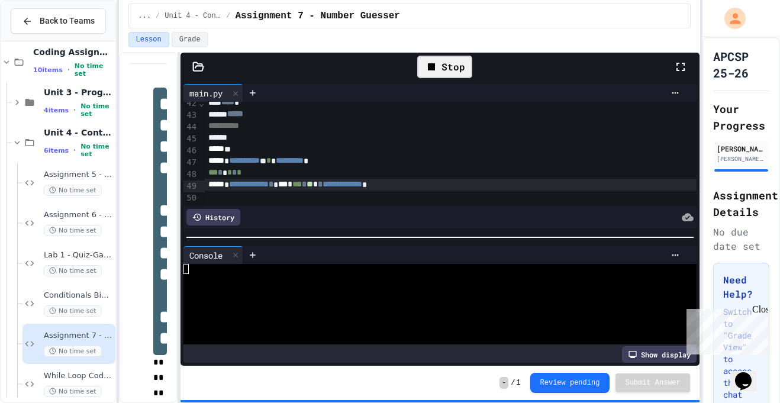
scroll to position [0, 0]
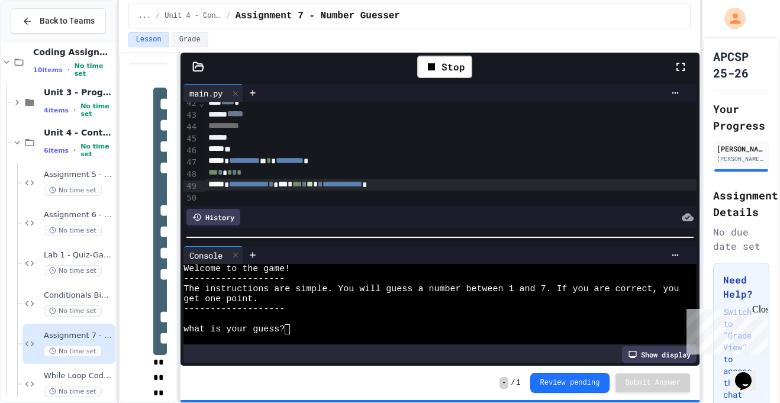
click at [296, 327] on div "what is your guess?" at bounding box center [433, 329] width 500 height 10
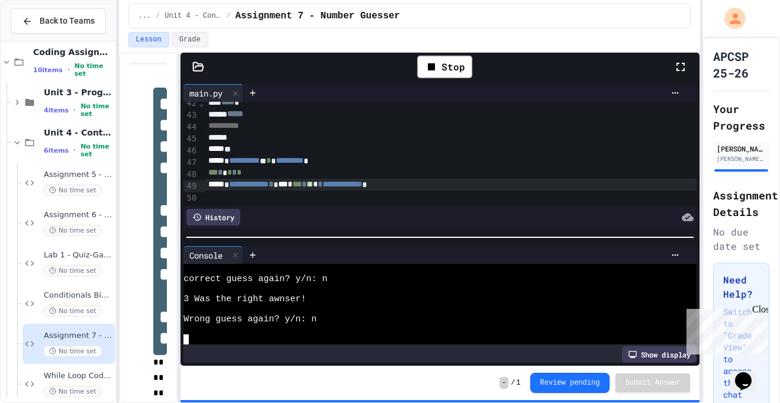
scroll to position [1006, 0]
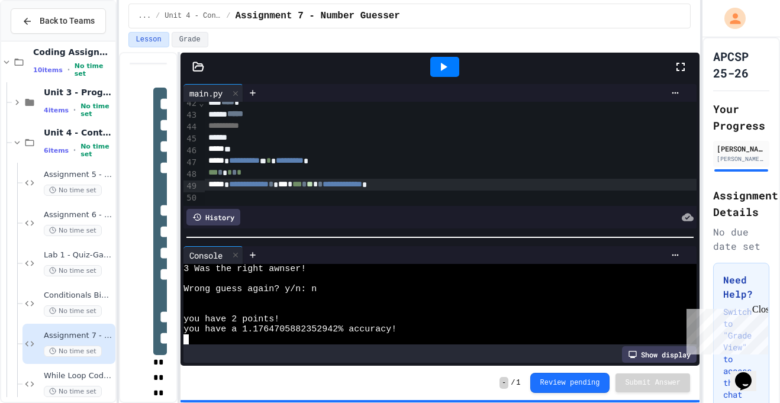
click at [313, 188] on span "**" at bounding box center [309, 184] width 7 height 8
click at [457, 65] on div at bounding box center [444, 67] width 29 height 20
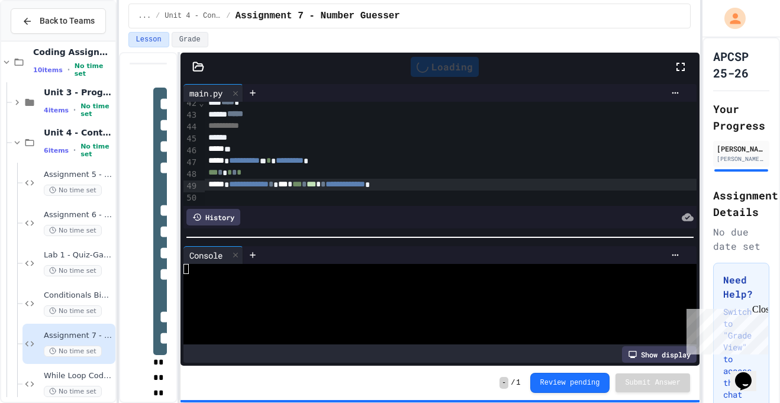
scroll to position [0, 0]
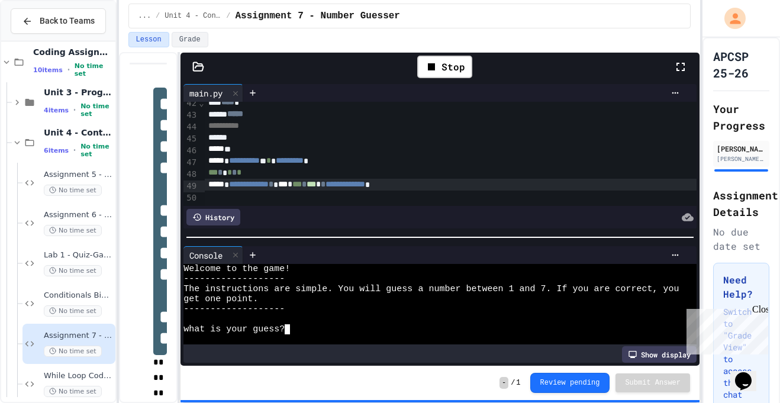
click at [292, 331] on textarea "Terminal input" at bounding box center [292, 329] width 5 height 10
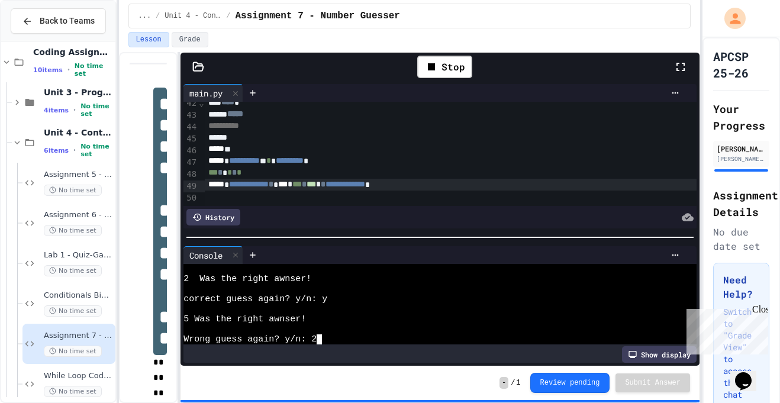
scroll to position [241, 0]
